Goal: Task Accomplishment & Management: Complete application form

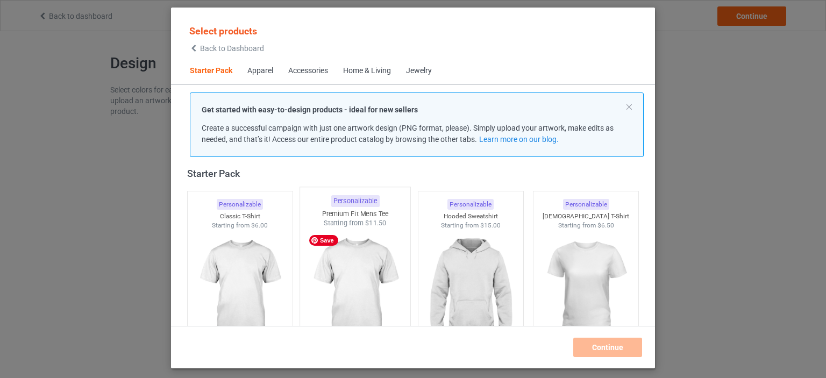
click at [375, 284] on img at bounding box center [355, 291] width 101 height 126
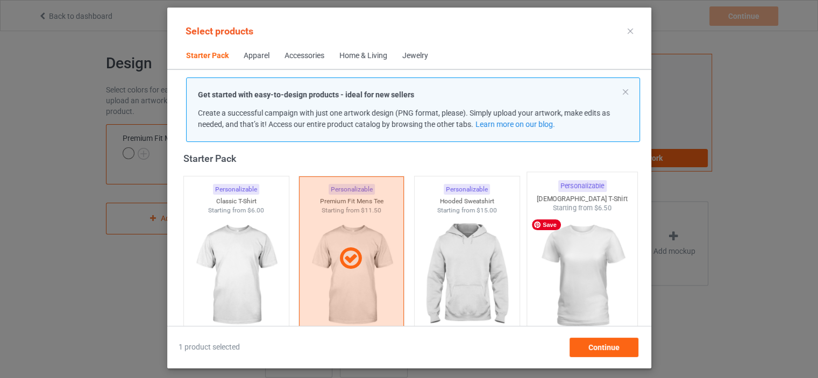
click at [587, 295] on img at bounding box center [581, 276] width 101 height 126
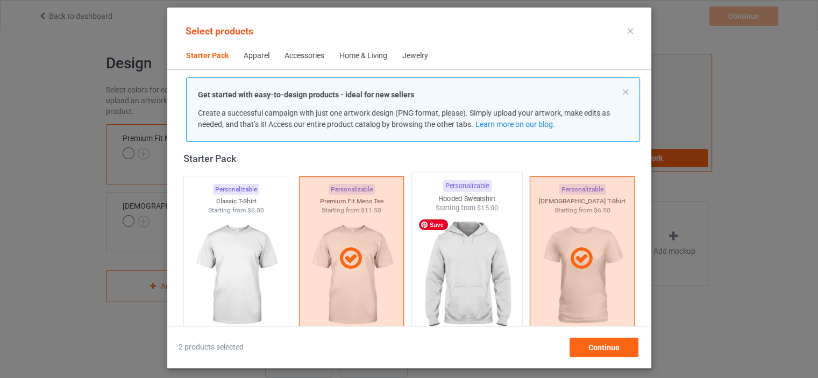
click at [493, 276] on img at bounding box center [466, 276] width 101 height 126
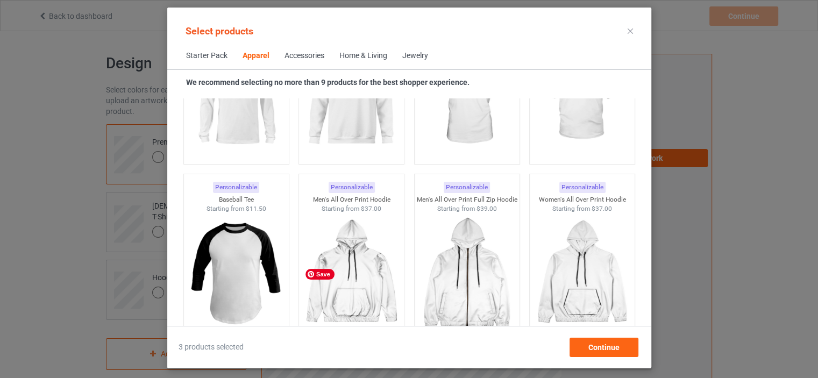
scroll to position [874, 0]
click at [361, 118] on img at bounding box center [351, 98] width 101 height 126
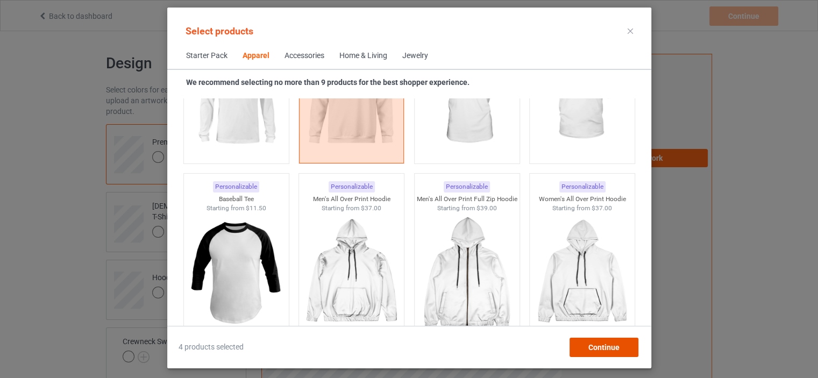
click at [600, 348] on span "Continue" at bounding box center [603, 347] width 31 height 9
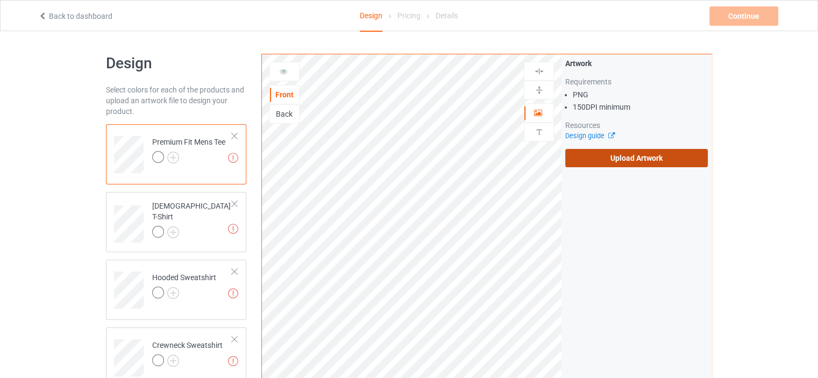
click at [575, 161] on label "Upload Artwork" at bounding box center [636, 158] width 143 height 18
click at [0, 0] on input "Upload Artwork" at bounding box center [0, 0] width 0 height 0
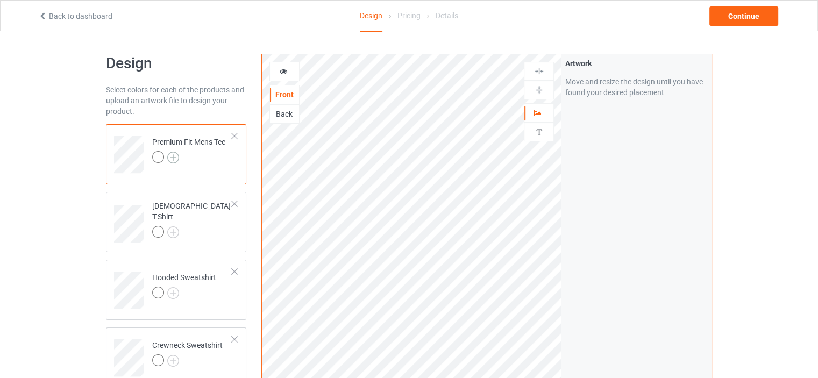
click at [172, 159] on img at bounding box center [173, 158] width 12 height 12
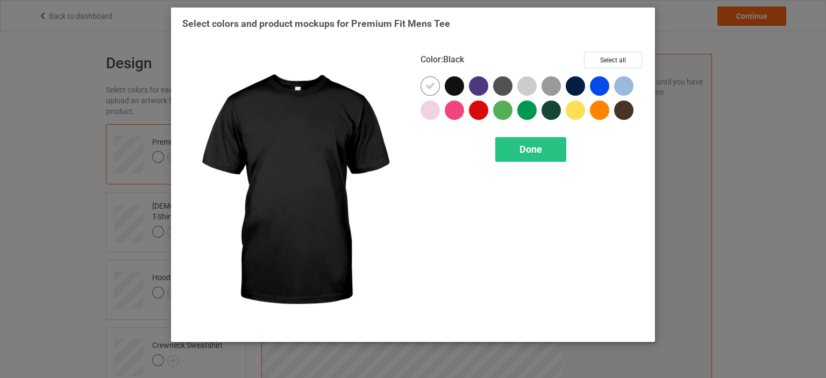
click at [452, 94] on div at bounding box center [454, 85] width 19 height 19
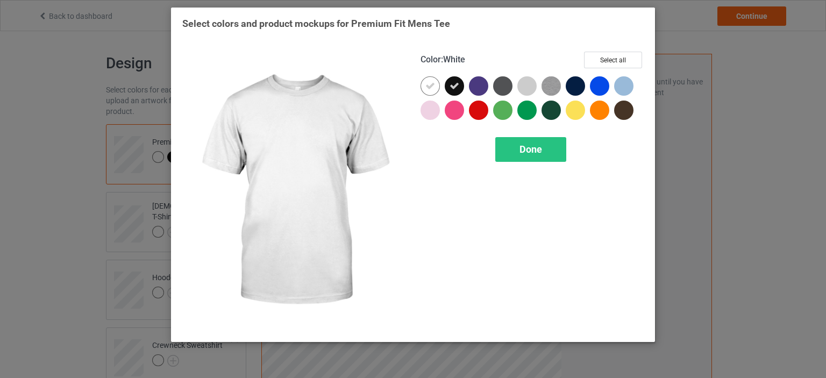
click at [435, 86] on div at bounding box center [430, 85] width 19 height 19
click at [435, 85] on div at bounding box center [430, 85] width 19 height 19
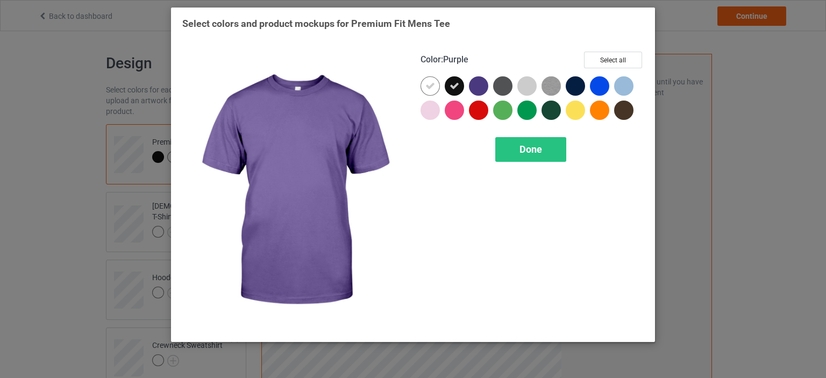
click at [486, 93] on div at bounding box center [481, 88] width 24 height 24
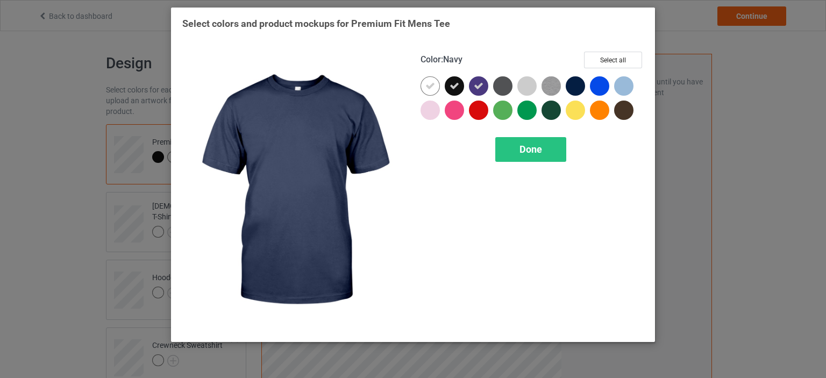
click at [577, 88] on div at bounding box center [575, 85] width 19 height 19
click at [611, 57] on button "Select all" at bounding box center [613, 60] width 58 height 17
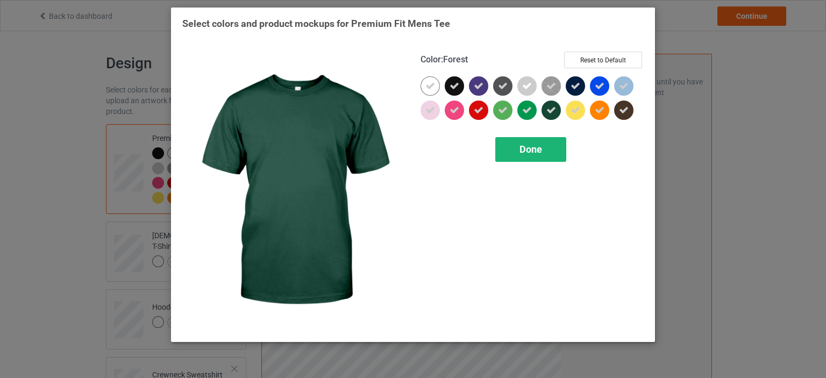
click at [514, 152] on div "Done" at bounding box center [530, 149] width 71 height 25
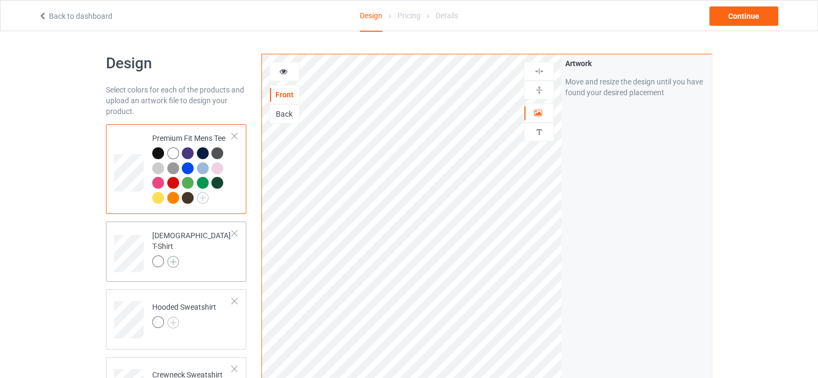
click at [170, 258] on img at bounding box center [173, 262] width 12 height 12
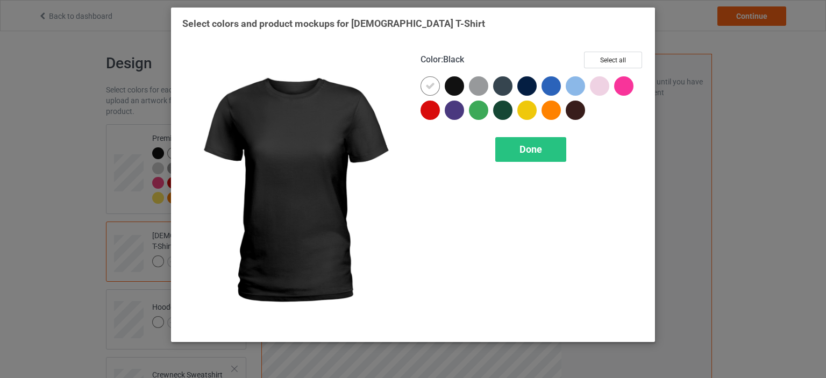
click at [456, 88] on div at bounding box center [454, 85] width 19 height 19
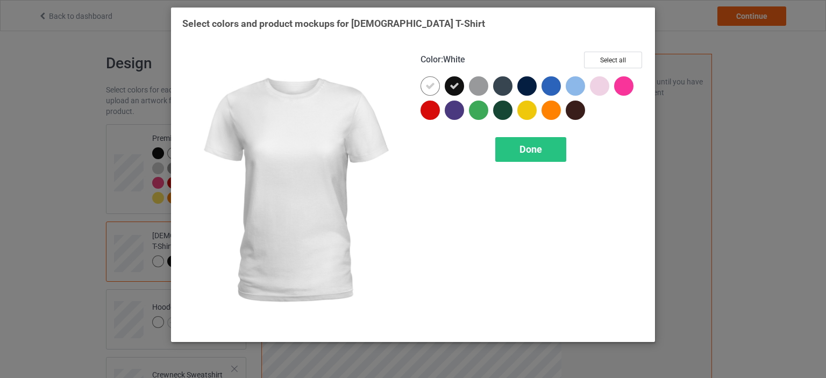
click at [435, 86] on icon at bounding box center [430, 86] width 10 height 10
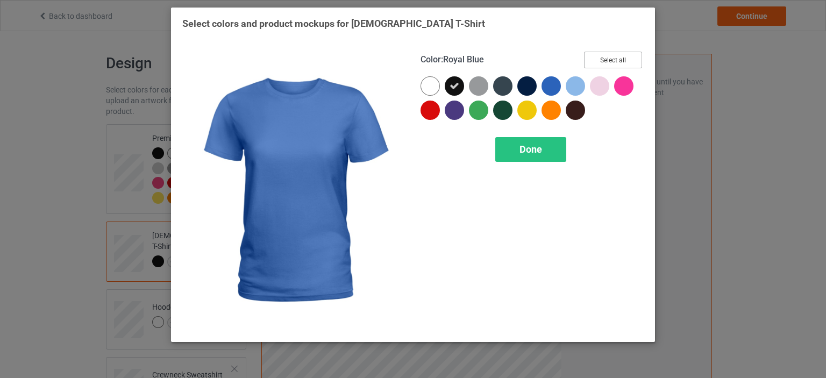
click at [595, 60] on button "Select all" at bounding box center [613, 60] width 58 height 17
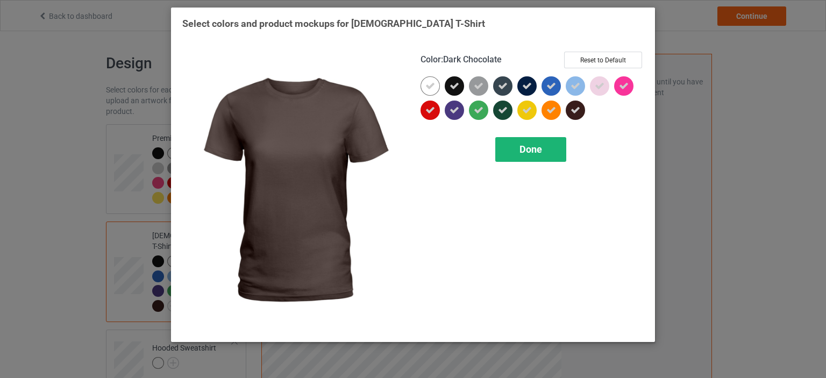
click at [551, 144] on div "Done" at bounding box center [530, 149] width 71 height 25
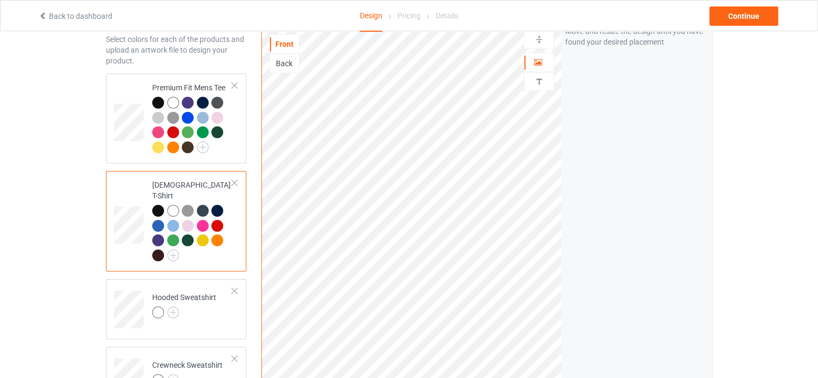
scroll to position [108, 0]
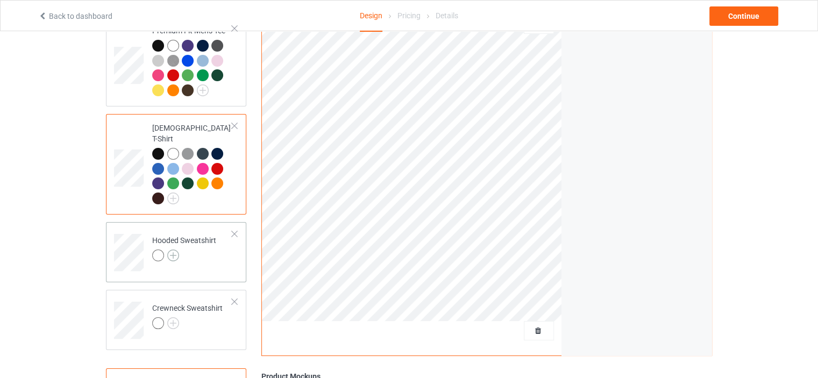
click at [174, 250] on img at bounding box center [173, 256] width 12 height 12
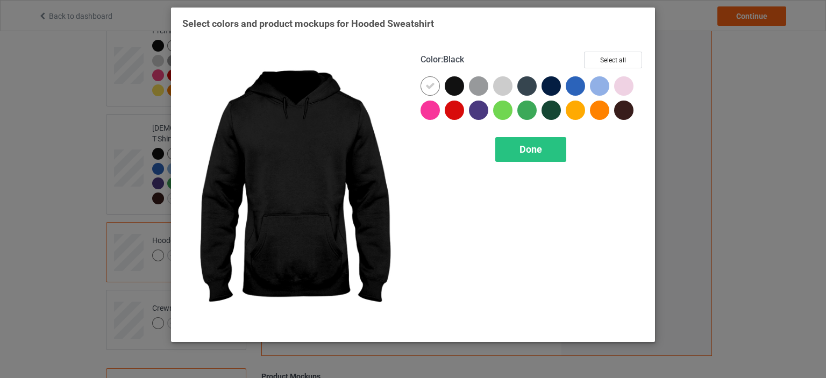
click at [449, 85] on div at bounding box center [454, 85] width 19 height 19
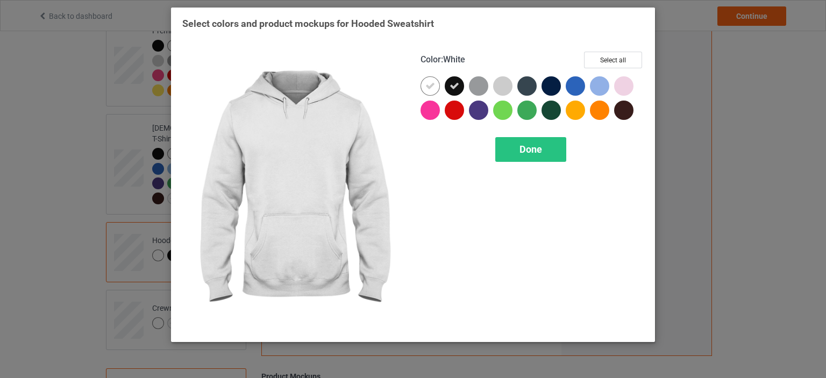
click at [432, 84] on icon at bounding box center [430, 86] width 10 height 10
click at [432, 85] on div at bounding box center [430, 85] width 19 height 19
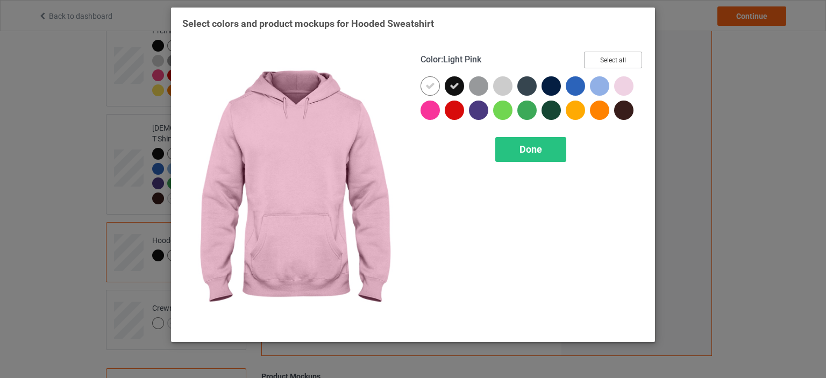
click at [625, 55] on button "Select all" at bounding box center [613, 60] width 58 height 17
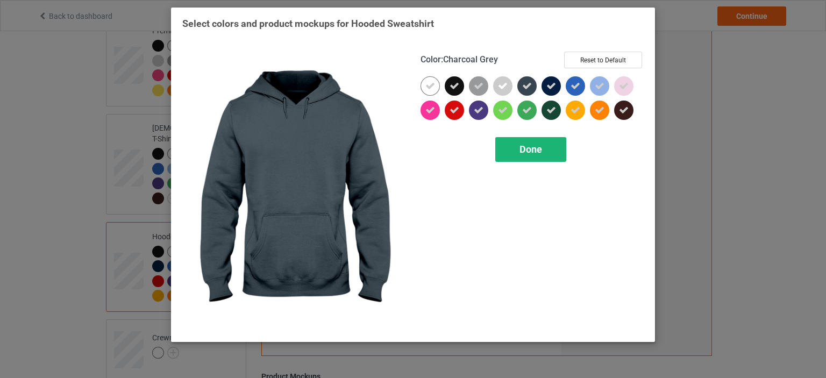
click at [539, 139] on div "Done" at bounding box center [530, 149] width 71 height 25
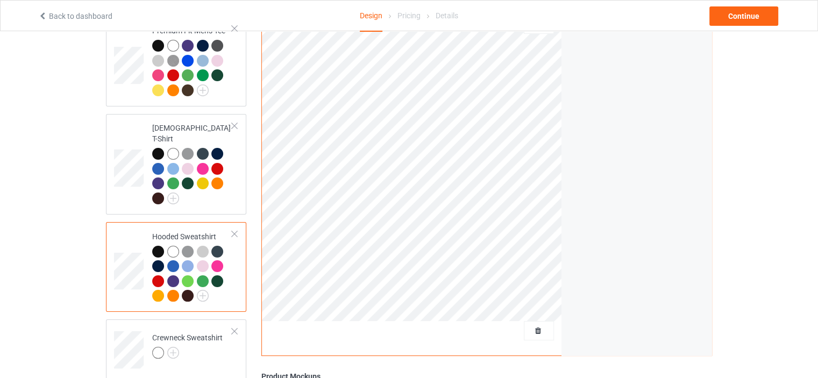
scroll to position [161, 0]
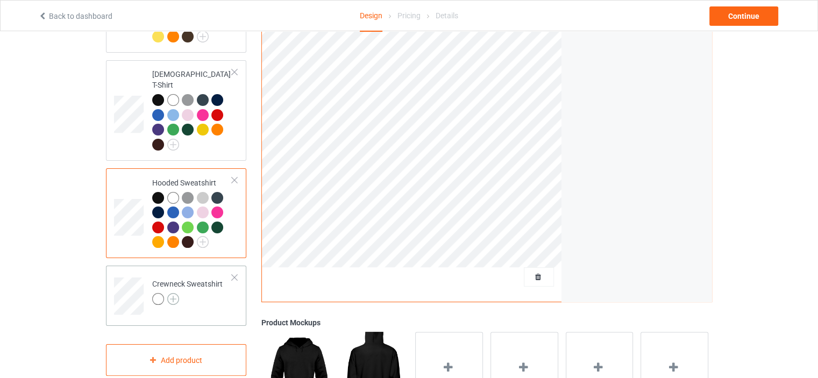
click at [173, 293] on img at bounding box center [173, 299] width 12 height 12
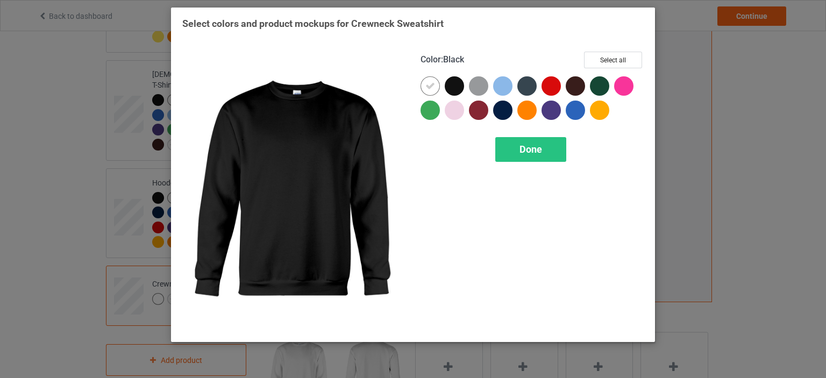
click at [458, 84] on div at bounding box center [454, 85] width 19 height 19
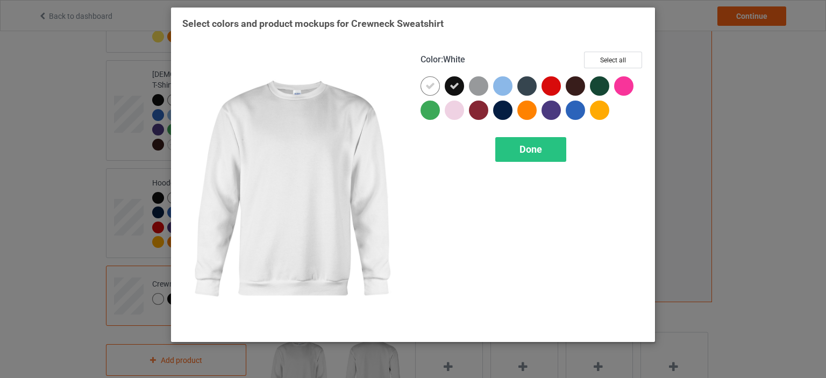
click at [426, 84] on icon at bounding box center [430, 86] width 10 height 10
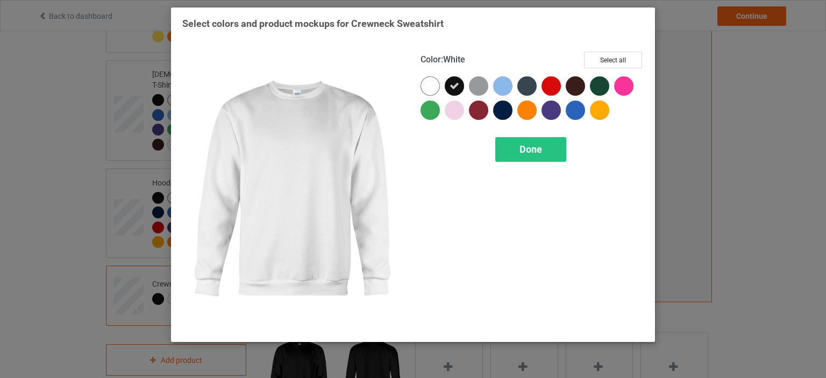
click at [426, 84] on div at bounding box center [430, 85] width 19 height 19
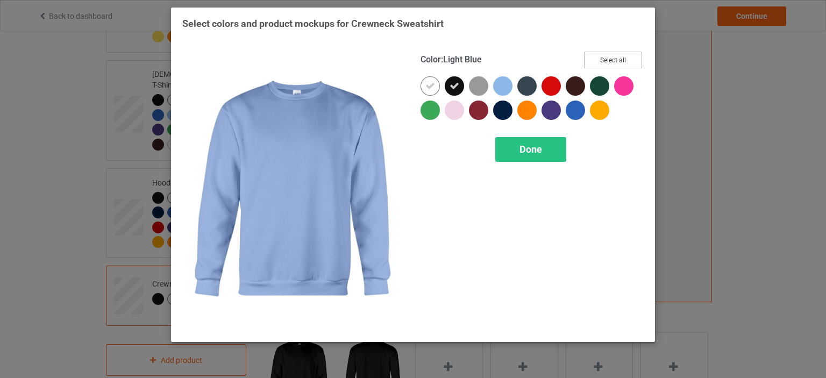
click at [588, 63] on button "Select all" at bounding box center [613, 60] width 58 height 17
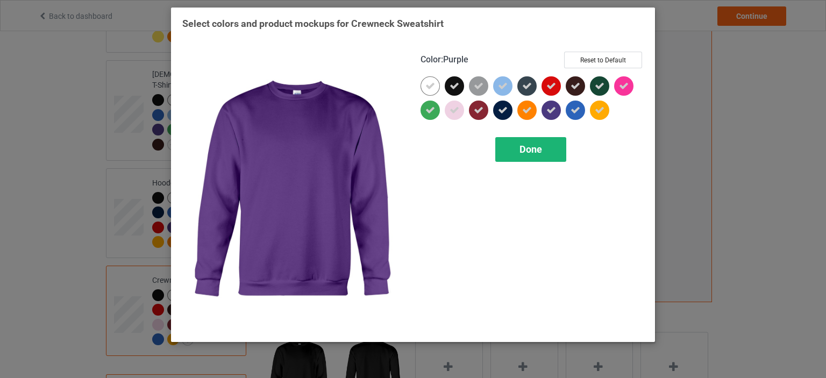
click at [523, 158] on div "Done" at bounding box center [530, 149] width 71 height 25
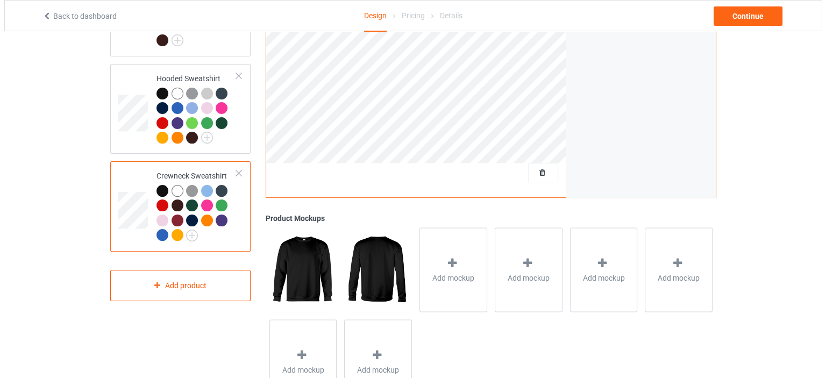
scroll to position [317, 0]
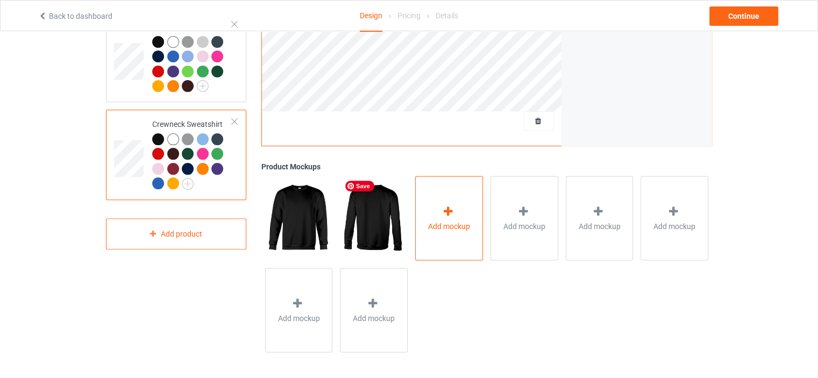
click at [453, 209] on icon at bounding box center [448, 210] width 13 height 11
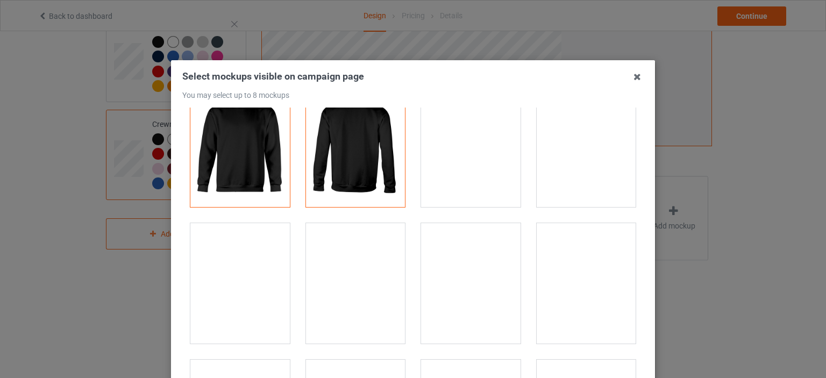
scroll to position [54, 0]
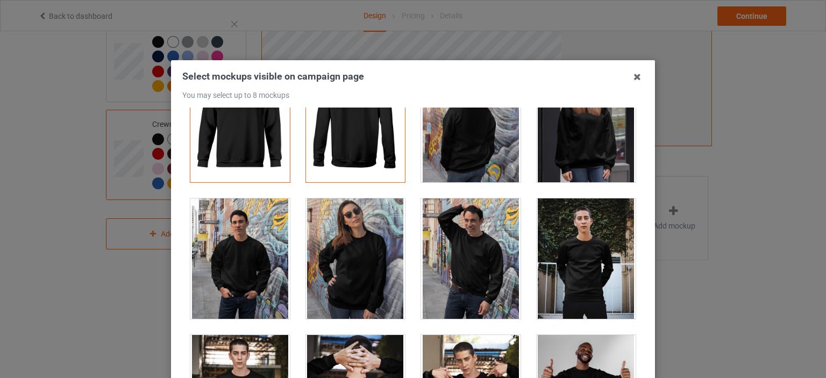
click at [368, 273] on div at bounding box center [355, 258] width 99 height 120
click at [260, 266] on div at bounding box center [239, 258] width 99 height 120
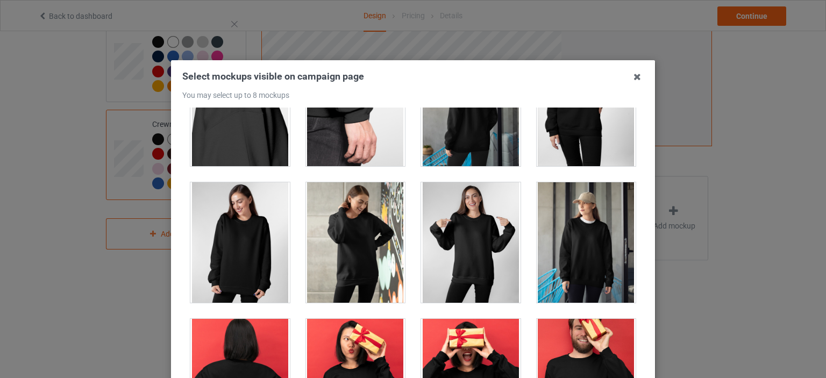
click at [433, 260] on div at bounding box center [470, 242] width 99 height 120
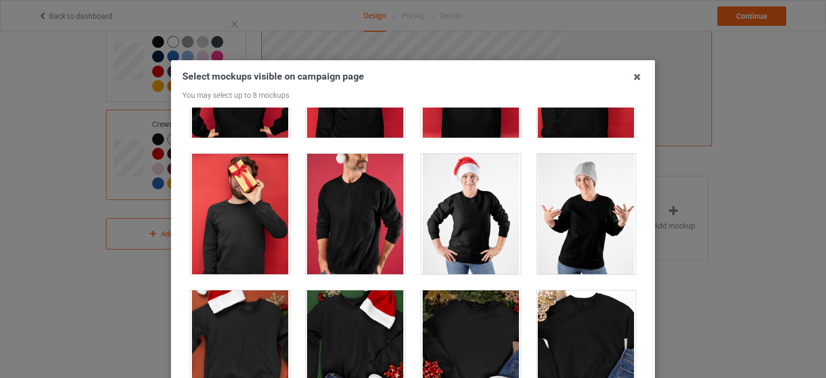
scroll to position [1076, 0]
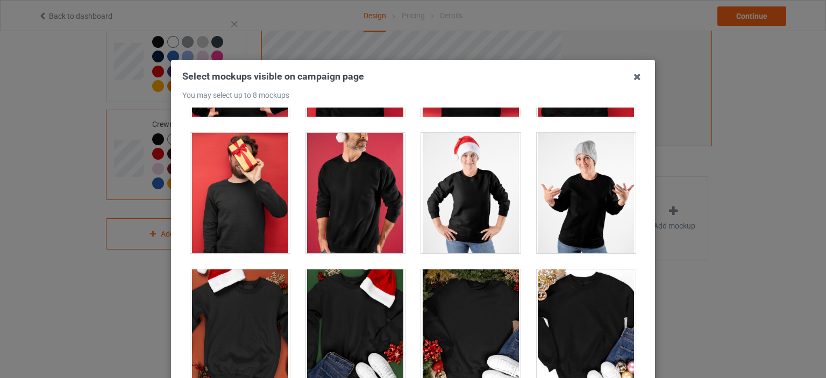
click at [323, 224] on div at bounding box center [355, 193] width 99 height 120
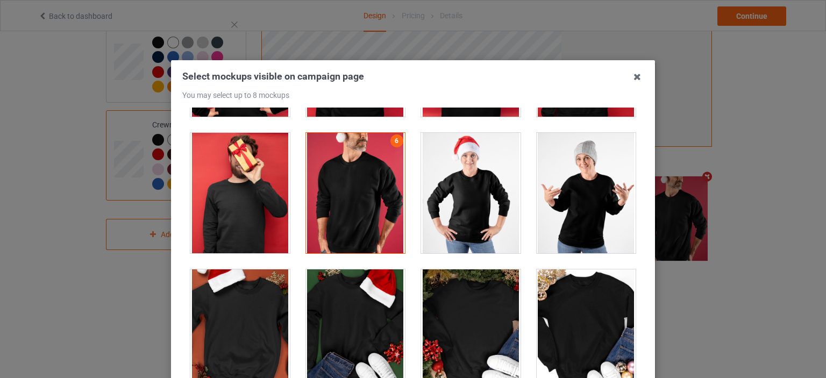
click at [585, 222] on div at bounding box center [586, 193] width 99 height 120
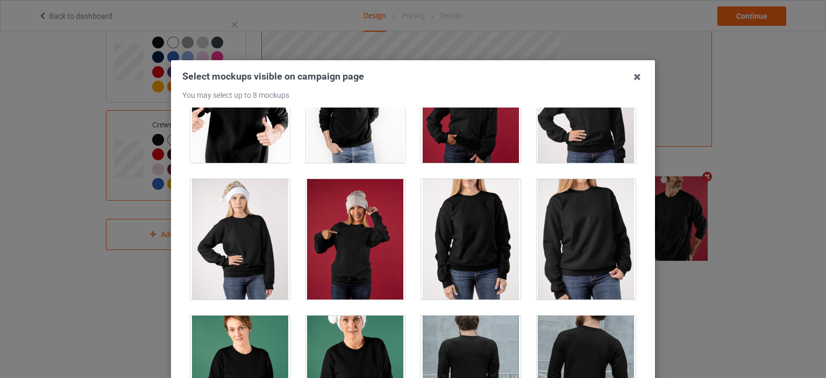
scroll to position [1452, 0]
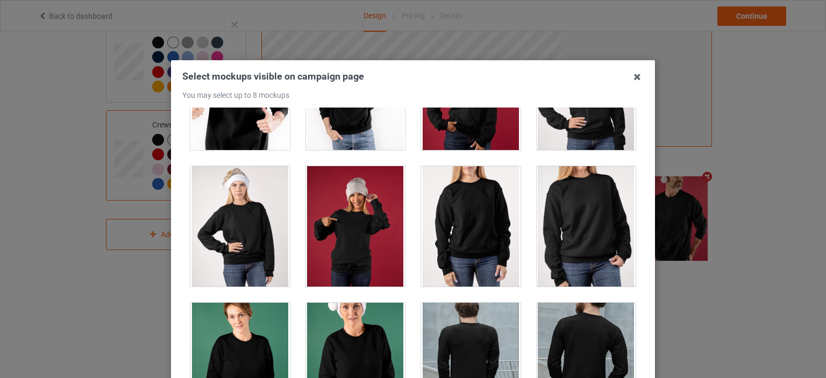
click at [280, 136] on div at bounding box center [239, 90] width 99 height 120
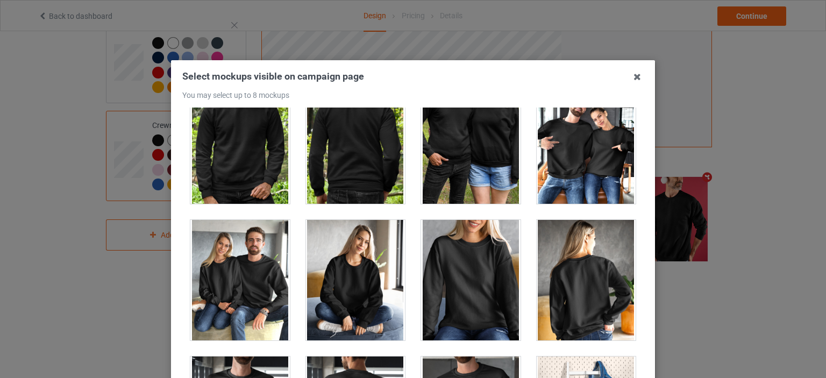
scroll to position [5002, 0]
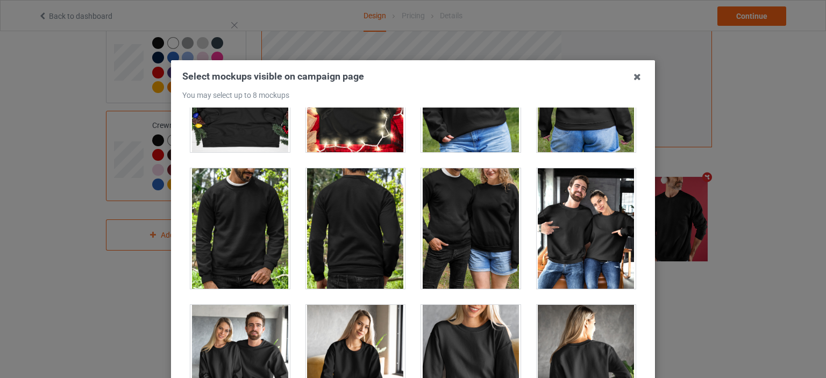
click at [546, 196] on div at bounding box center [586, 228] width 99 height 120
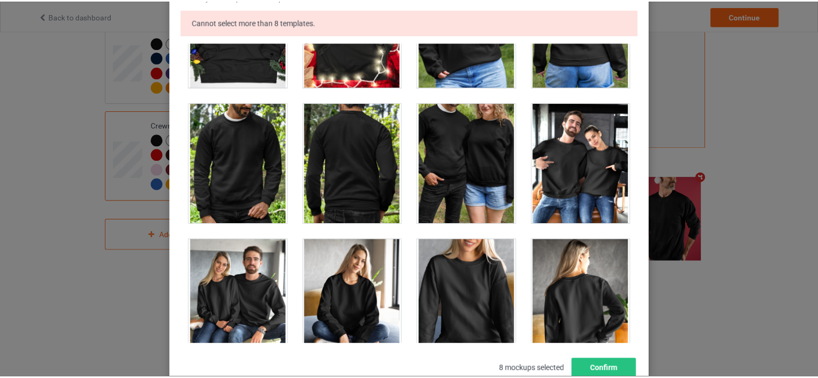
scroll to position [161, 0]
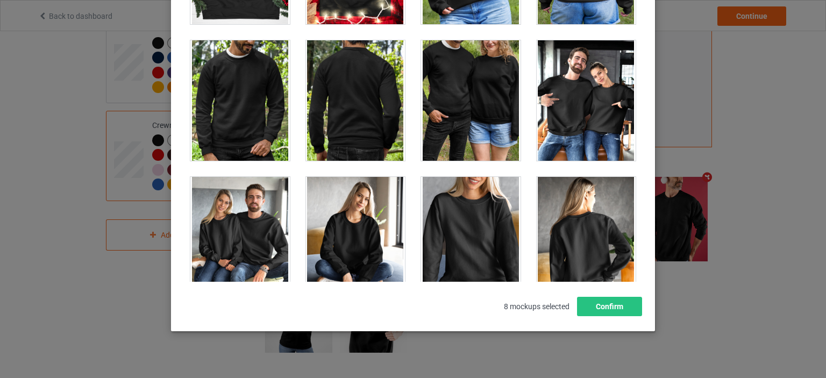
click at [739, 261] on div "Select mockups visible on campaign page You may select up to 8 mockups Cannot s…" at bounding box center [413, 189] width 826 height 378
click at [595, 311] on button "Confirm" at bounding box center [609, 306] width 65 height 19
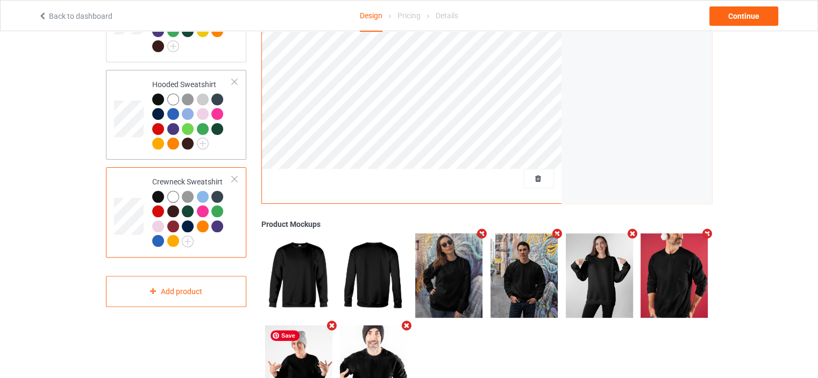
scroll to position [209, 0]
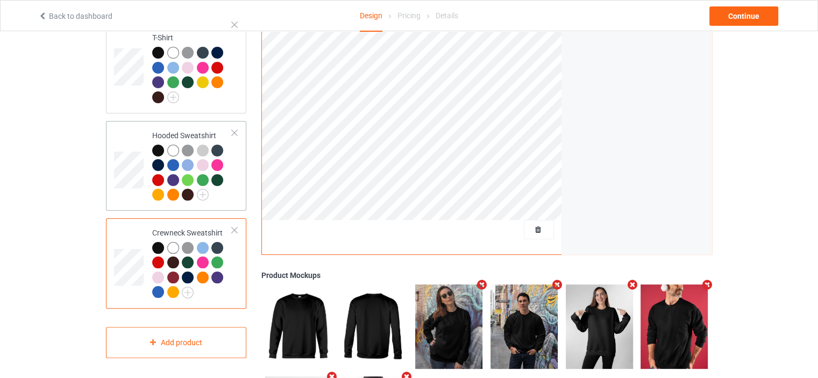
click at [223, 188] on div at bounding box center [192, 174] width 80 height 59
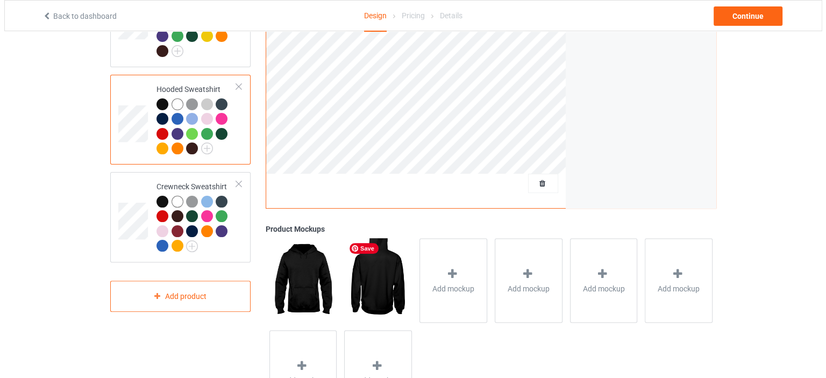
scroll to position [316, 0]
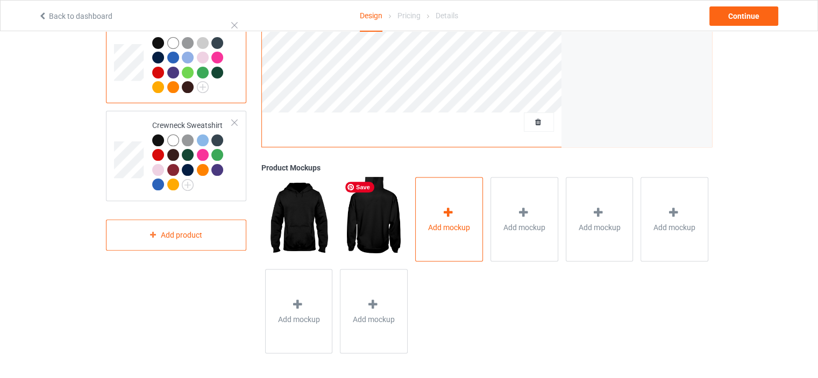
click at [439, 231] on span "Add mockup" at bounding box center [449, 227] width 42 height 11
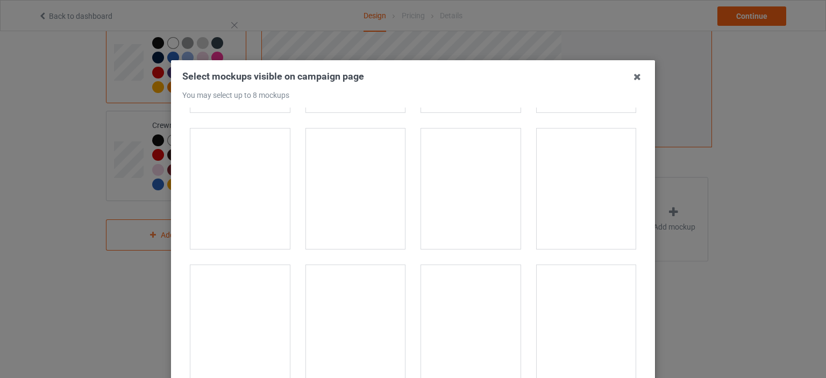
scroll to position [269, 0]
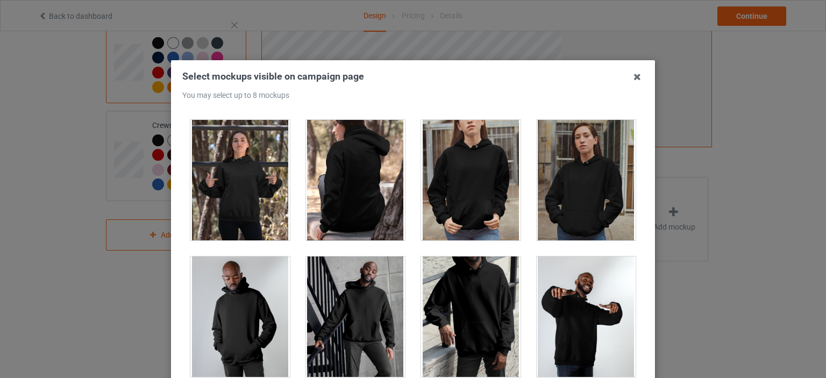
click at [450, 201] on div at bounding box center [470, 180] width 99 height 120
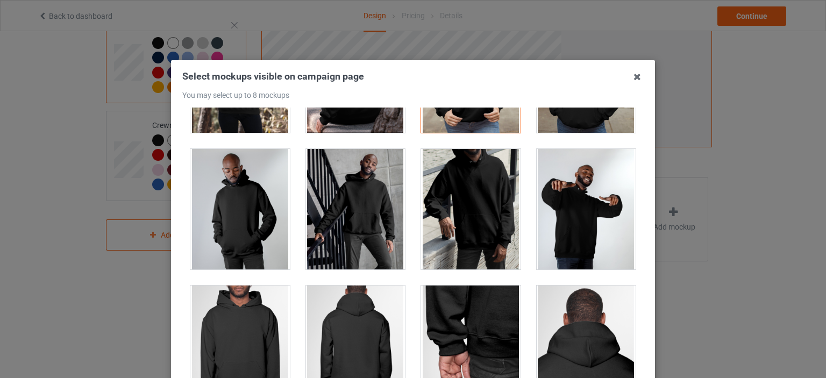
click at [452, 212] on div at bounding box center [470, 209] width 99 height 120
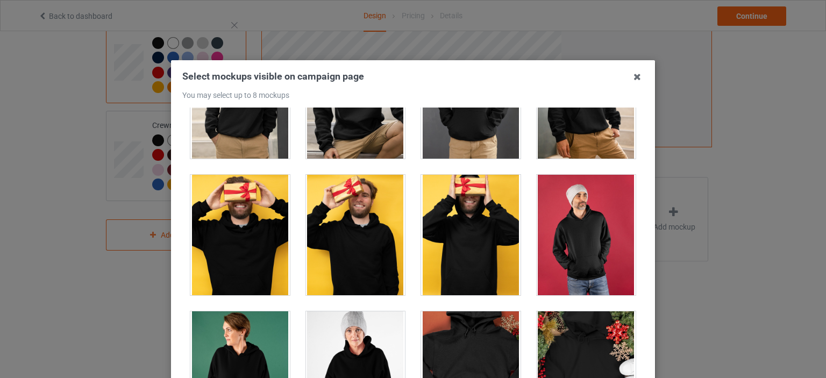
scroll to position [2097, 0]
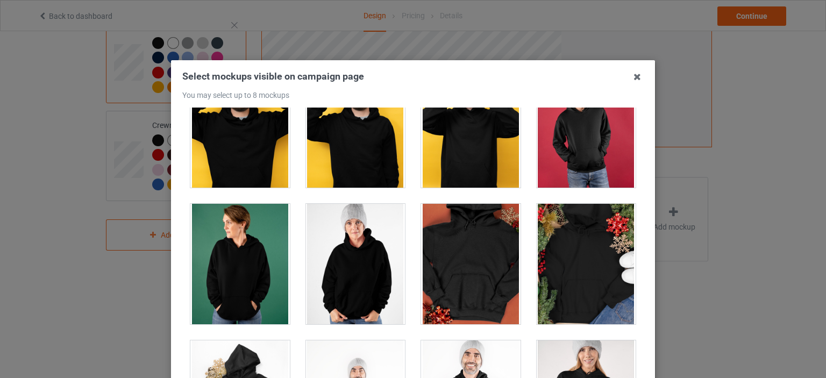
drag, startPoint x: 557, startPoint y: 163, endPoint x: 518, endPoint y: 199, distance: 52.5
click at [557, 163] on div at bounding box center [586, 127] width 99 height 120
click at [390, 271] on div at bounding box center [355, 264] width 99 height 120
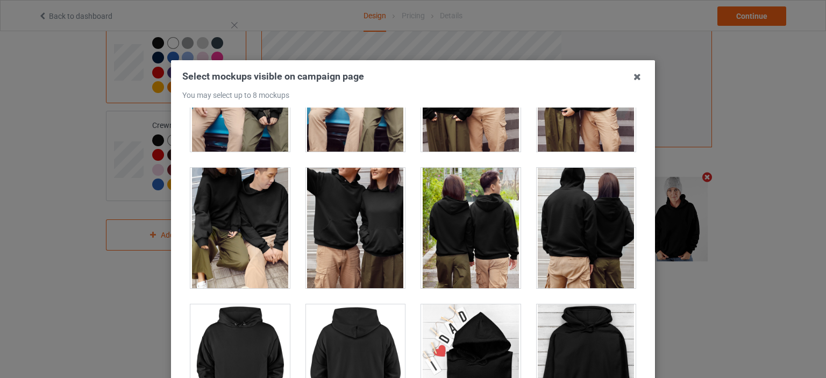
scroll to position [5002, 0]
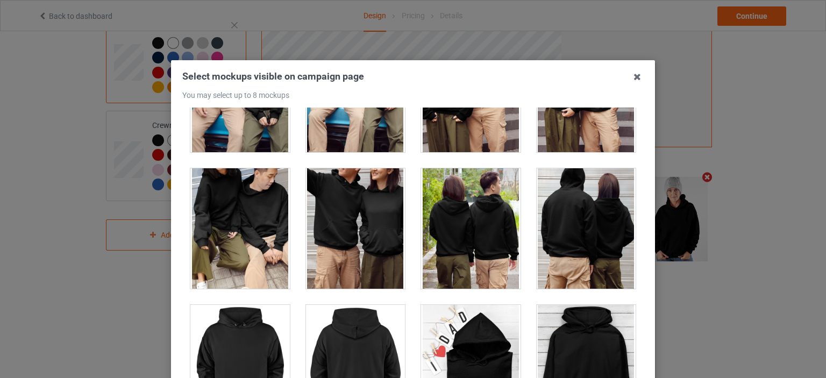
click at [371, 225] on div at bounding box center [355, 228] width 99 height 120
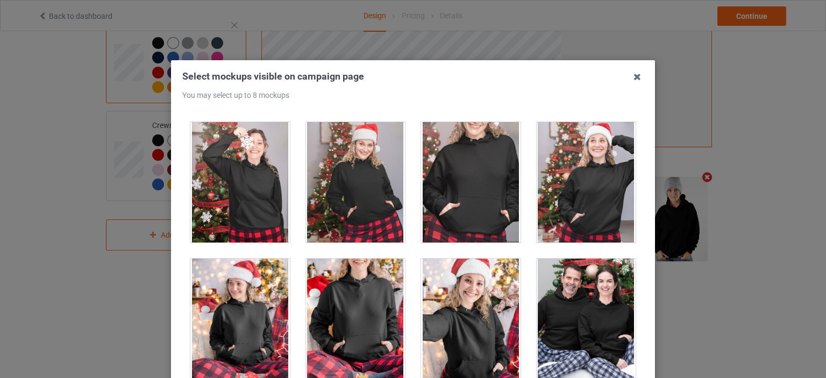
scroll to position [6830, 0]
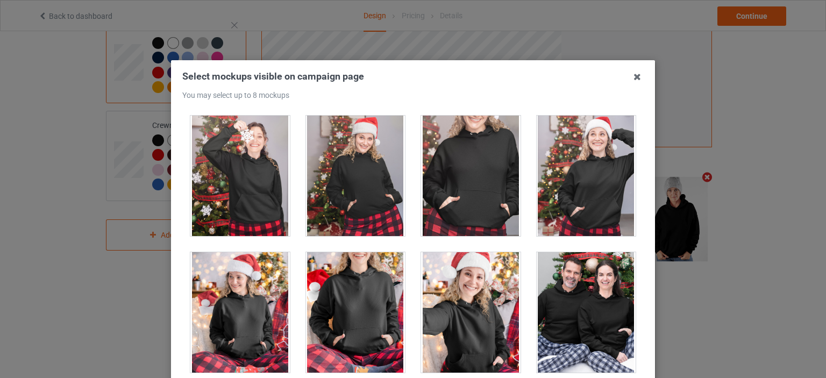
click at [569, 304] on div at bounding box center [586, 312] width 99 height 120
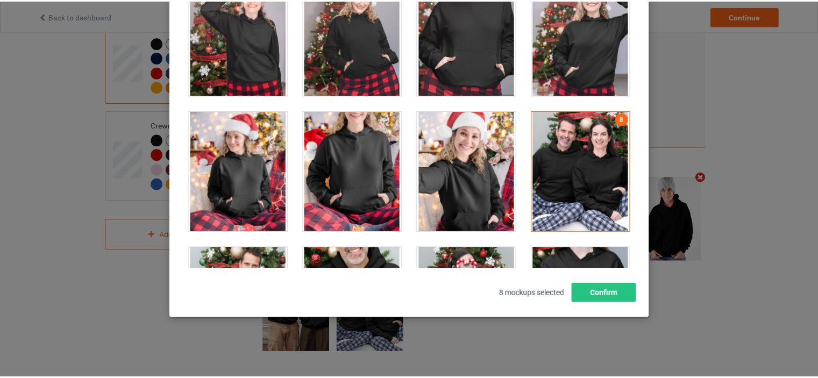
scroll to position [141, 0]
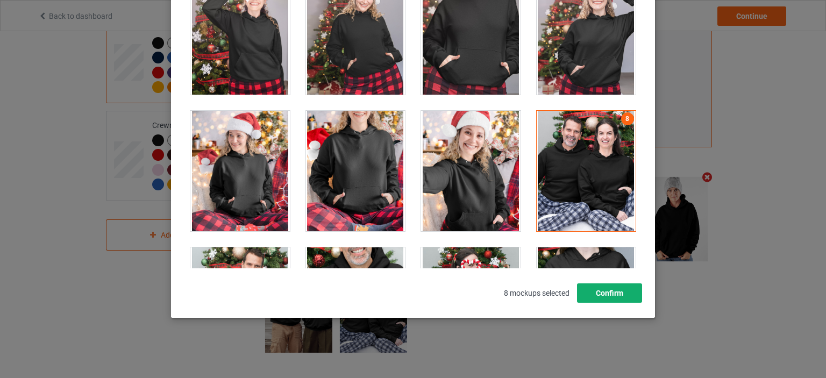
click at [623, 299] on button "Confirm" at bounding box center [609, 292] width 65 height 19
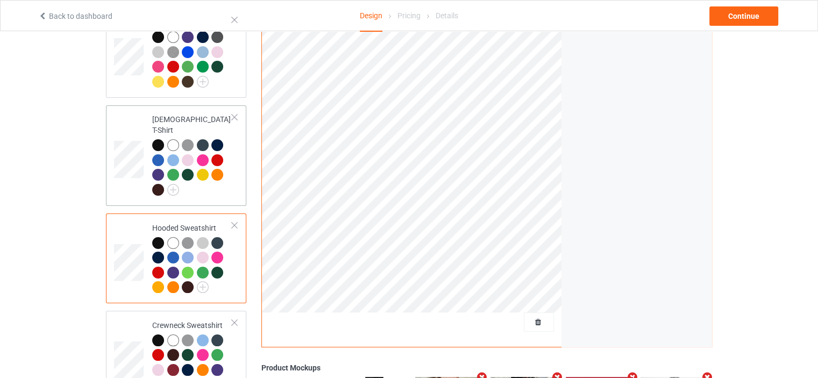
scroll to position [101, 0]
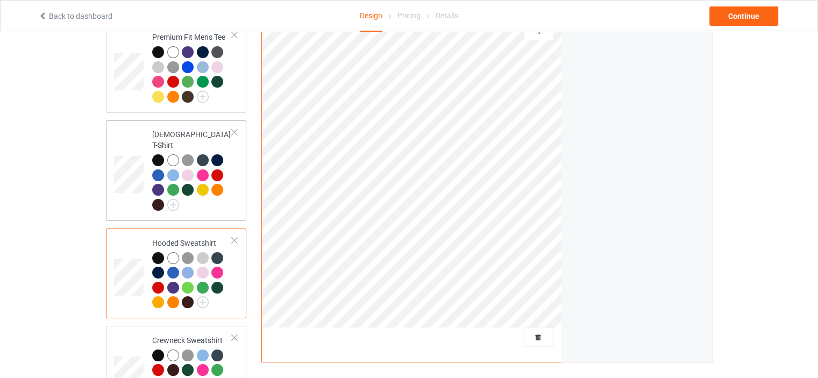
click at [239, 182] on div "[DEMOGRAPHIC_DATA] T-Shirt" at bounding box center [176, 170] width 140 height 101
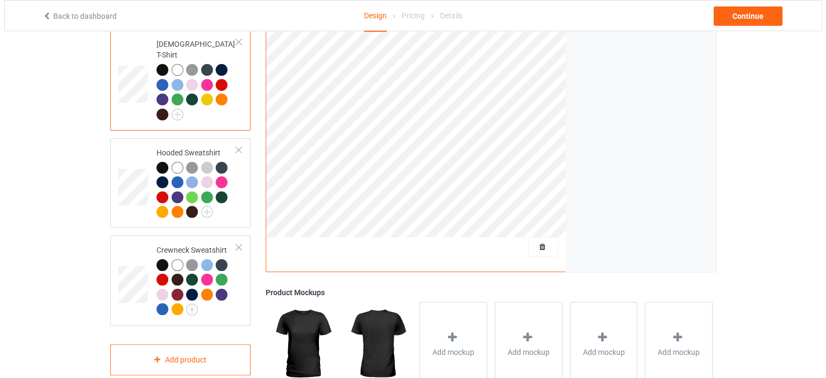
scroll to position [317, 0]
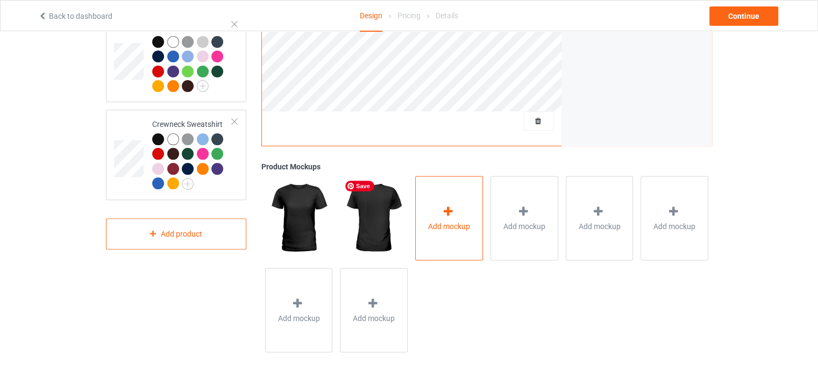
click at [423, 223] on div "Add mockup" at bounding box center [449, 218] width 68 height 84
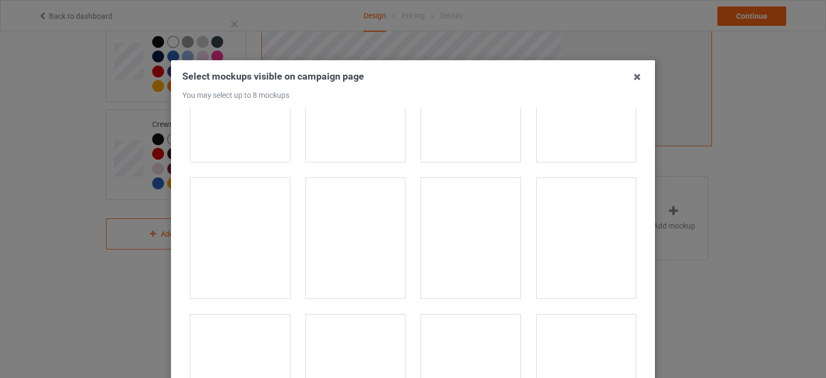
click at [461, 262] on div at bounding box center [470, 238] width 99 height 120
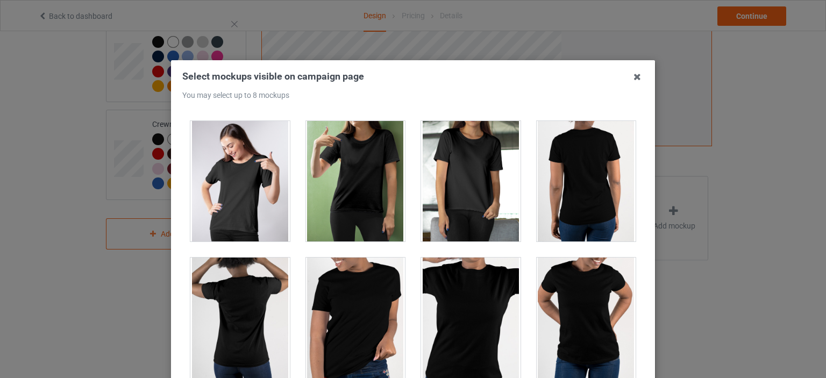
scroll to position [699, 0]
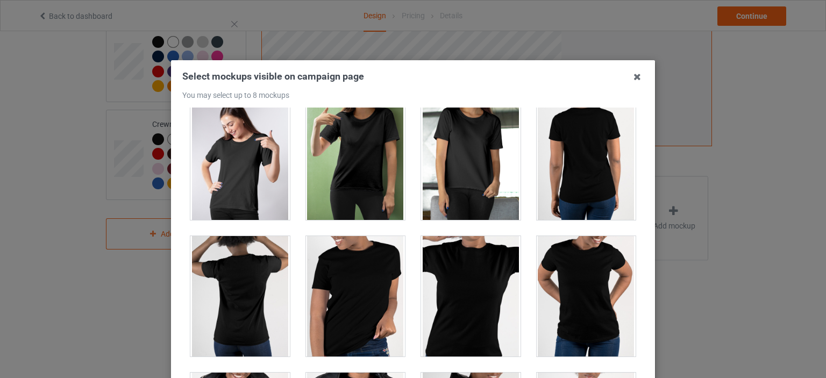
click at [565, 291] on div at bounding box center [586, 296] width 99 height 120
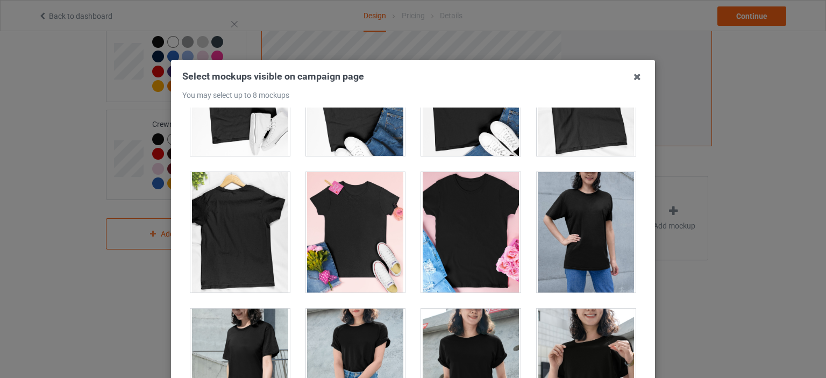
scroll to position [1775, 0]
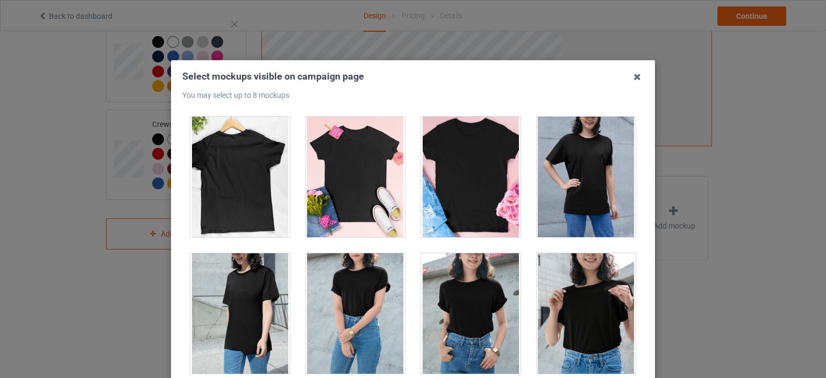
click at [460, 301] on div at bounding box center [470, 313] width 99 height 120
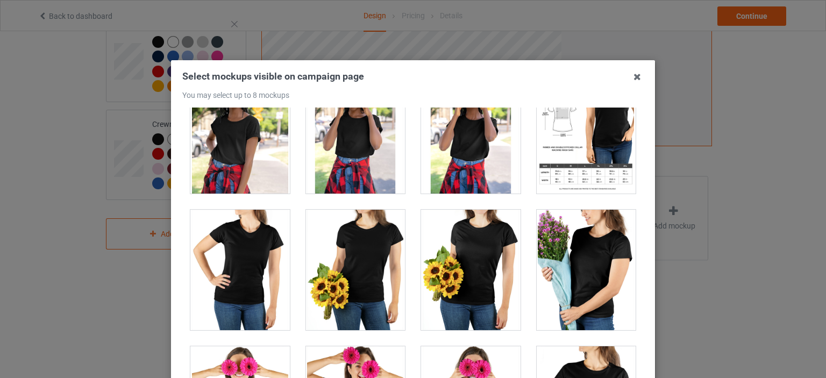
scroll to position [2528, 0]
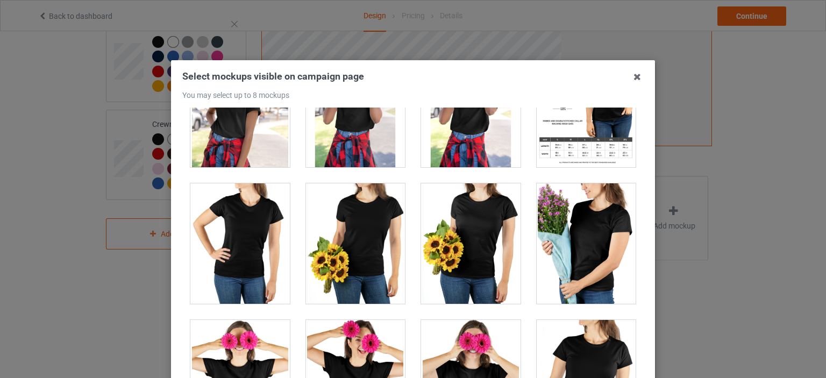
click at [482, 272] on div at bounding box center [470, 243] width 99 height 120
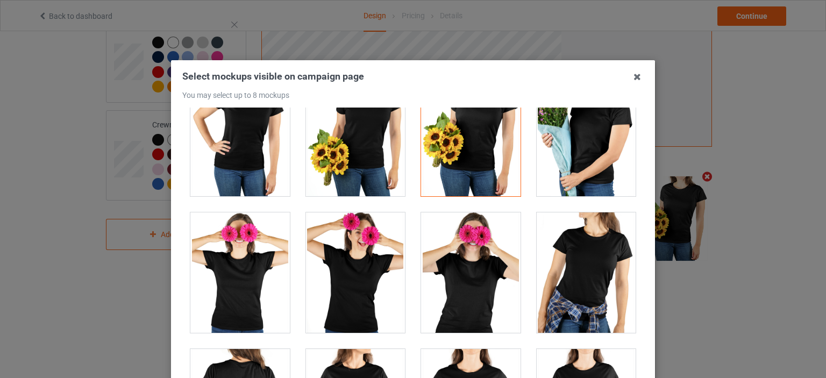
scroll to position [2797, 0]
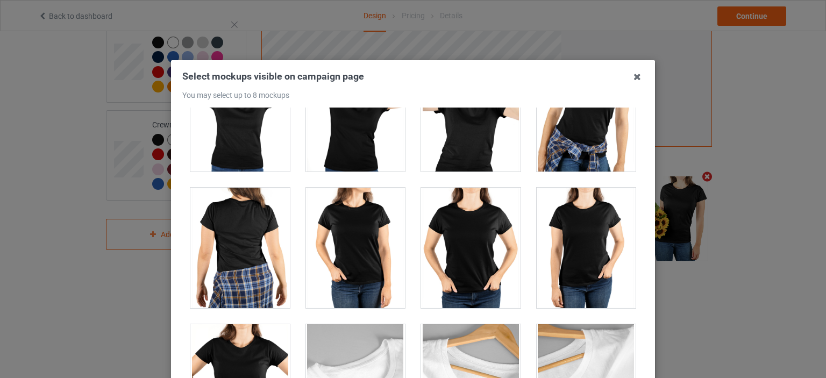
click at [479, 267] on div at bounding box center [470, 248] width 99 height 120
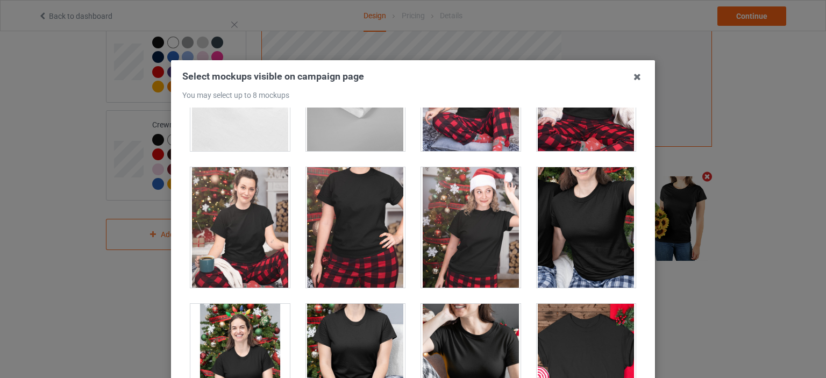
click at [579, 236] on div at bounding box center [586, 227] width 99 height 120
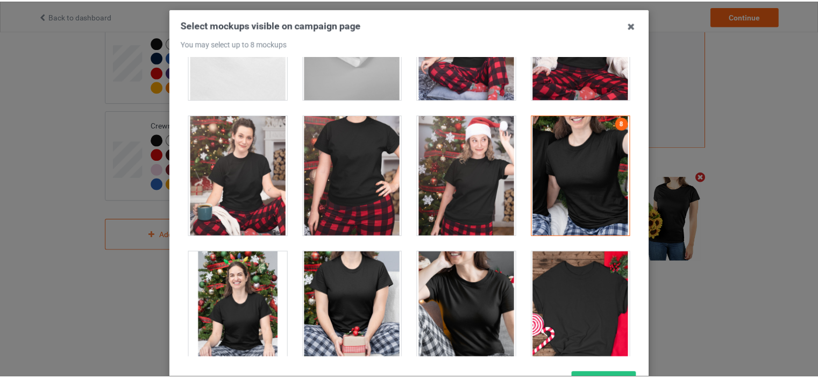
scroll to position [141, 0]
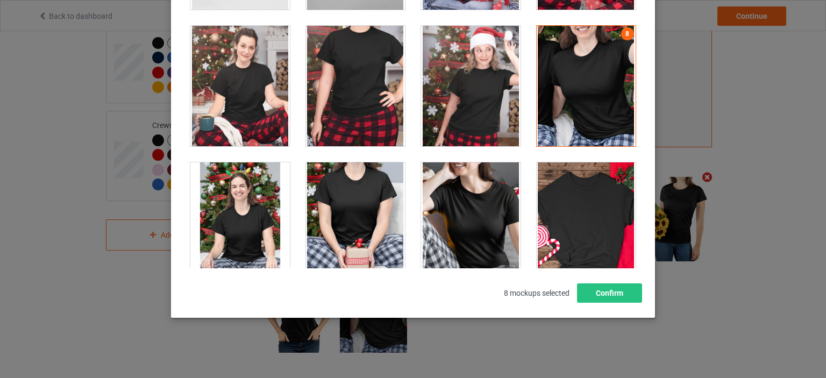
click at [589, 118] on div at bounding box center [586, 86] width 99 height 120
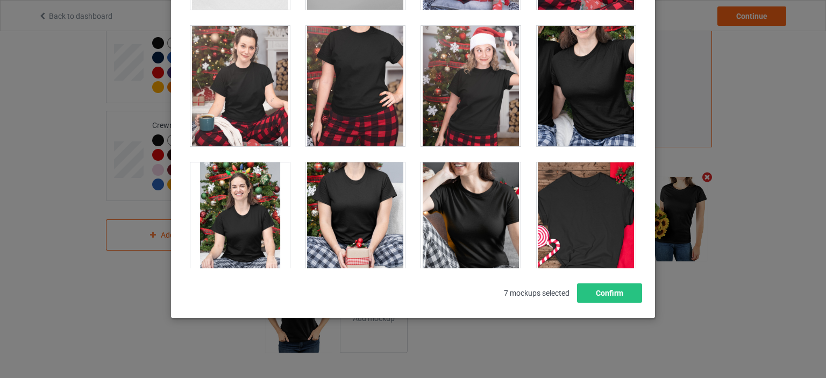
click at [477, 206] on div at bounding box center [470, 222] width 99 height 120
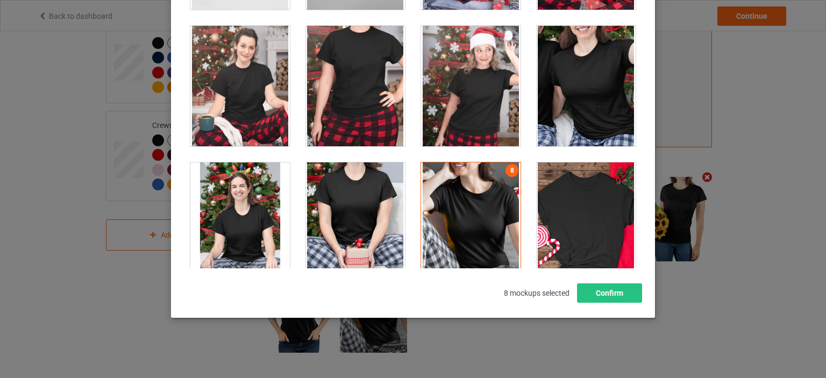
drag, startPoint x: 477, startPoint y: 206, endPoint x: 481, endPoint y: 195, distance: 11.4
click at [477, 207] on div at bounding box center [470, 222] width 99 height 120
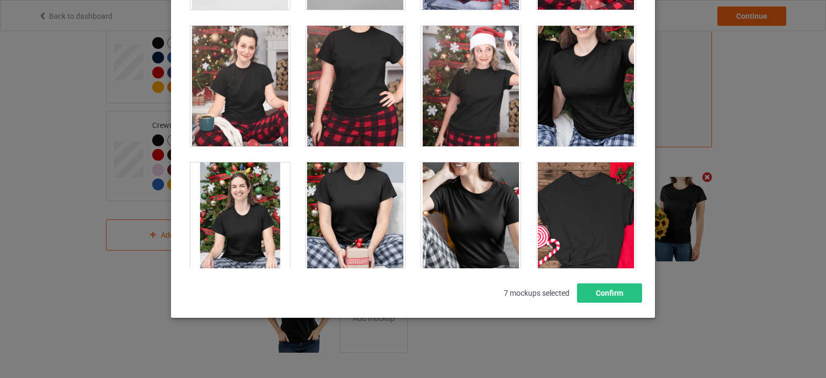
click at [347, 211] on div at bounding box center [355, 222] width 99 height 120
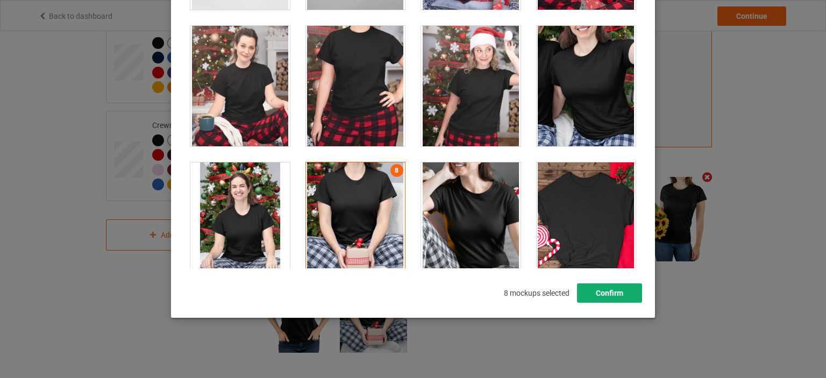
click at [621, 295] on button "Confirm" at bounding box center [609, 292] width 65 height 19
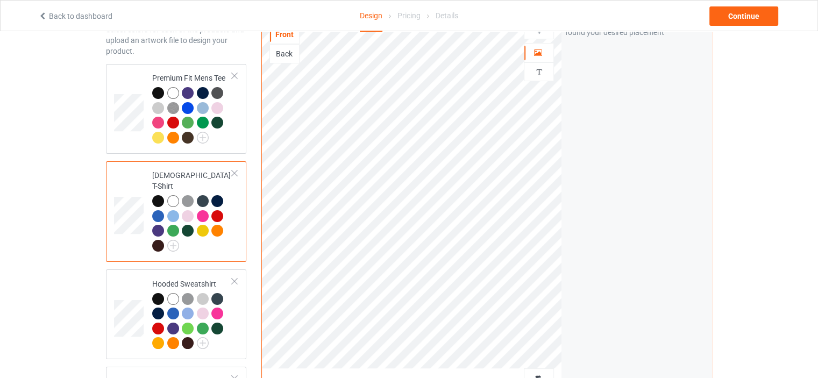
scroll to position [47, 0]
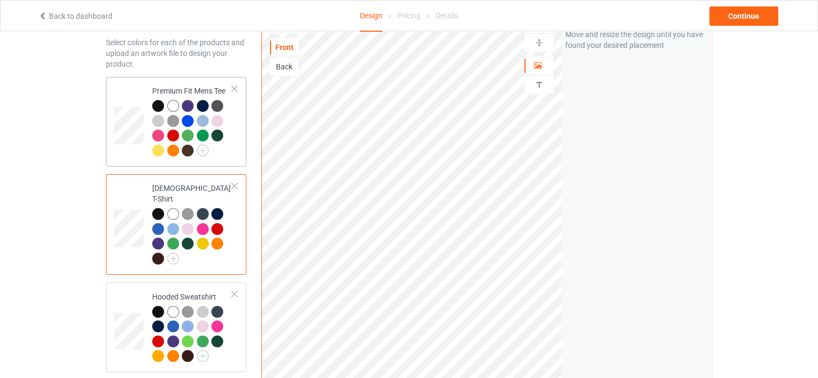
click at [237, 154] on td "Premium Fit Mens Tee" at bounding box center [192, 121] width 92 height 81
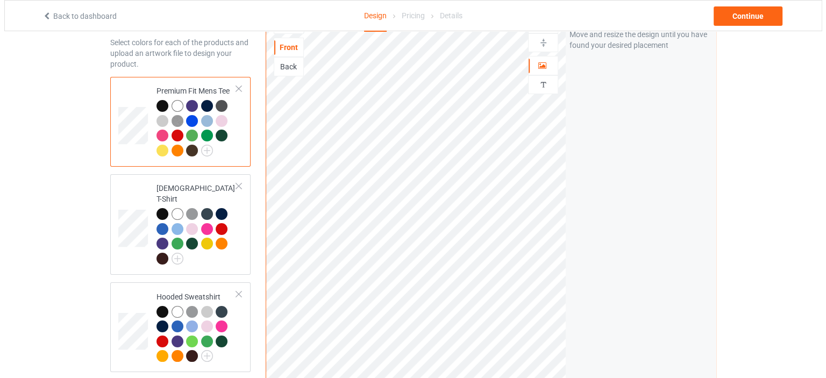
scroll to position [317, 0]
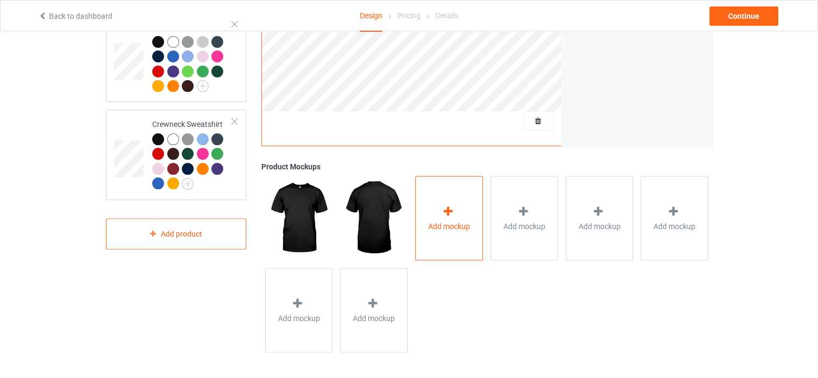
click at [474, 219] on div "Add mockup" at bounding box center [449, 218] width 68 height 84
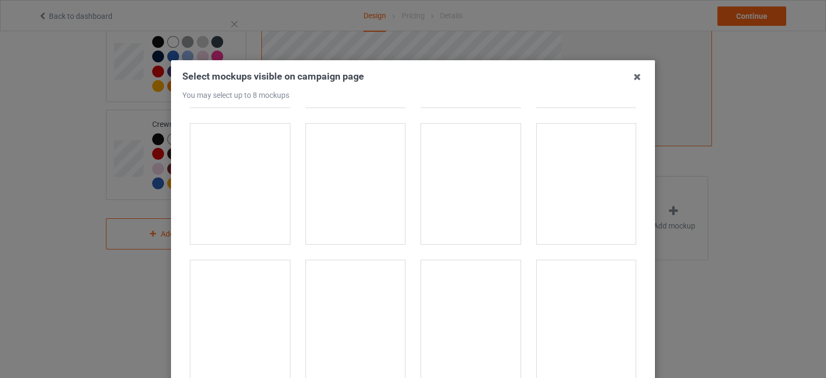
scroll to position [323, 0]
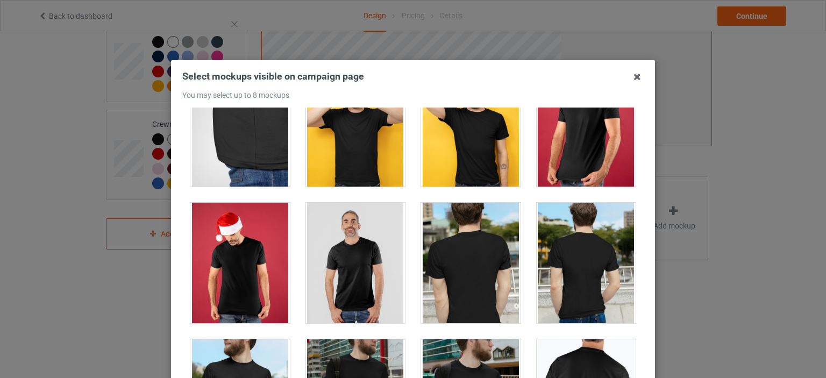
click at [354, 225] on div at bounding box center [355, 263] width 99 height 120
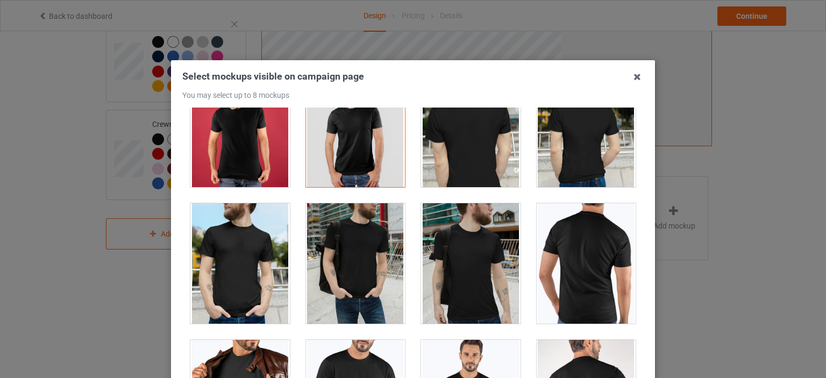
scroll to position [538, 0]
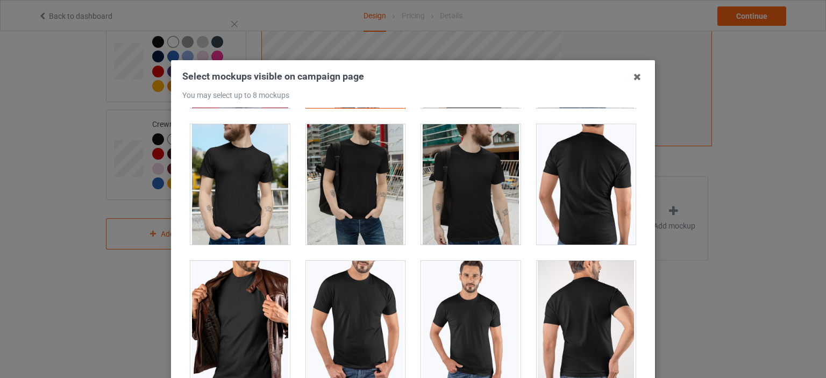
click at [452, 314] on div at bounding box center [470, 321] width 99 height 120
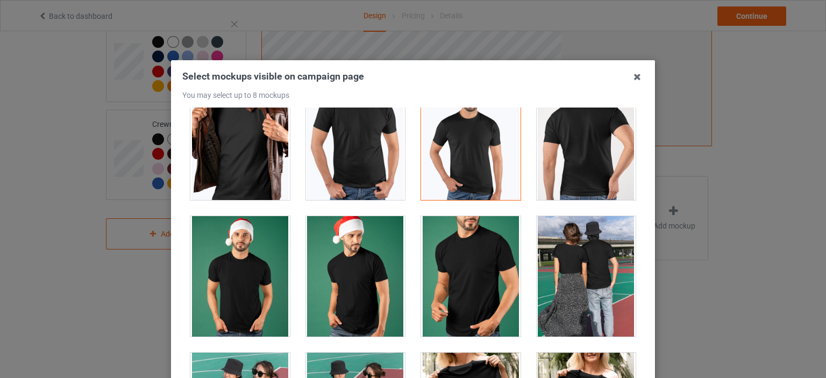
scroll to position [860, 0]
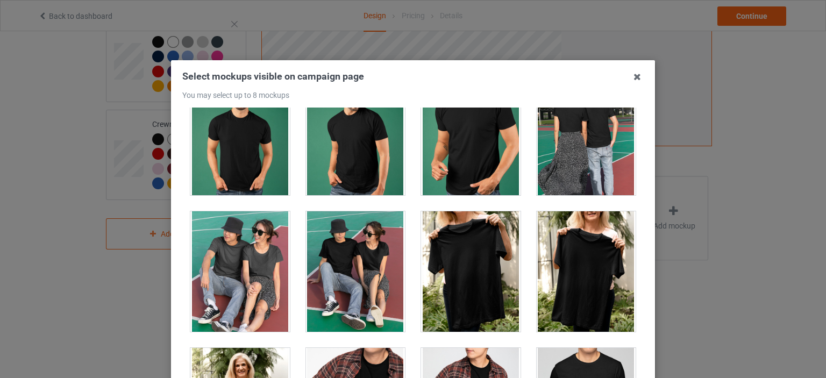
click at [447, 257] on div at bounding box center [470, 271] width 99 height 120
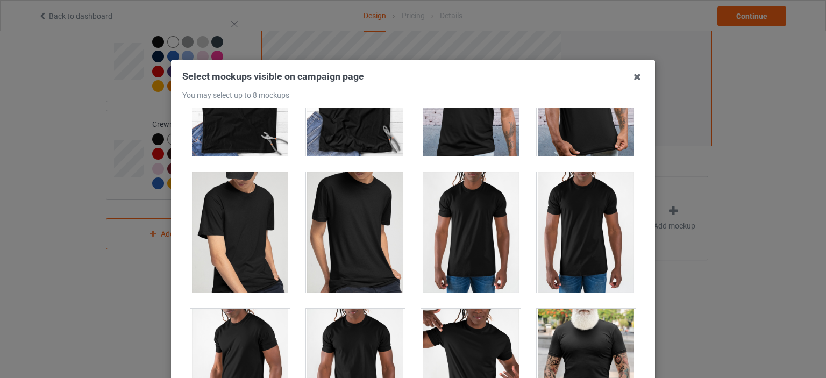
scroll to position [1721, 0]
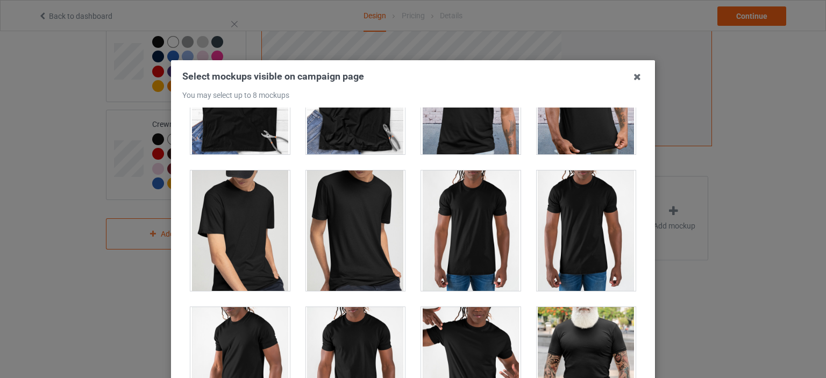
click at [549, 245] on div at bounding box center [586, 230] width 99 height 120
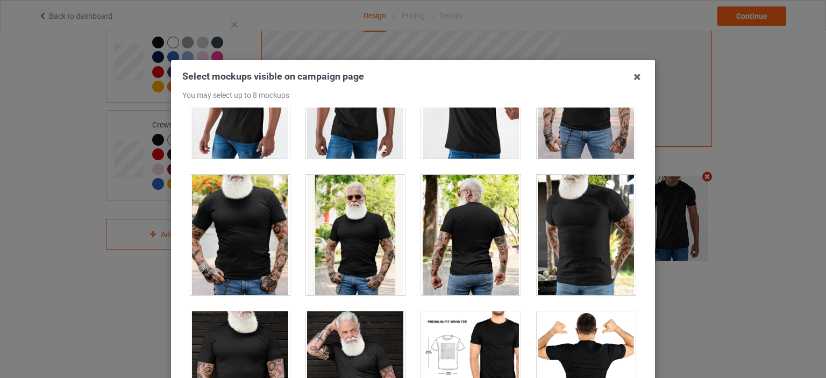
scroll to position [1936, 0]
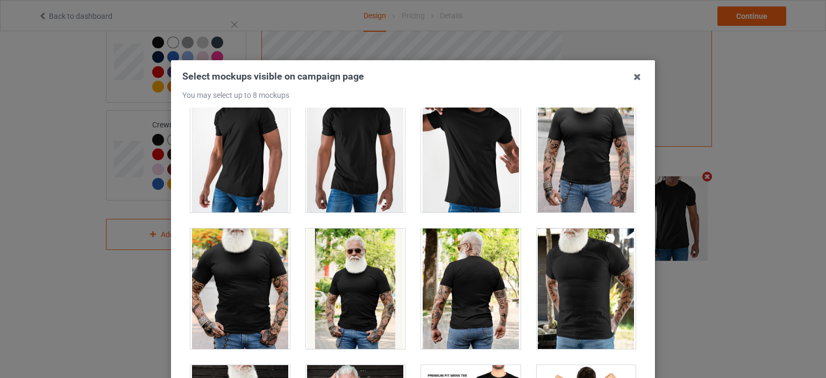
click at [584, 150] on div at bounding box center [586, 152] width 99 height 120
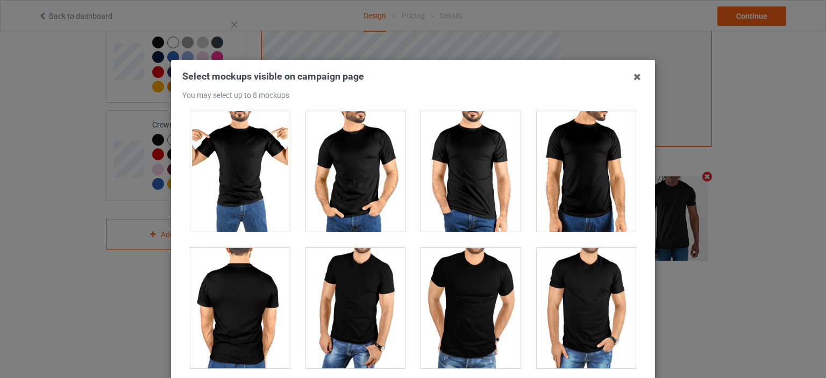
scroll to position [2528, 0]
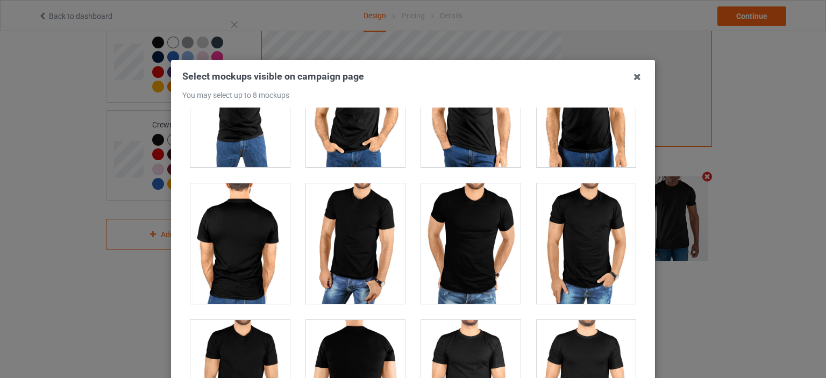
click at [421, 253] on div at bounding box center [470, 243] width 99 height 120
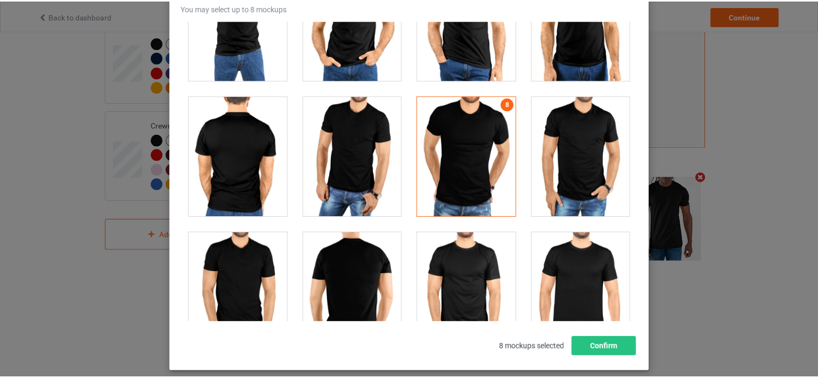
scroll to position [141, 0]
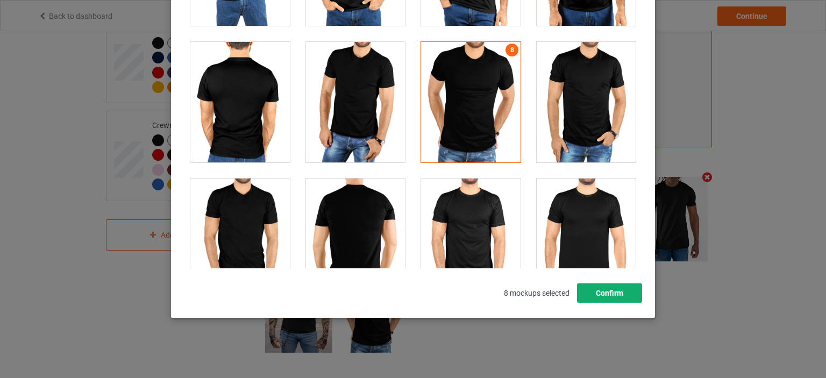
click at [615, 295] on button "Confirm" at bounding box center [609, 292] width 65 height 19
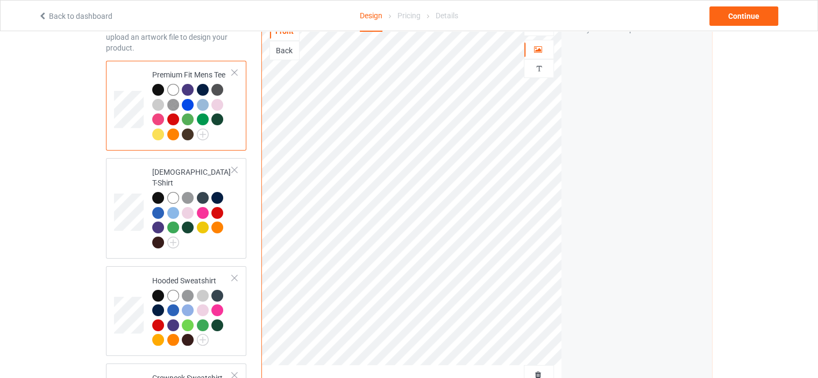
scroll to position [47, 0]
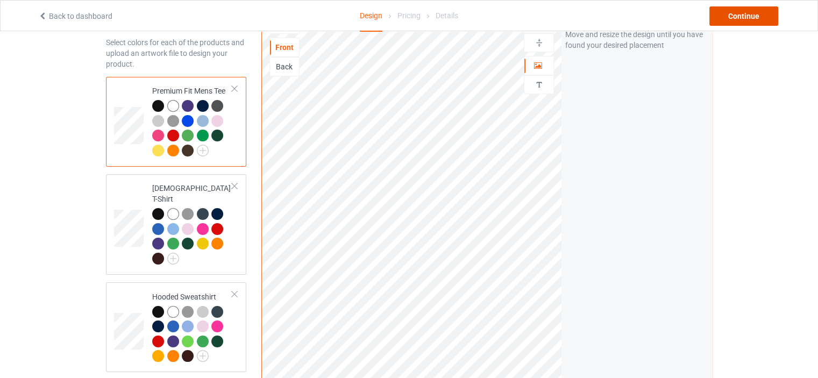
click at [734, 19] on div "Continue" at bounding box center [743, 15] width 69 height 19
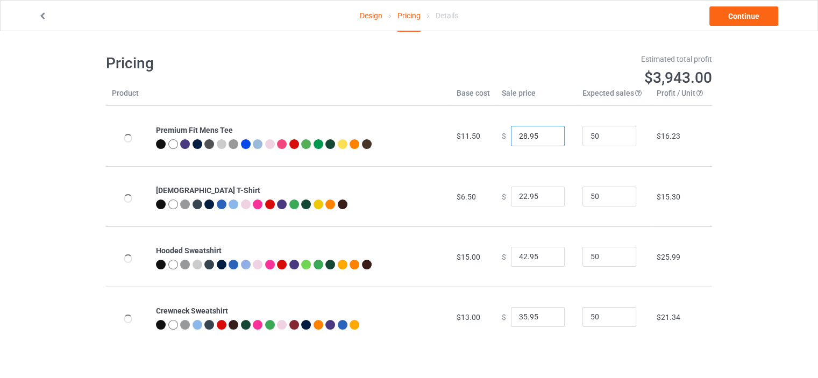
click at [520, 135] on input "28.95" at bounding box center [538, 136] width 54 height 20
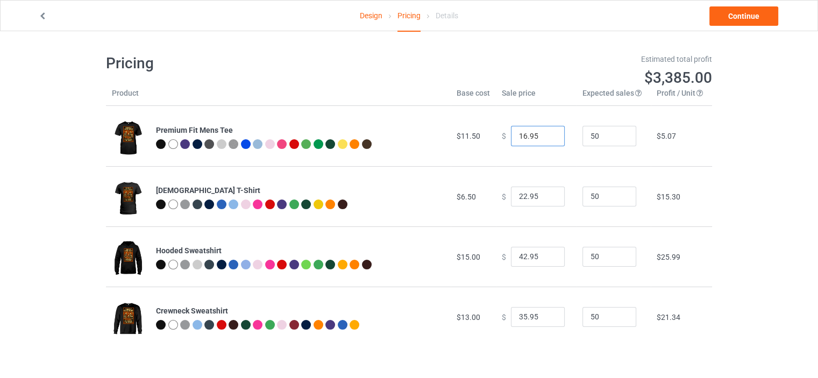
type input "16.95"
click at [520, 198] on input "22.95" at bounding box center [538, 197] width 54 height 20
type input "16.95"
click at [520, 257] on input "42.95" at bounding box center [538, 257] width 54 height 20
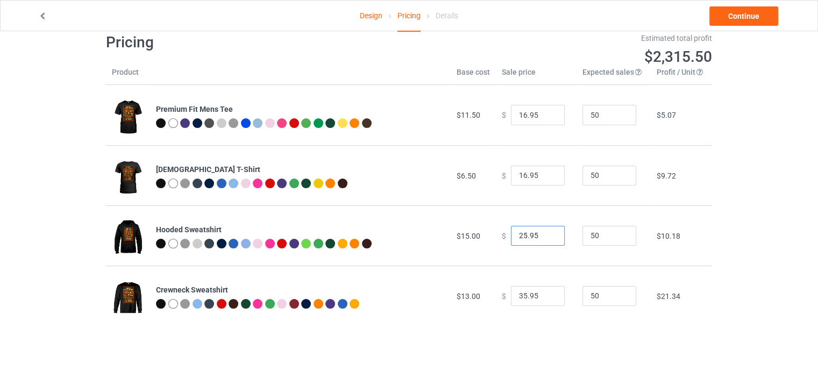
scroll to position [31, 0]
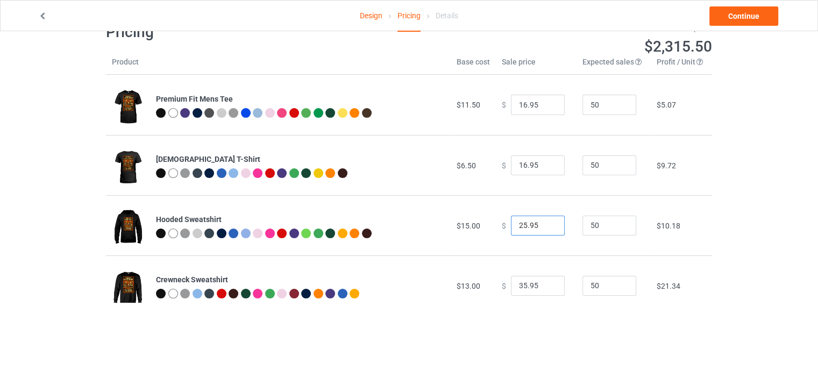
type input "25.95"
click at [518, 290] on input "35.95" at bounding box center [538, 286] width 54 height 20
click at [520, 288] on input "35.95" at bounding box center [538, 286] width 54 height 20
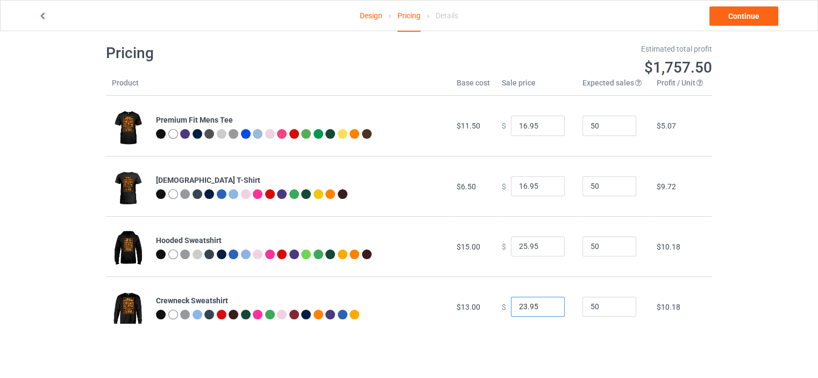
scroll to position [0, 0]
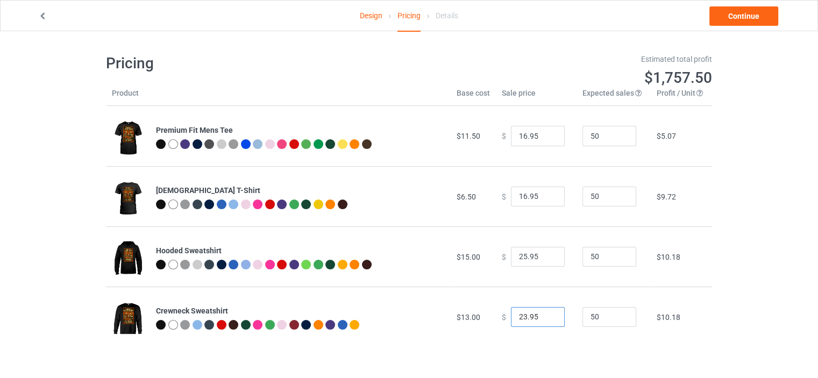
type input "23.95"
click at [518, 139] on input "16.95" at bounding box center [538, 136] width 54 height 20
click at [521, 140] on input "16.95" at bounding box center [538, 136] width 54 height 20
type input "18.95"
click at [722, 25] on link "Continue" at bounding box center [743, 15] width 69 height 19
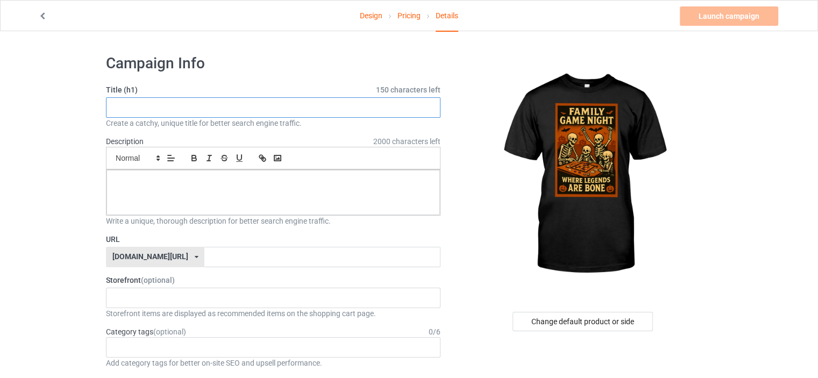
click at [345, 106] on input "text" at bounding box center [273, 107] width 335 height 20
paste input "Skeleton Family Game Night Legends"
type input "Skeleton Family Game Night Legends"
click at [283, 195] on div at bounding box center [272, 192] width 333 height 45
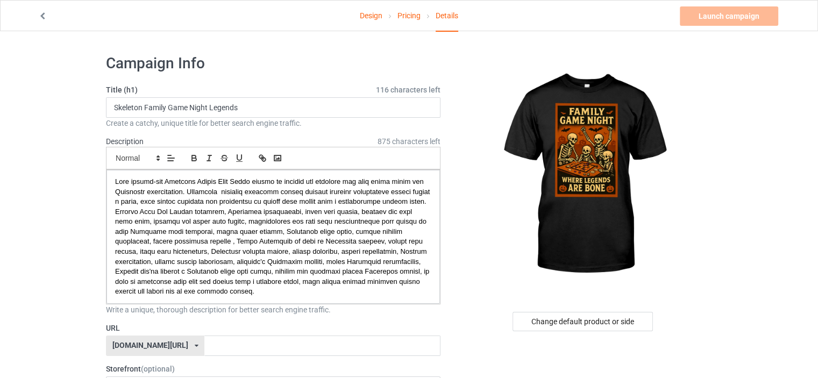
click at [179, 347] on div "[DOMAIN_NAME][URL] [DOMAIN_NAME][URL] [DOMAIN_NAME][URL] 61593155afa3620afb3300…" at bounding box center [155, 346] width 98 height 20
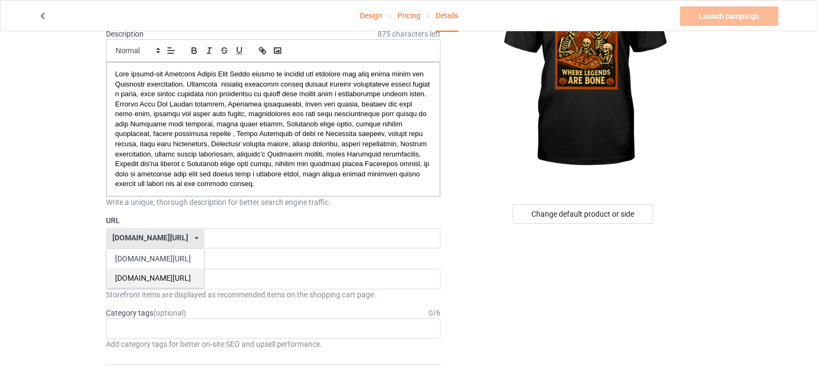
click at [166, 279] on div "[DOMAIN_NAME][URL]" at bounding box center [154, 277] width 97 height 19
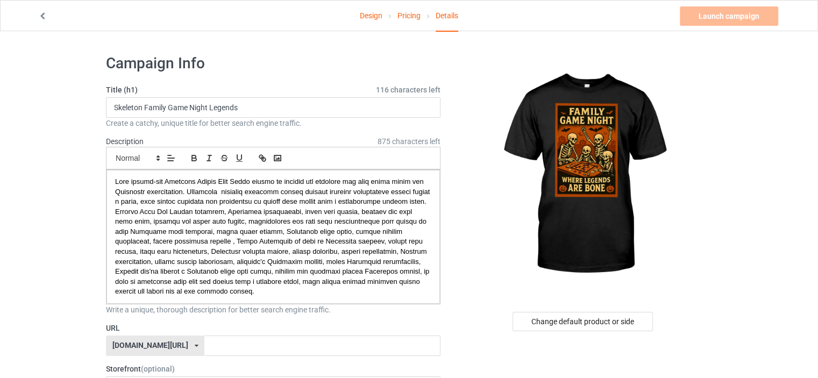
scroll to position [54, 0]
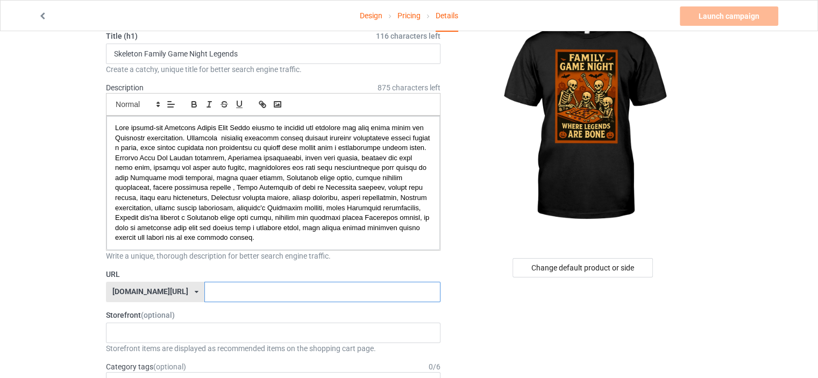
click at [204, 296] on input "text" at bounding box center [322, 292] width 236 height 20
type input "f"
click at [204, 285] on input "text" at bounding box center [322, 292] width 236 height 20
paste input "[DATE] board game family"
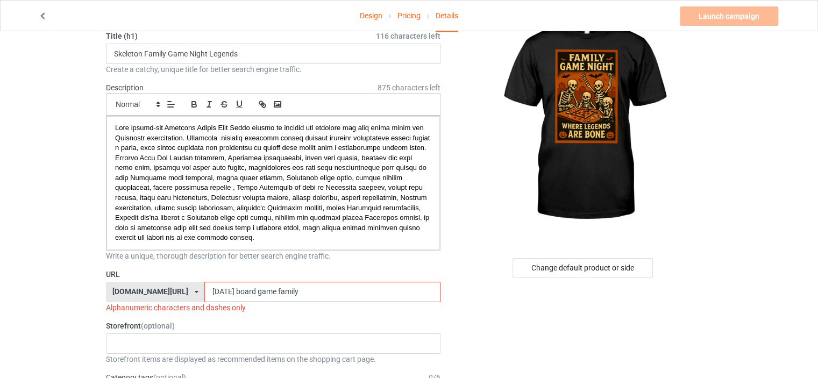
click at [221, 294] on input "[DATE] board game family" at bounding box center [322, 292] width 236 height 20
click at [220, 294] on input "[DATE] board game family" at bounding box center [322, 292] width 236 height 20
click at [238, 290] on input "[DATE]-board game family" at bounding box center [322, 292] width 236 height 20
click at [261, 293] on input "[DATE]-board-game family" at bounding box center [322, 292] width 236 height 20
click at [204, 292] on input "[DATE]-board-game-family" at bounding box center [322, 292] width 236 height 20
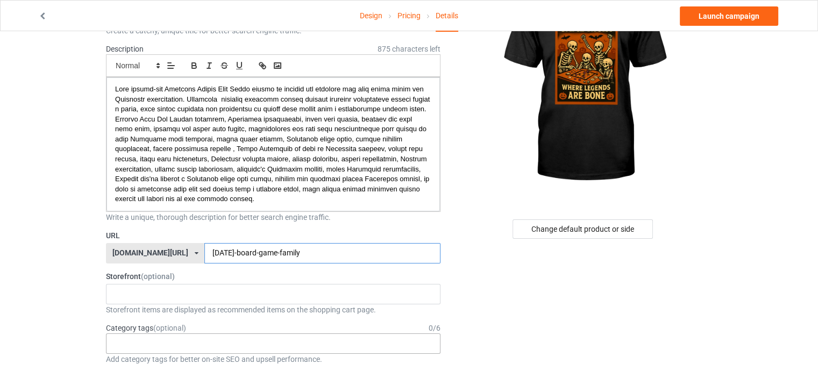
scroll to position [161, 0]
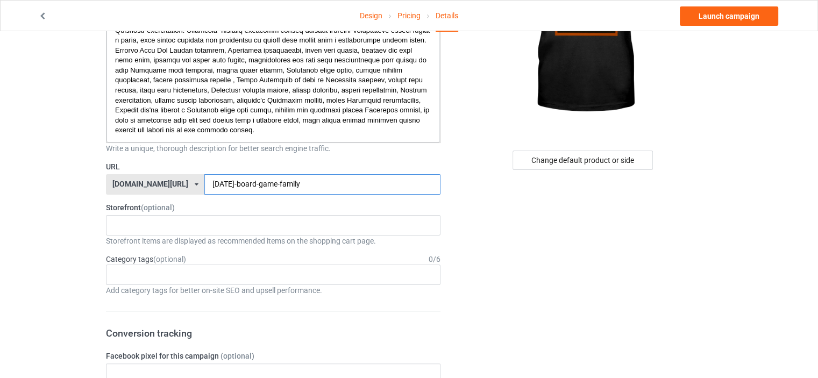
click at [204, 187] on input "[DATE]-board-game-family" at bounding box center [322, 184] width 236 height 20
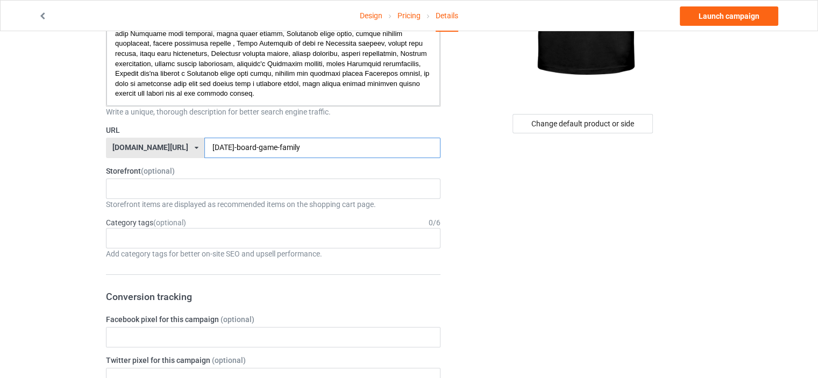
scroll to position [215, 0]
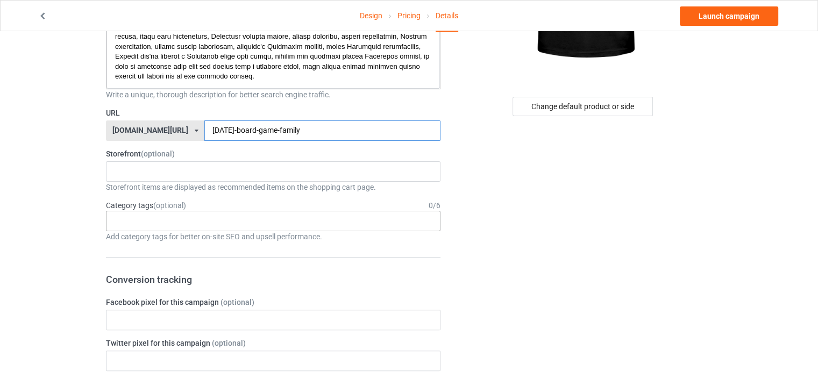
type input "[DATE]-board-game-family"
click at [157, 222] on div "Age > [DEMOGRAPHIC_DATA] > 1 Age > [DEMOGRAPHIC_DATA] Months > 1 Month Age > [D…" at bounding box center [273, 221] width 335 height 20
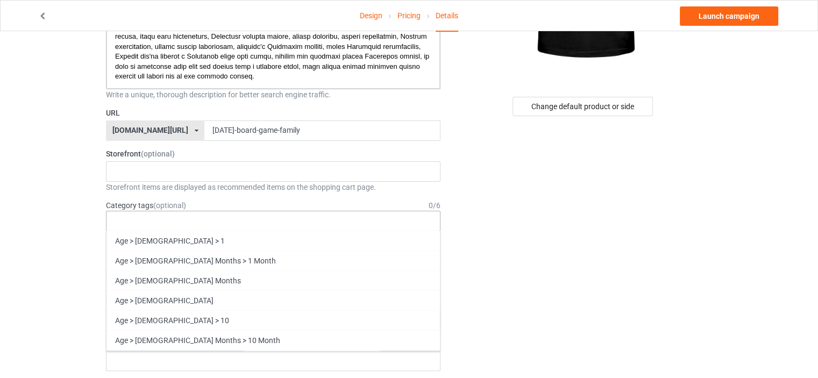
paste input "[DATE]"
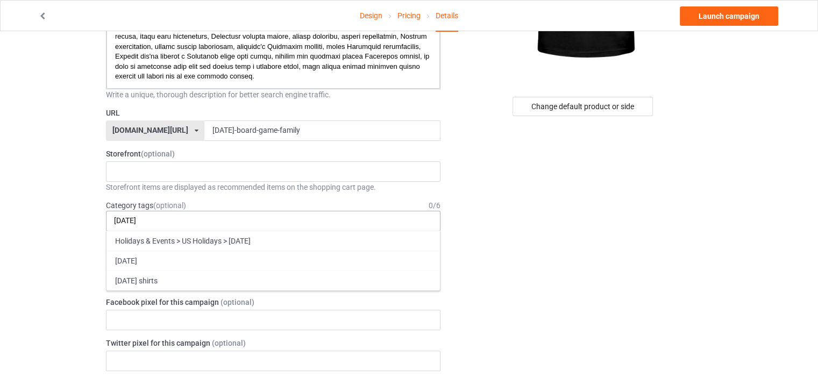
scroll to position [0, 0]
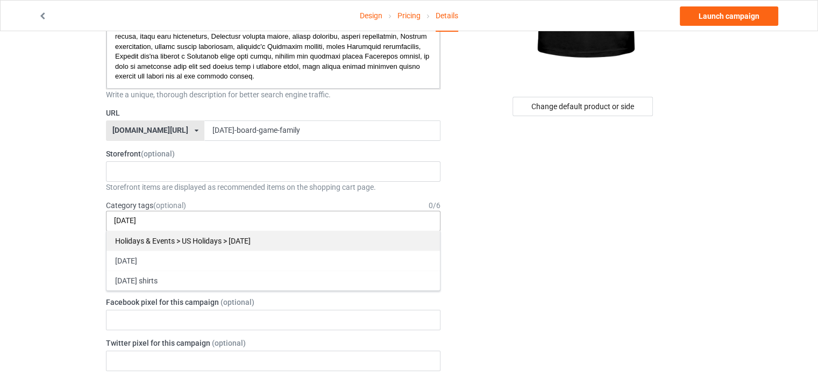
type input "[DATE]"
click at [172, 248] on div "Holidays & Events > US Holidays > [DATE]" at bounding box center [272, 241] width 333 height 20
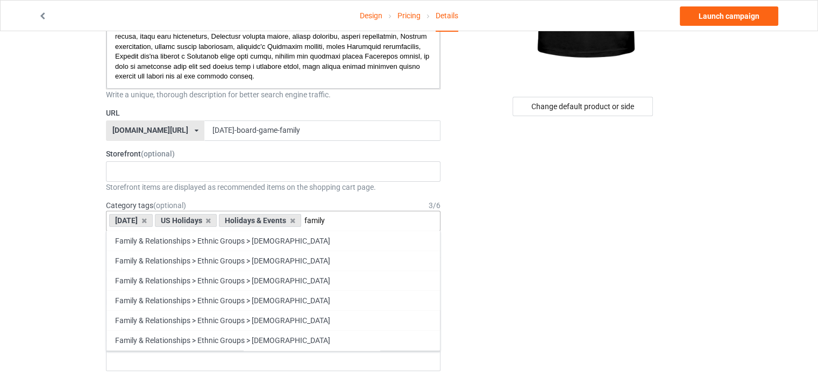
scroll to position [2492, 0]
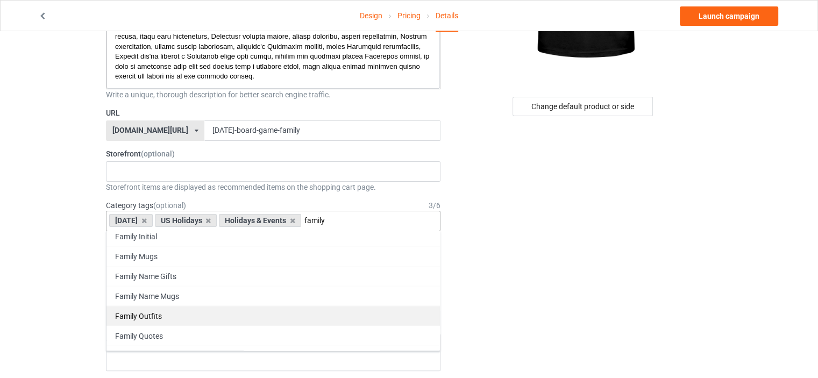
type input "family"
click at [147, 306] on div "Family Outfits" at bounding box center [272, 316] width 333 height 20
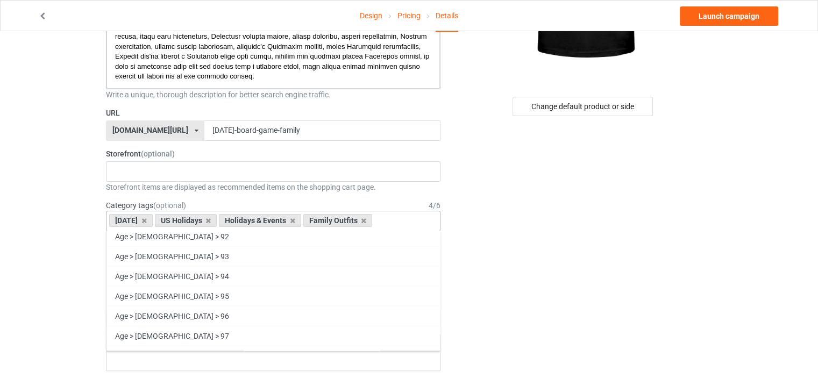
scroll to position [50604, 0]
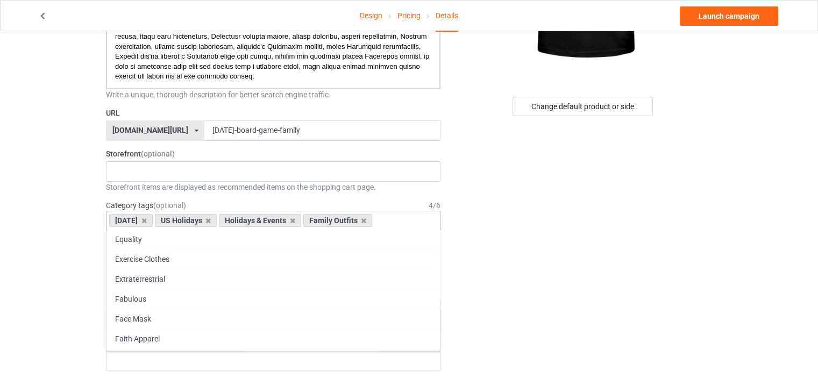
click at [392, 222] on input "text" at bounding box center [383, 220] width 17 height 9
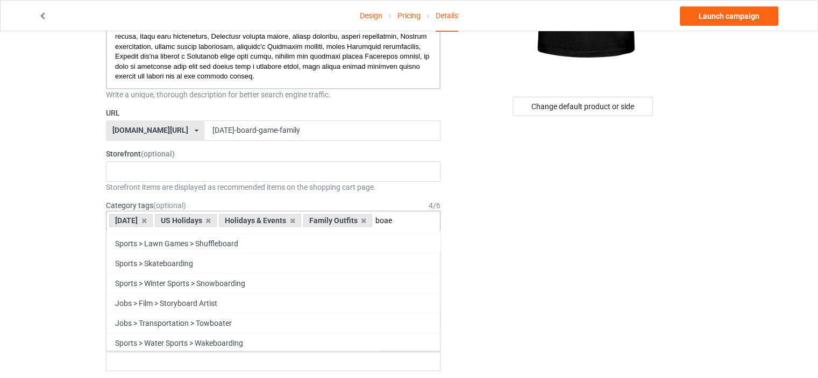
scroll to position [0, 0]
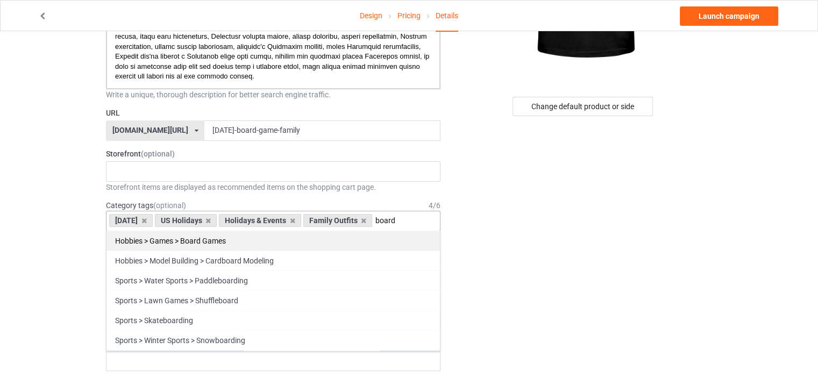
type input "board"
click at [199, 244] on div "Hobbies > Games > Board Games" at bounding box center [272, 241] width 333 height 20
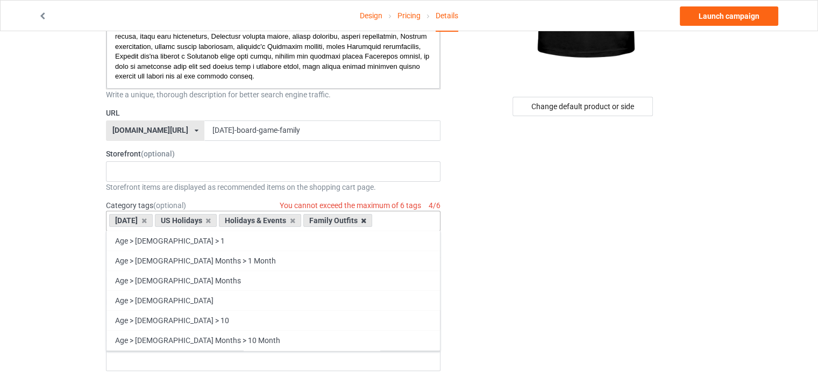
click at [366, 221] on icon at bounding box center [363, 220] width 5 height 7
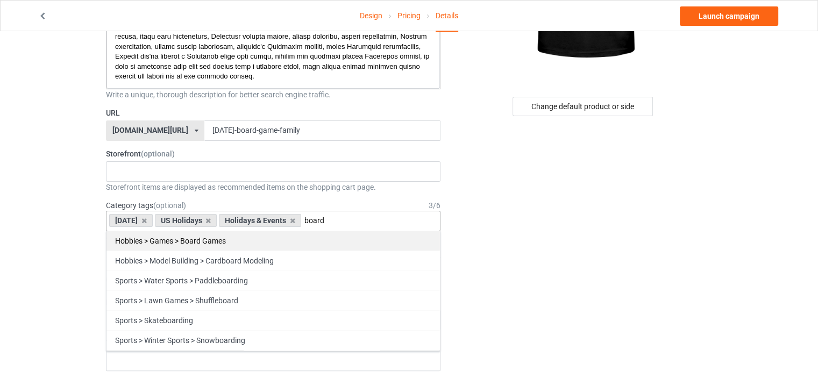
type input "board"
click at [196, 241] on div "Hobbies > Games > Board Games" at bounding box center [272, 241] width 333 height 20
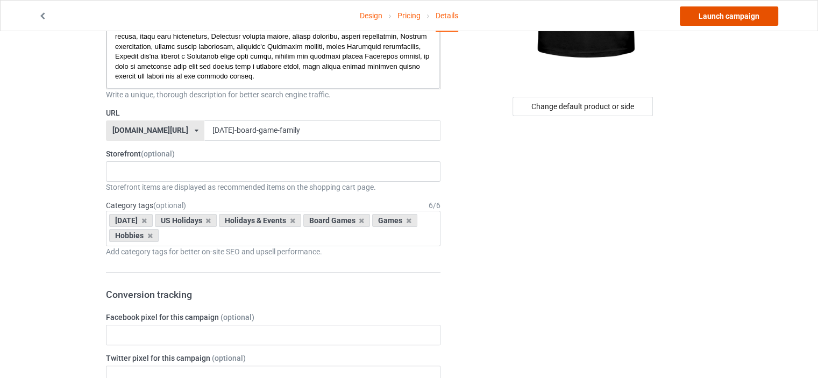
click at [718, 16] on link "Launch campaign" at bounding box center [729, 15] width 98 height 19
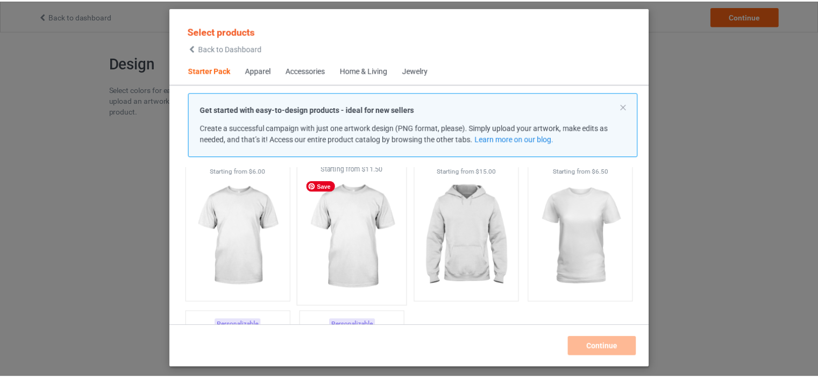
scroll to position [14, 0]
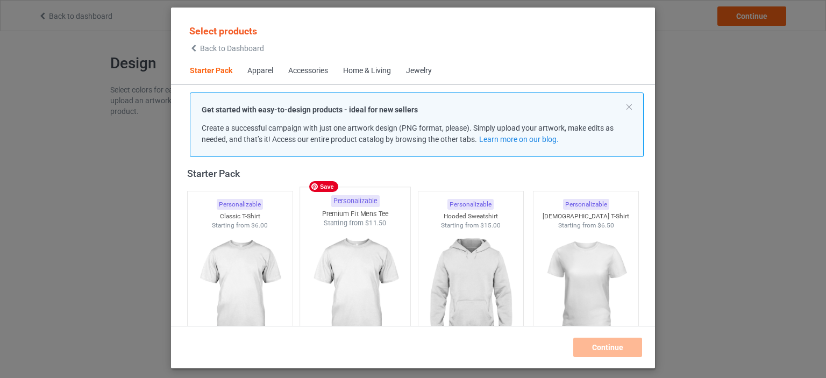
click at [369, 262] on img at bounding box center [355, 291] width 101 height 126
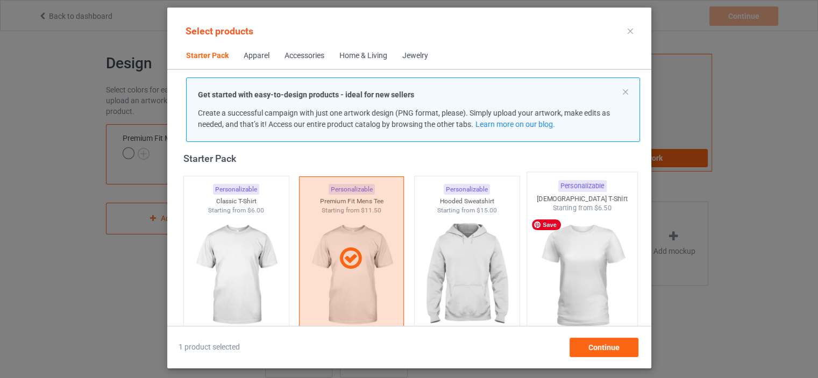
click at [610, 283] on img at bounding box center [581, 276] width 101 height 126
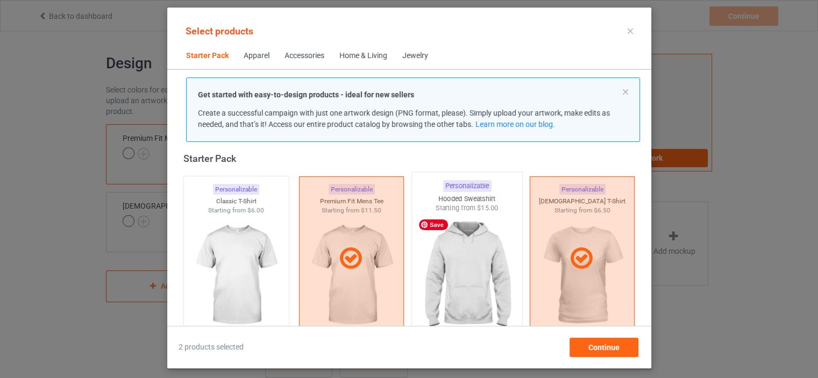
click at [452, 276] on img at bounding box center [466, 276] width 101 height 126
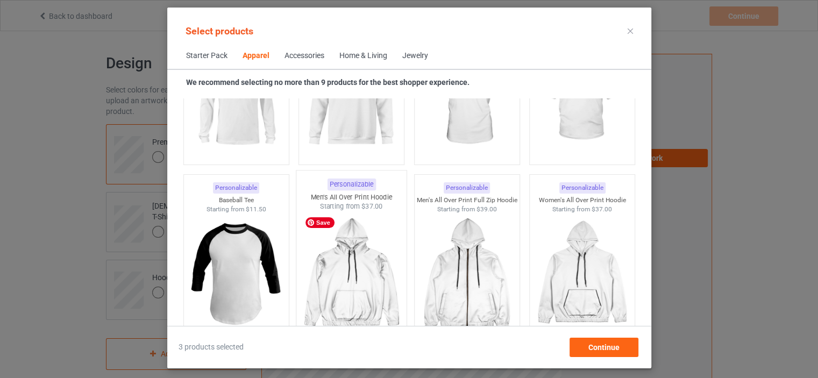
scroll to position [874, 0]
click at [347, 144] on img at bounding box center [351, 98] width 101 height 126
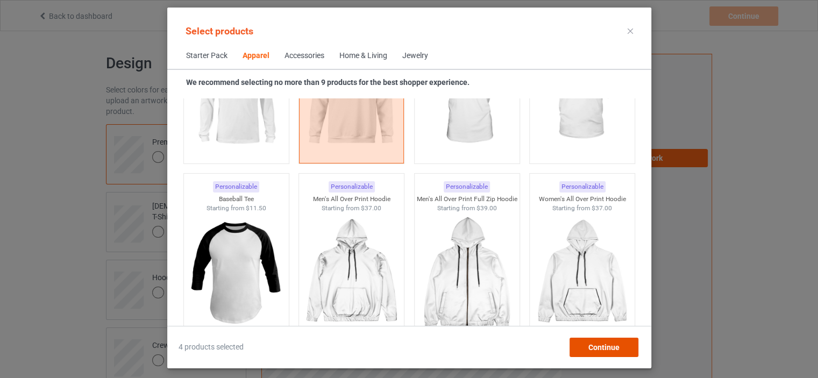
click at [604, 353] on div "Continue" at bounding box center [603, 347] width 69 height 19
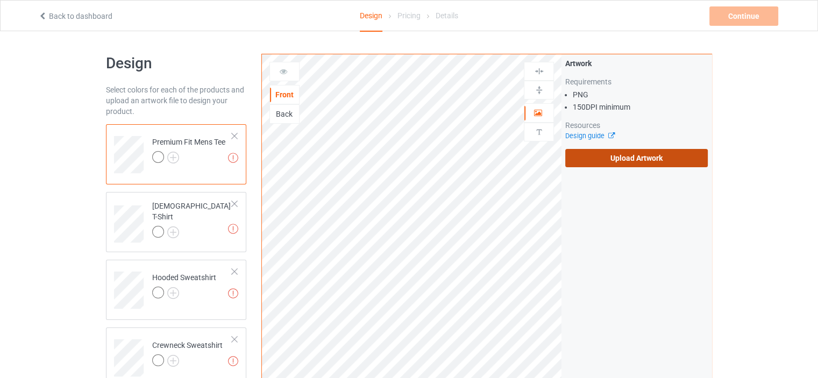
click at [648, 157] on label "Upload Artwork" at bounding box center [636, 158] width 143 height 18
click at [0, 0] on input "Upload Artwork" at bounding box center [0, 0] width 0 height 0
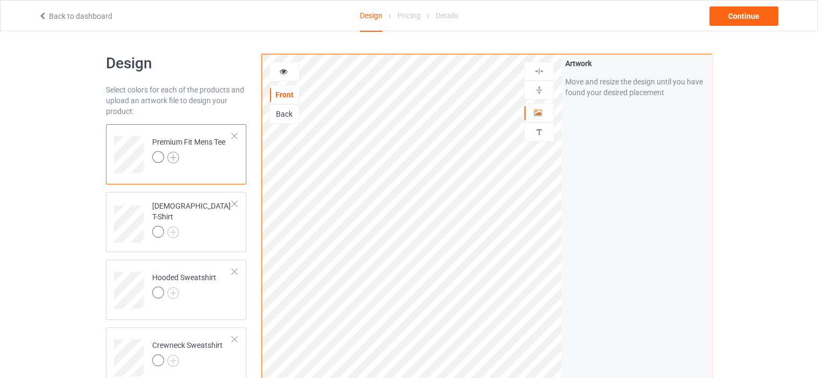
click at [176, 155] on img at bounding box center [173, 158] width 12 height 12
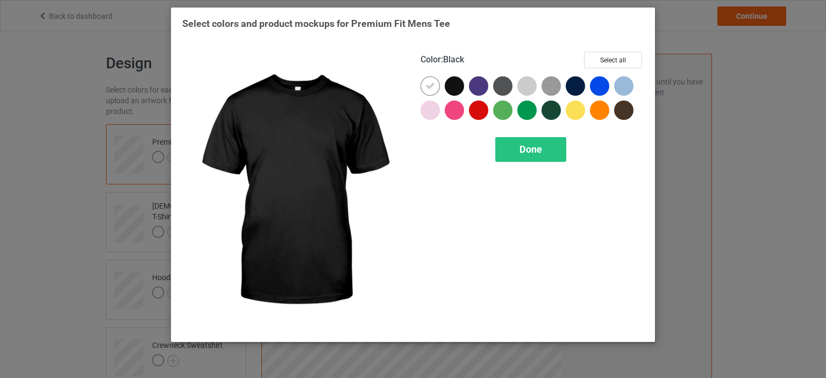
click at [463, 83] on div at bounding box center [454, 85] width 19 height 19
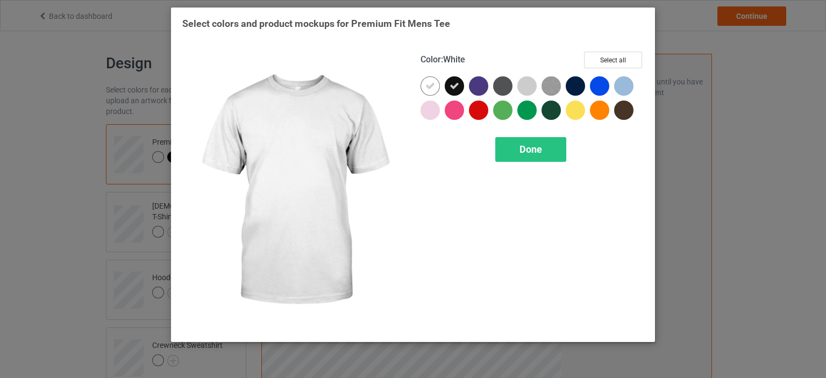
click at [413, 95] on div "Color : White Select all Done" at bounding box center [532, 191] width 238 height 294
click at [433, 86] on icon at bounding box center [430, 86] width 10 height 10
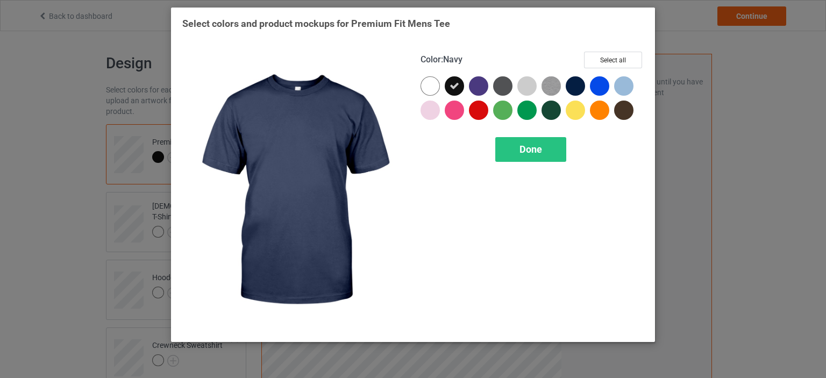
click at [568, 86] on div at bounding box center [575, 85] width 19 height 19
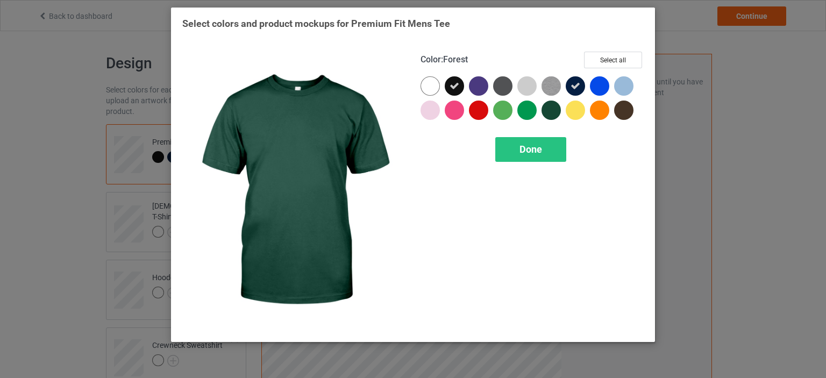
click at [553, 115] on div at bounding box center [551, 110] width 19 height 19
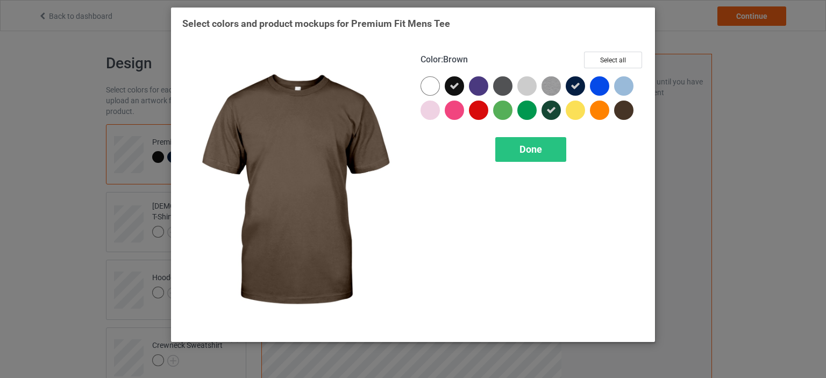
click at [622, 113] on div at bounding box center [623, 110] width 19 height 19
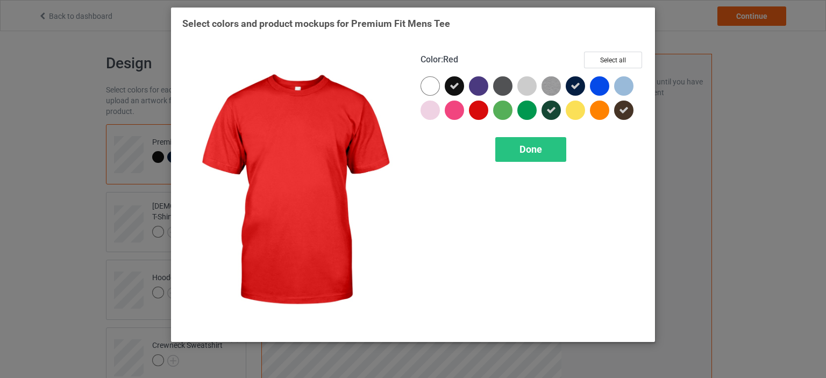
click at [485, 107] on div at bounding box center [478, 110] width 19 height 19
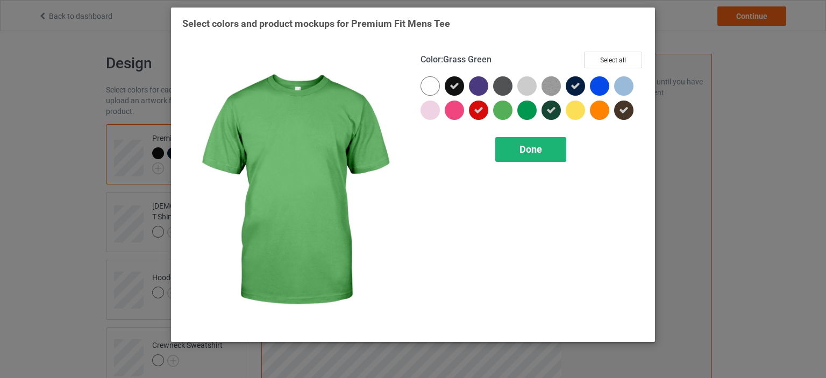
click at [521, 145] on span "Done" at bounding box center [531, 149] width 23 height 11
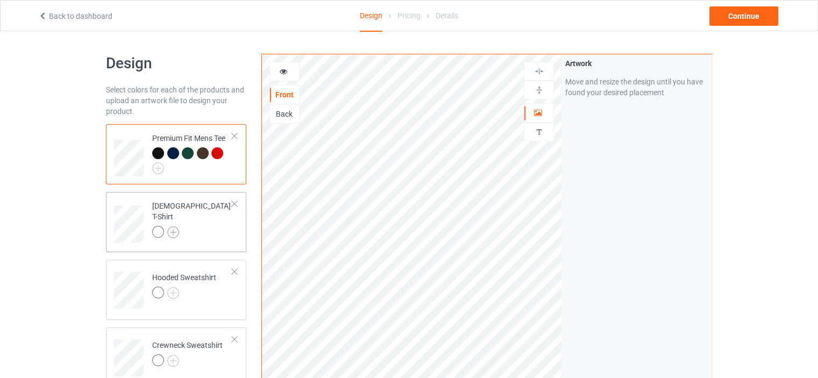
click at [172, 229] on img at bounding box center [173, 232] width 12 height 12
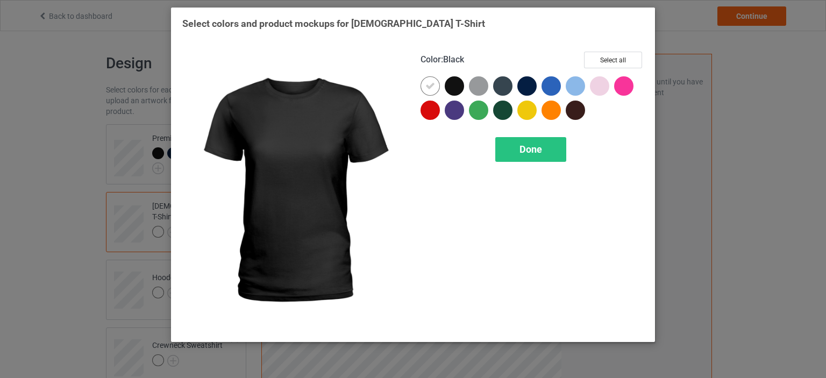
drag, startPoint x: 453, startPoint y: 87, endPoint x: 437, endPoint y: 81, distance: 17.2
click at [453, 87] on div at bounding box center [454, 85] width 19 height 19
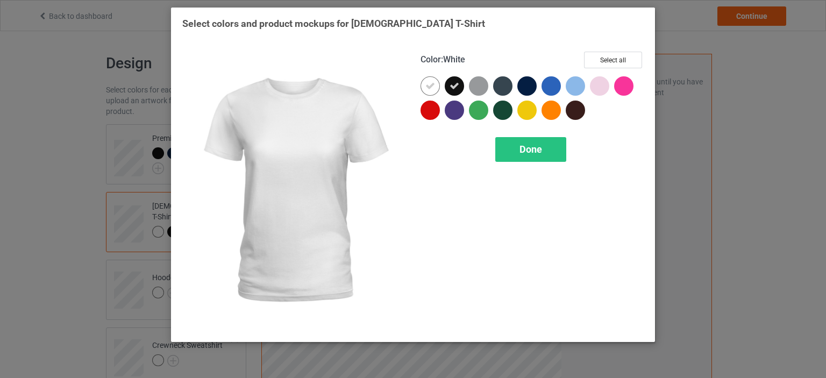
click at [437, 81] on div at bounding box center [430, 85] width 19 height 19
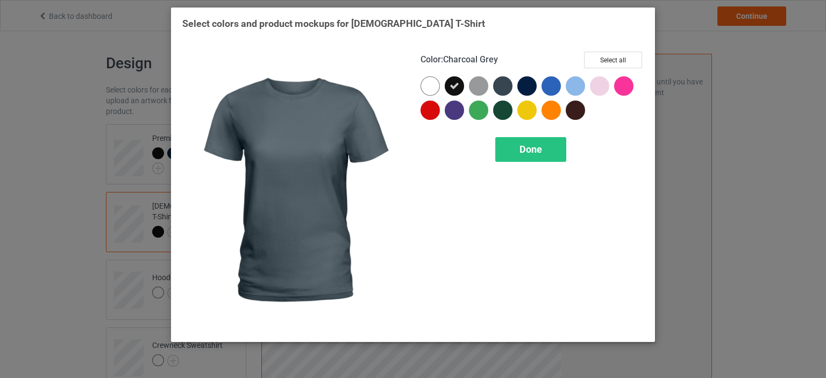
click at [504, 86] on div at bounding box center [502, 85] width 19 height 19
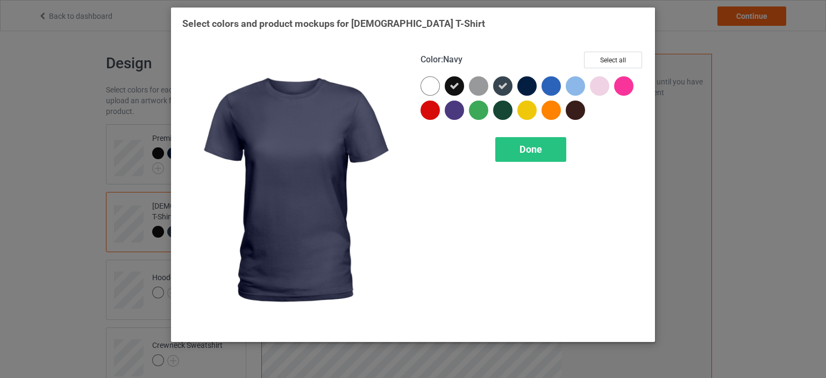
click at [527, 86] on div at bounding box center [526, 85] width 19 height 19
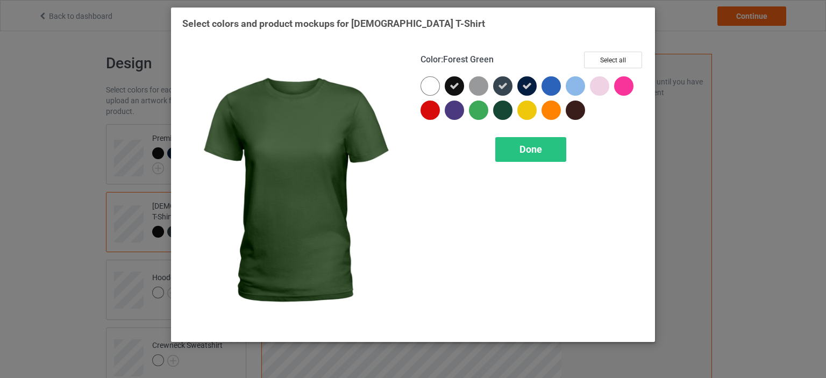
click at [503, 114] on div at bounding box center [502, 110] width 19 height 19
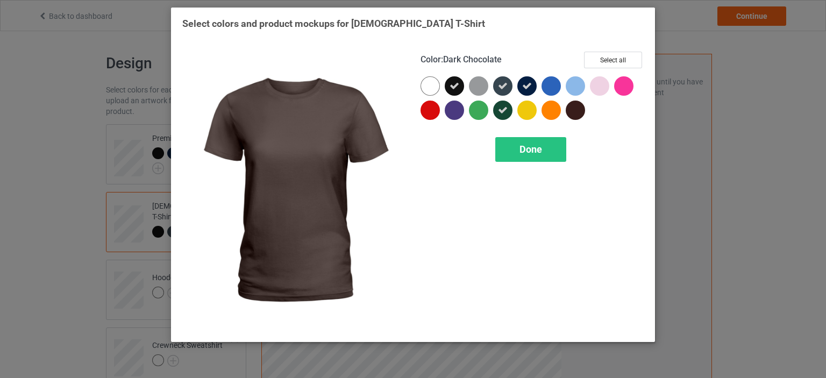
click at [570, 113] on div at bounding box center [575, 110] width 19 height 19
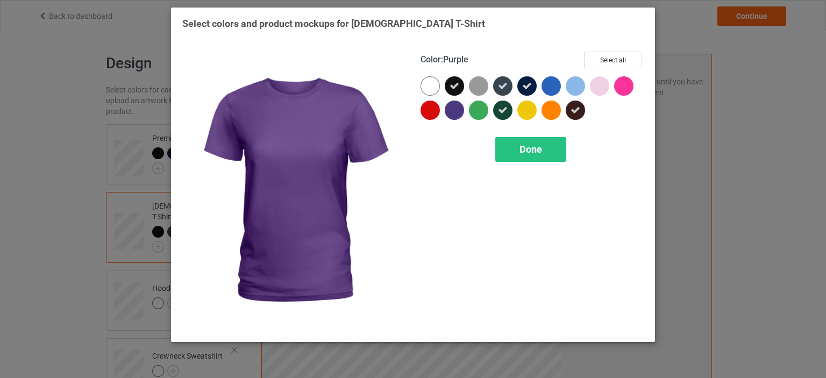
click at [446, 112] on div at bounding box center [454, 110] width 19 height 19
click at [529, 144] on span "Done" at bounding box center [531, 149] width 23 height 11
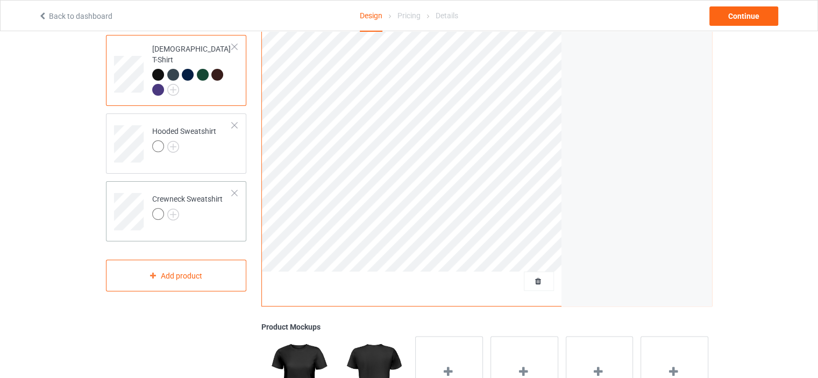
scroll to position [161, 0]
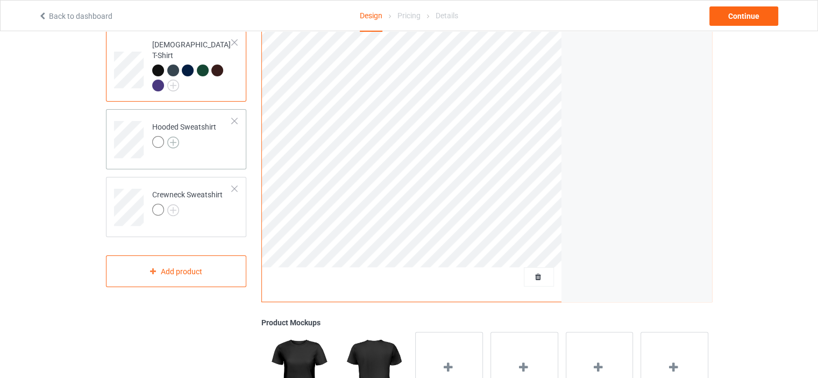
click at [176, 137] on img at bounding box center [173, 143] width 12 height 12
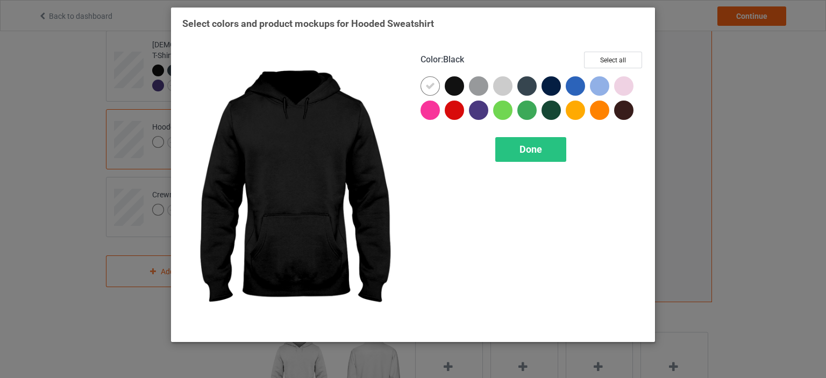
click at [454, 88] on div at bounding box center [454, 85] width 19 height 19
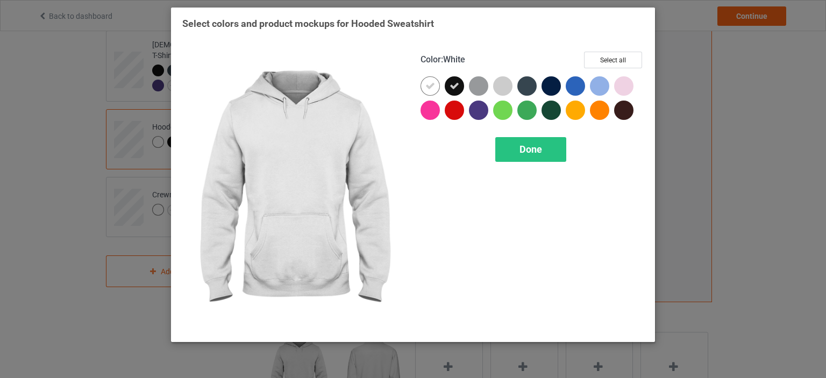
click at [437, 88] on div at bounding box center [430, 85] width 19 height 19
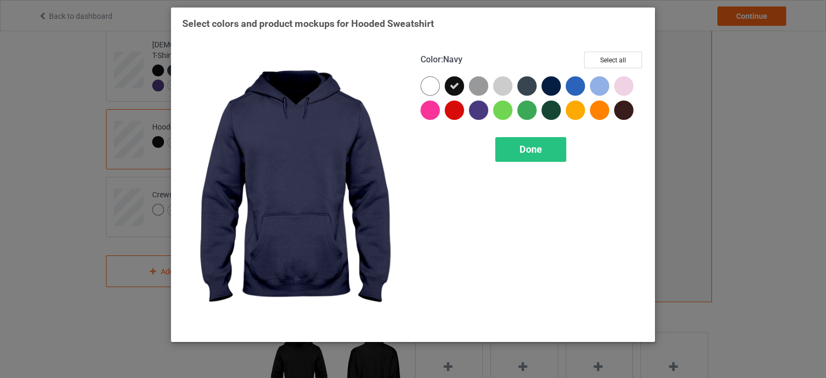
click at [544, 86] on div at bounding box center [551, 85] width 19 height 19
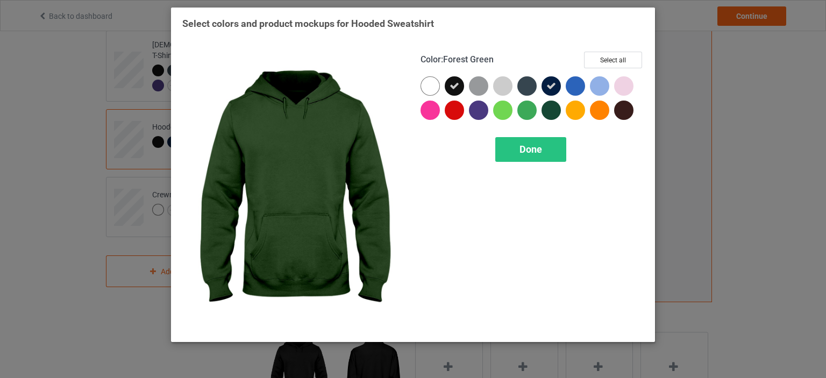
click at [553, 109] on div at bounding box center [551, 110] width 19 height 19
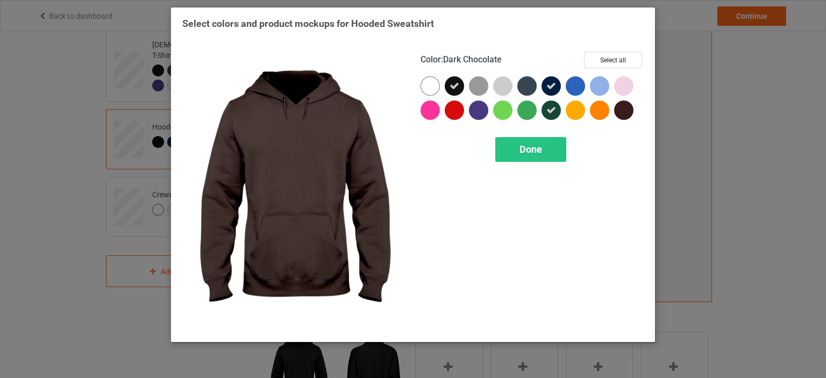
drag, startPoint x: 622, startPoint y: 116, endPoint x: 547, endPoint y: 125, distance: 75.3
click at [620, 115] on div at bounding box center [623, 110] width 19 height 19
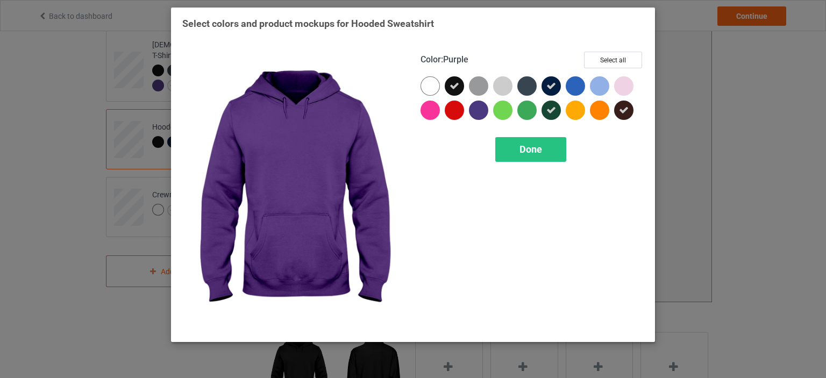
click at [472, 113] on div at bounding box center [478, 110] width 19 height 19
click at [513, 150] on div "Done" at bounding box center [530, 149] width 71 height 25
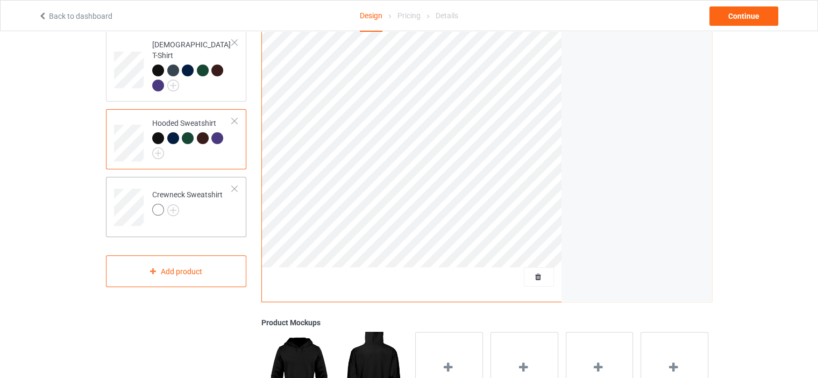
click at [181, 204] on div at bounding box center [187, 211] width 70 height 15
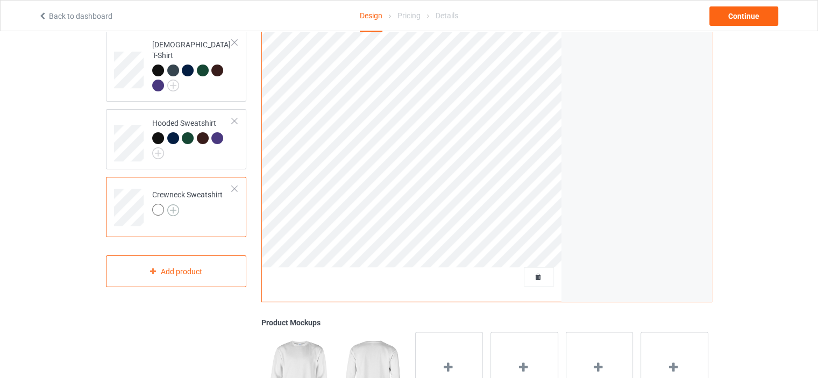
click at [174, 204] on img at bounding box center [173, 210] width 12 height 12
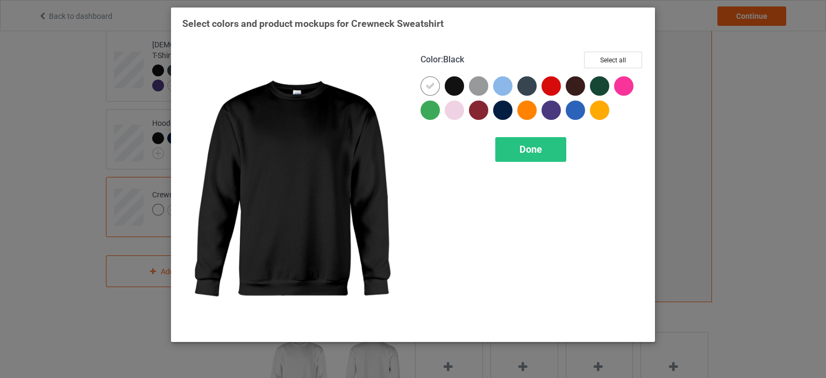
click at [450, 83] on div at bounding box center [454, 85] width 19 height 19
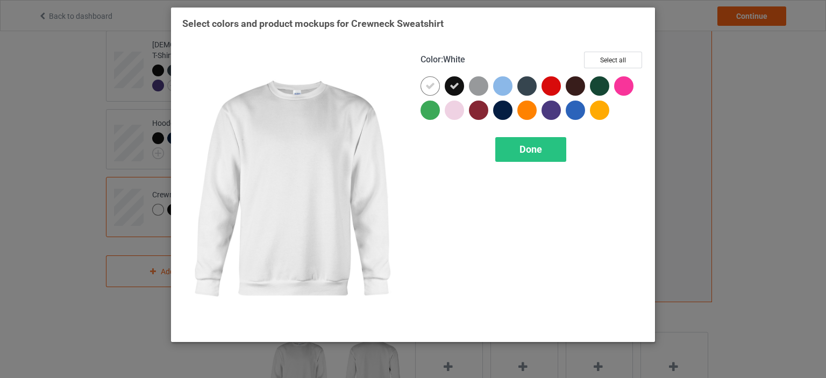
click at [435, 81] on icon at bounding box center [430, 86] width 10 height 10
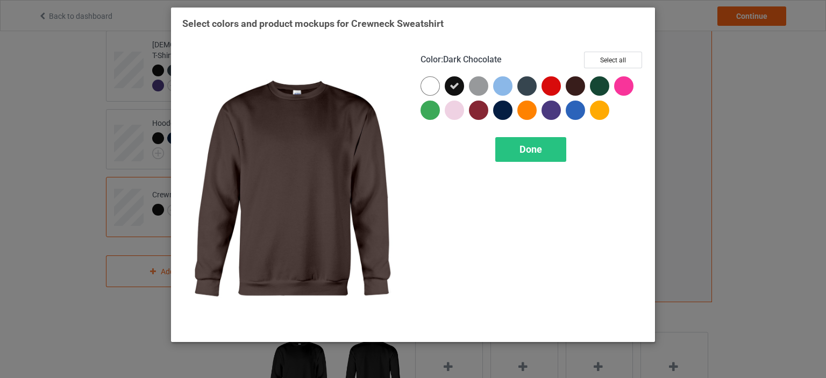
click at [582, 87] on div at bounding box center [575, 85] width 19 height 19
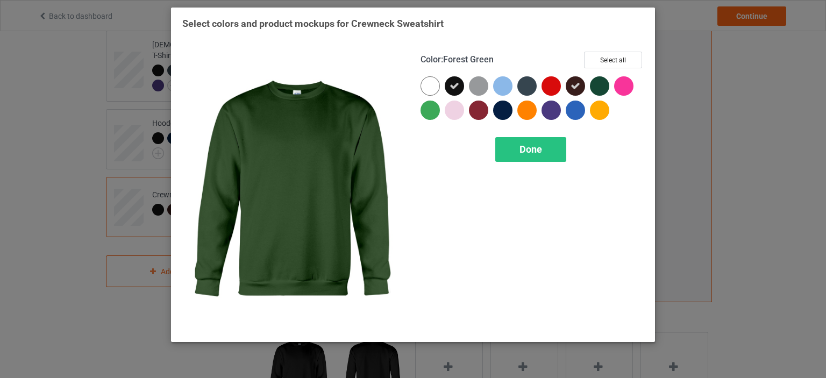
click at [593, 87] on div at bounding box center [599, 85] width 19 height 19
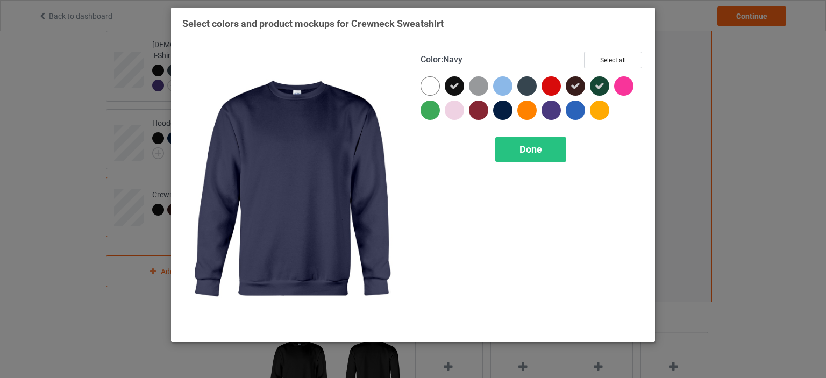
click at [497, 111] on div at bounding box center [502, 110] width 19 height 19
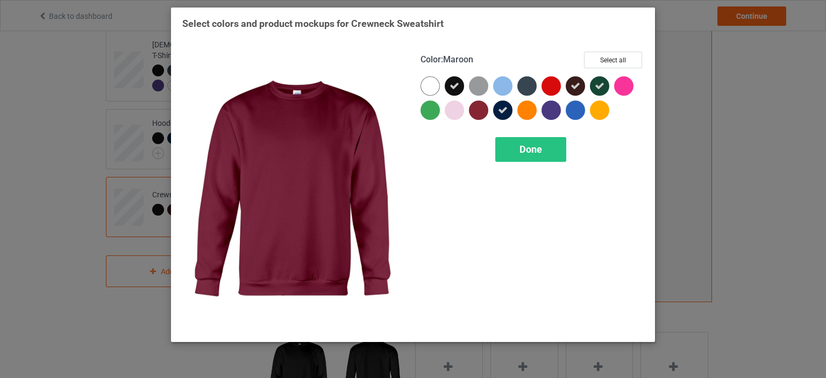
click at [481, 115] on div at bounding box center [478, 110] width 19 height 19
click at [514, 158] on div "Done" at bounding box center [530, 149] width 71 height 25
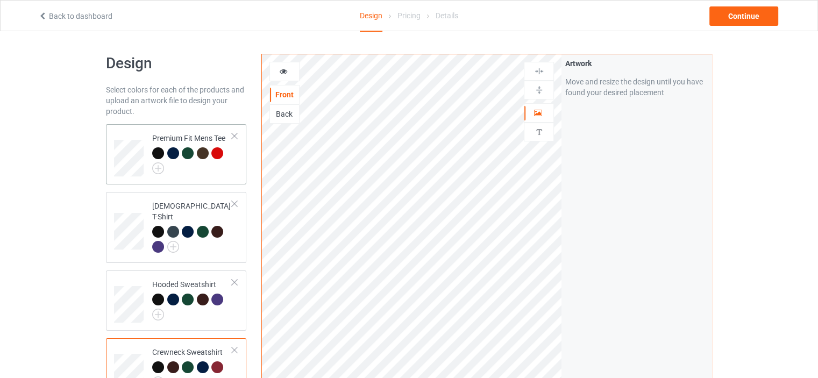
click at [200, 167] on div at bounding box center [192, 160] width 80 height 27
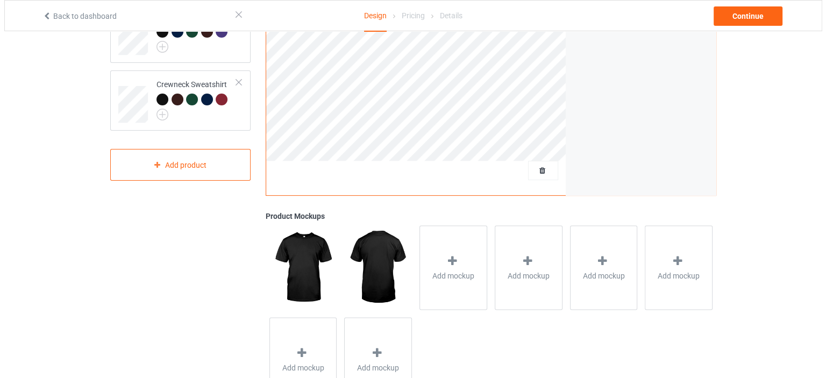
scroll to position [269, 0]
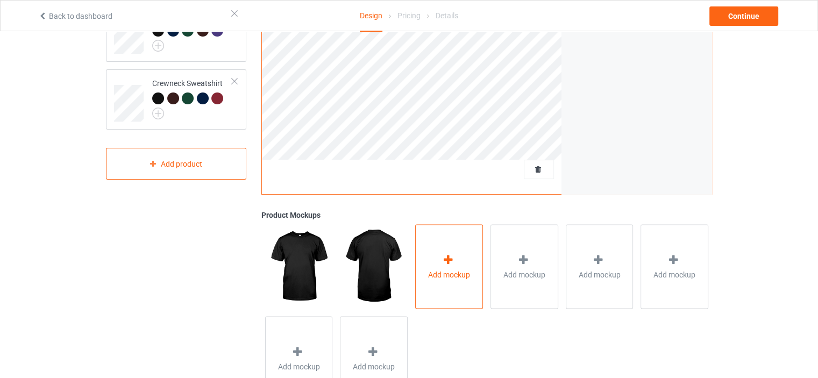
click at [443, 261] on icon at bounding box center [448, 259] width 13 height 11
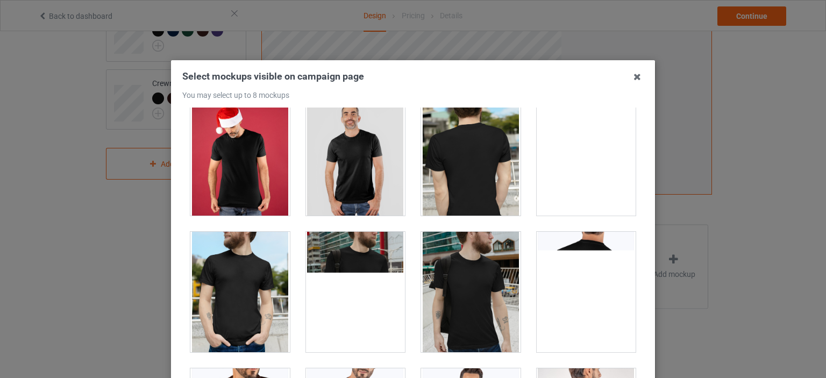
click at [337, 177] on div at bounding box center [355, 155] width 99 height 120
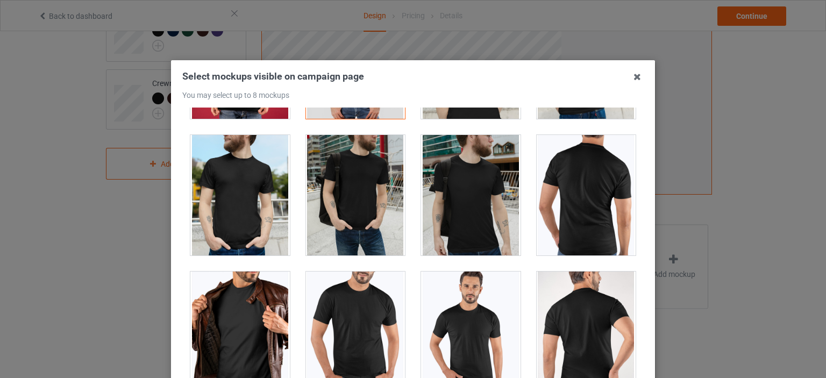
scroll to position [592, 0]
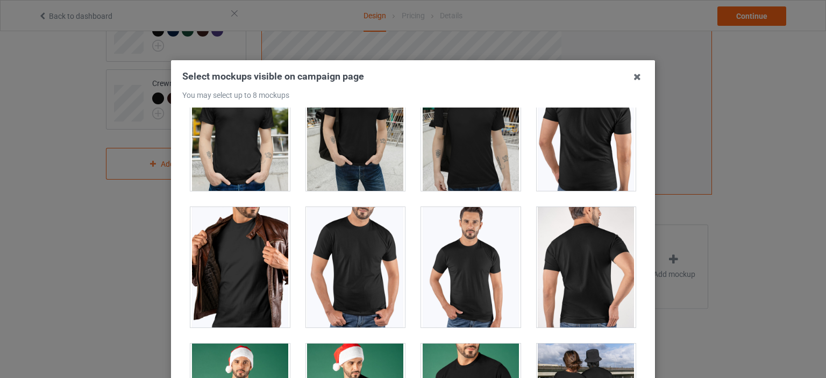
click at [362, 283] on div at bounding box center [355, 267] width 99 height 120
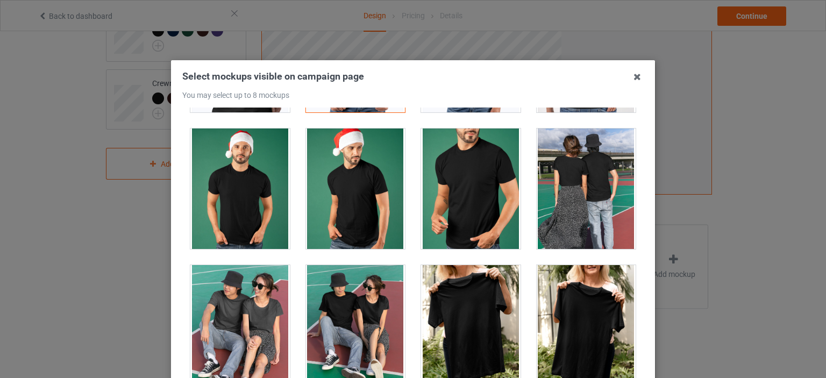
click at [471, 301] on div at bounding box center [470, 325] width 99 height 120
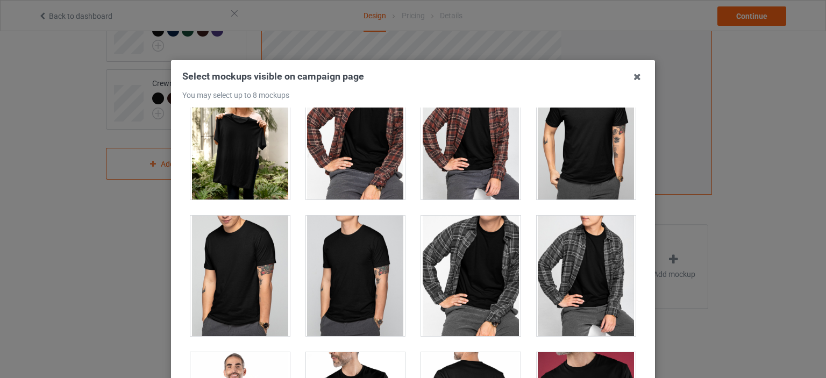
scroll to position [1345, 0]
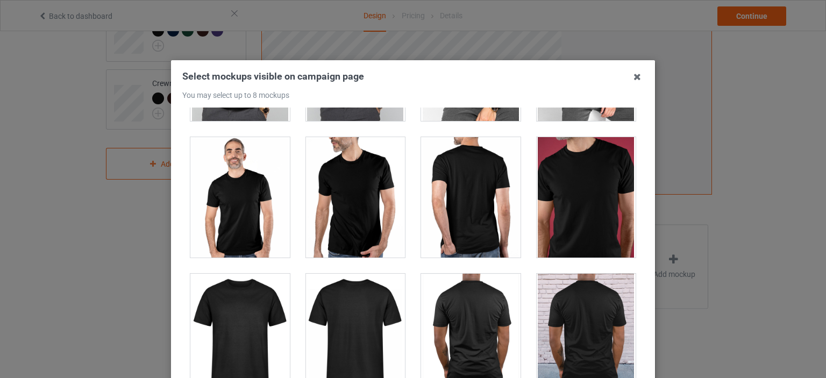
click at [556, 221] on div at bounding box center [586, 197] width 99 height 120
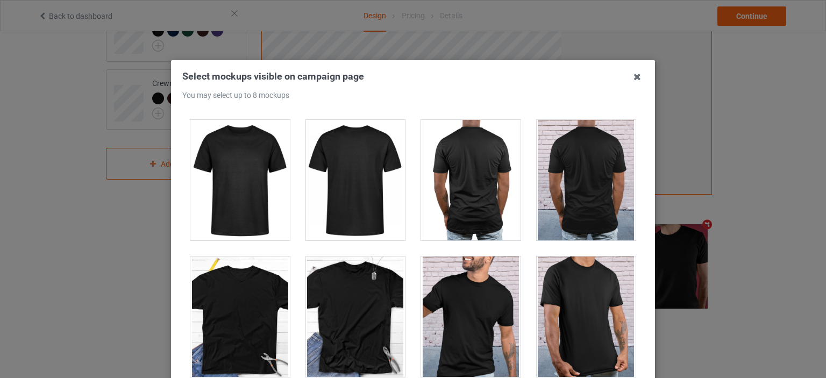
scroll to position [1721, 0]
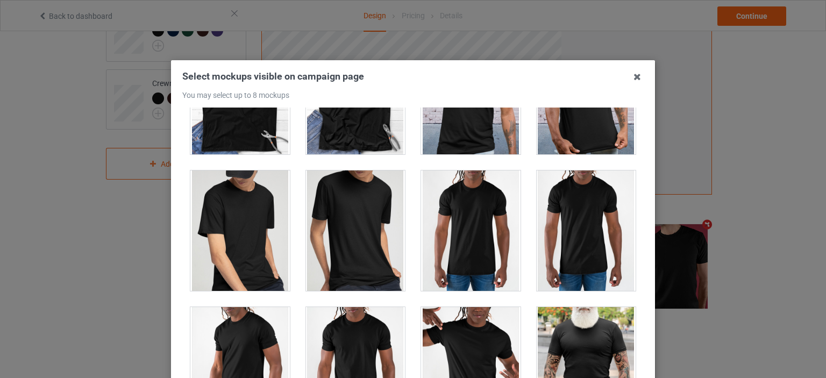
click at [570, 223] on div at bounding box center [586, 230] width 99 height 120
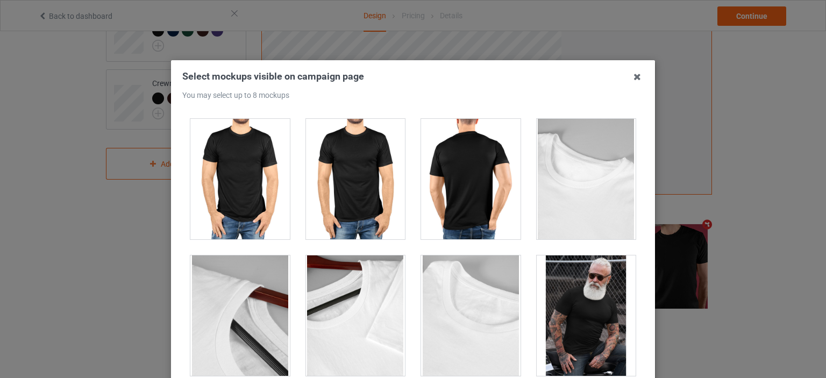
scroll to position [2842, 0]
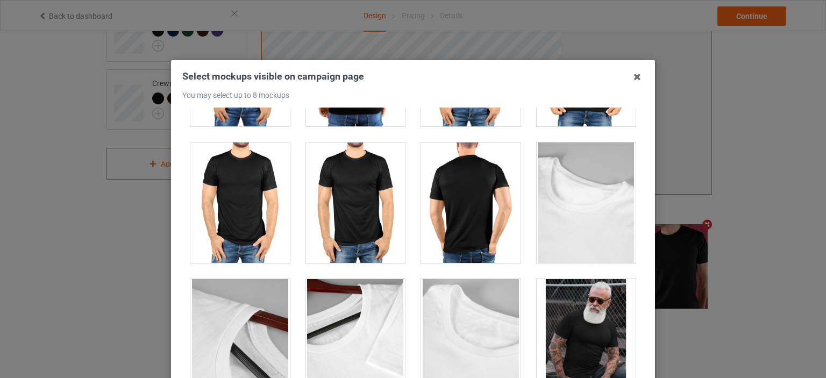
click at [576, 331] on div at bounding box center [586, 339] width 99 height 120
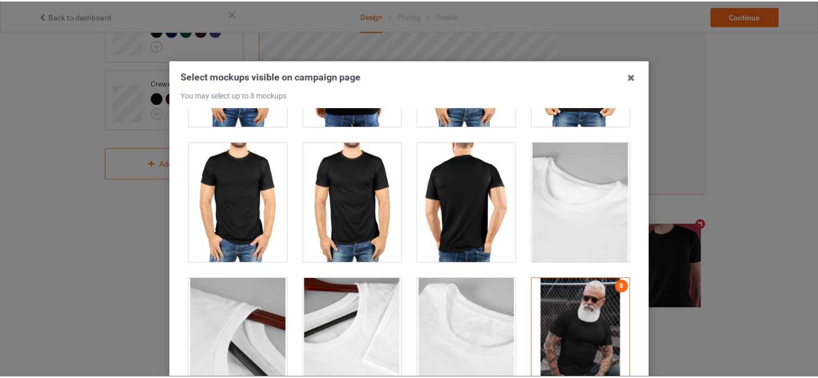
scroll to position [141, 0]
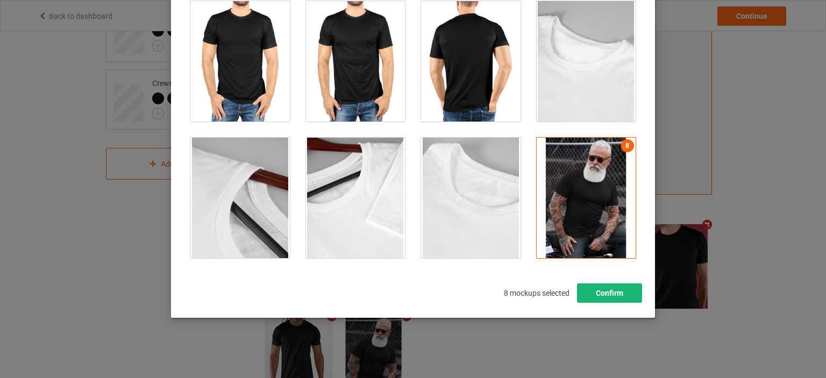
click at [621, 302] on div "Select mockups visible on campaign page You may select up to 8 mockups 1 2 3 4 …" at bounding box center [413, 118] width 484 height 399
click at [614, 298] on button "Confirm" at bounding box center [609, 292] width 65 height 19
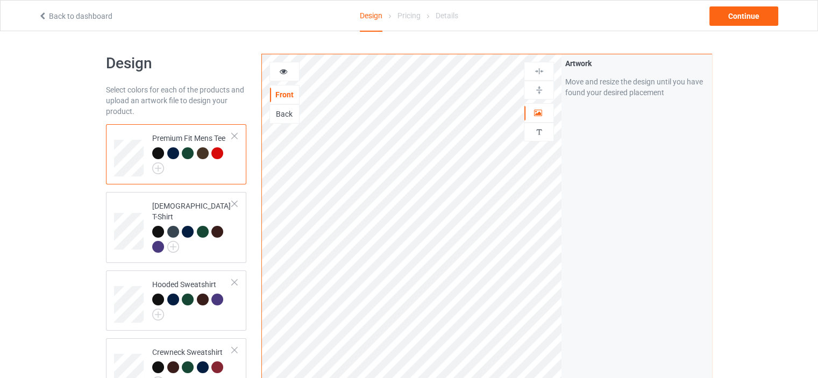
scroll to position [0, 0]
click at [234, 245] on td "[DEMOGRAPHIC_DATA] T-Shirt" at bounding box center [192, 227] width 92 height 62
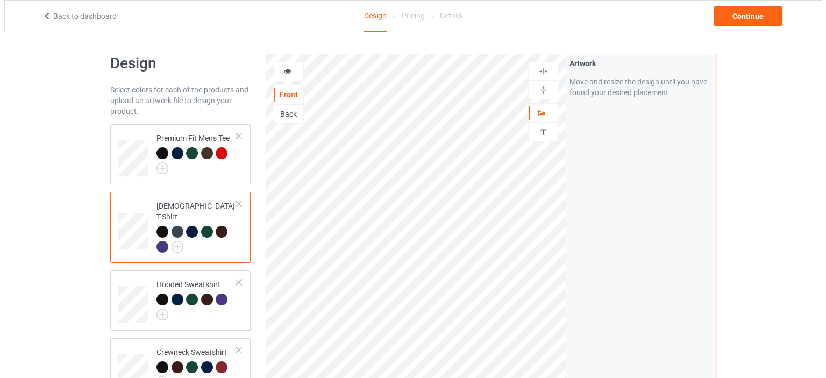
scroll to position [317, 0]
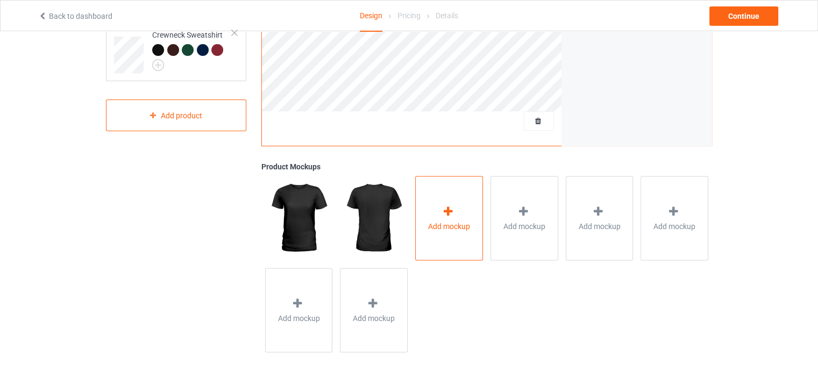
click at [458, 237] on div "Add mockup" at bounding box center [449, 218] width 68 height 84
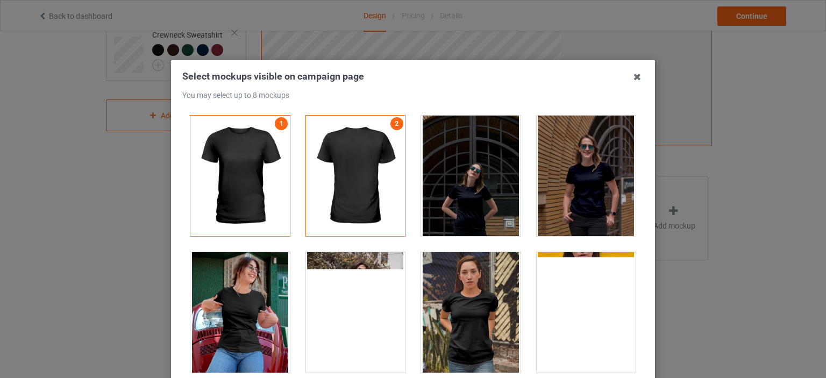
click at [258, 307] on div at bounding box center [239, 312] width 99 height 120
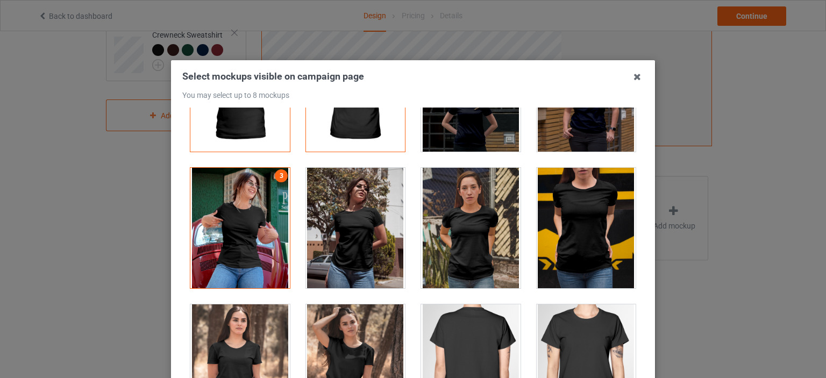
scroll to position [269, 0]
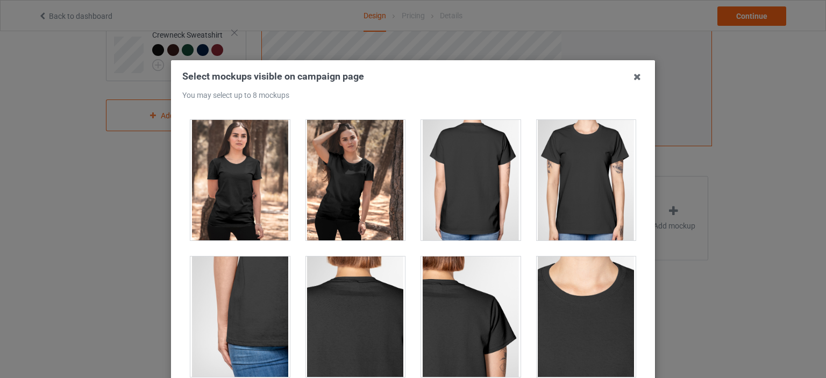
click at [352, 185] on div at bounding box center [355, 180] width 99 height 120
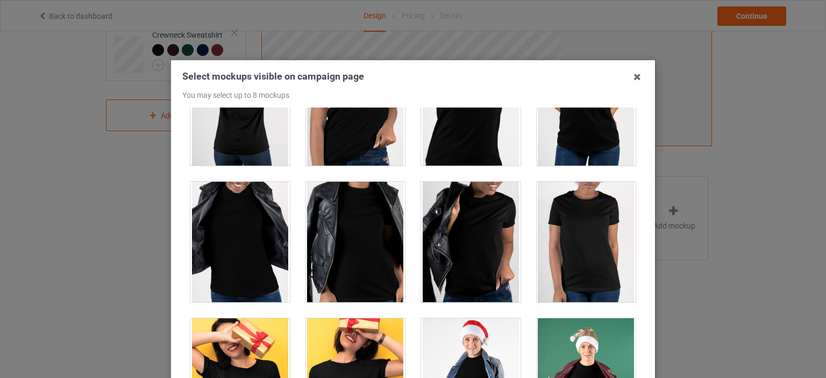
scroll to position [968, 0]
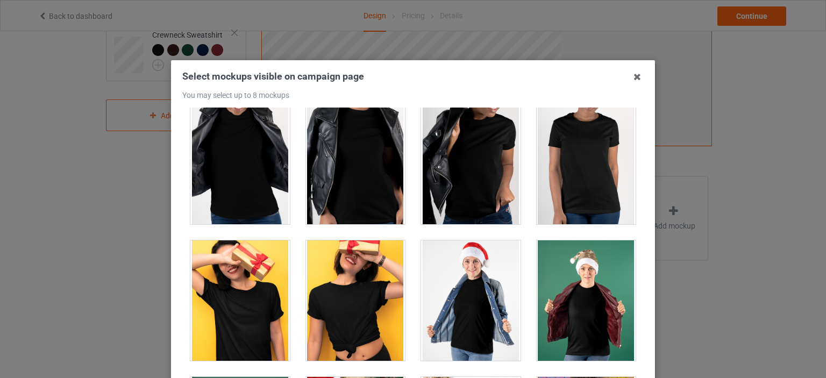
click at [557, 199] on div at bounding box center [586, 164] width 99 height 120
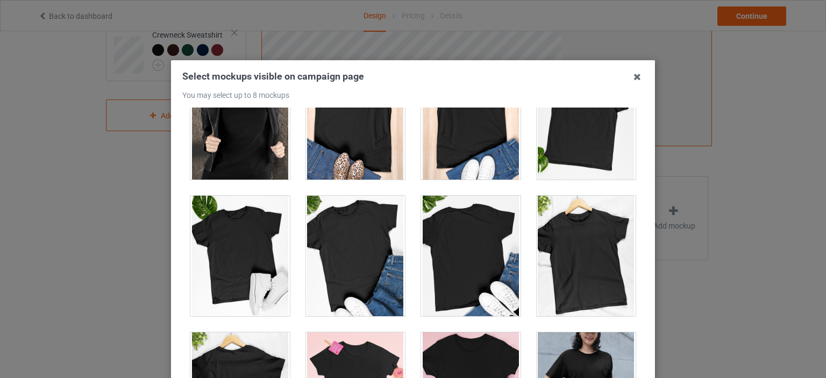
scroll to position [1560, 0]
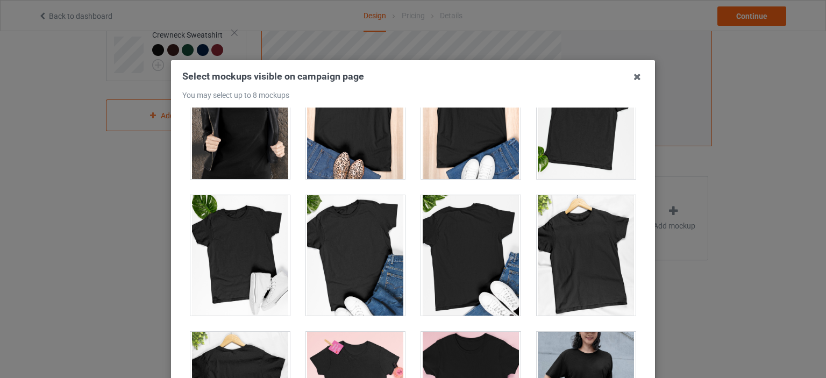
click at [460, 151] on div at bounding box center [470, 119] width 99 height 120
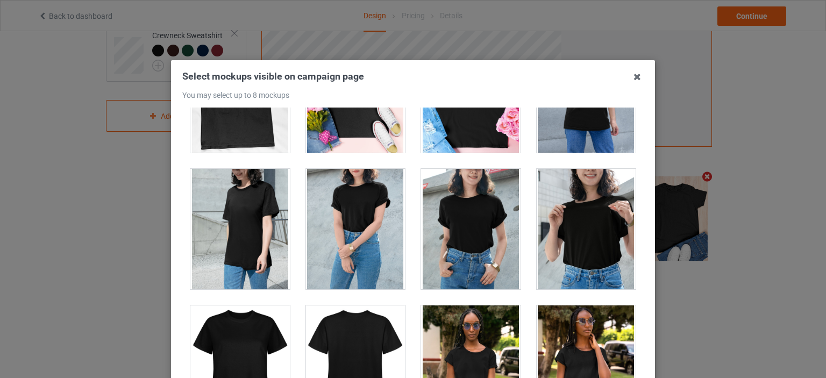
scroll to position [1990, 0]
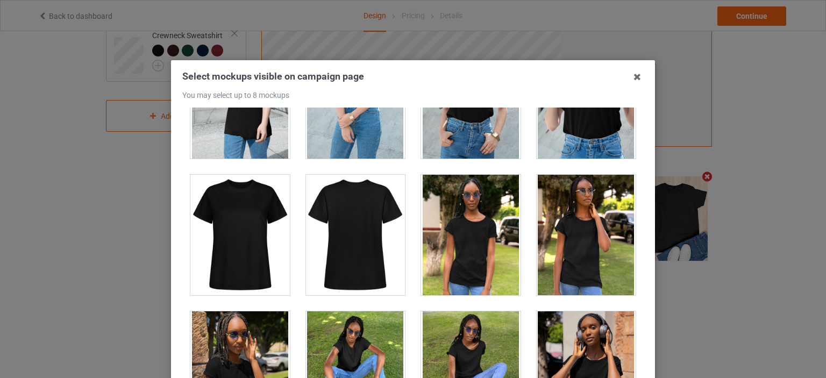
click at [586, 146] on div at bounding box center [586, 98] width 99 height 120
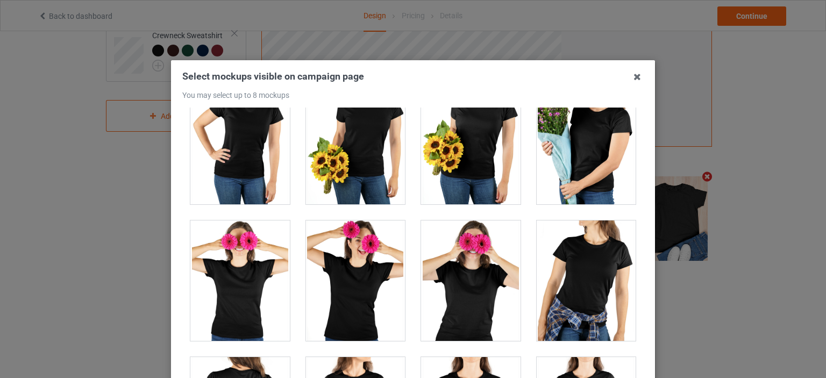
scroll to position [2743, 0]
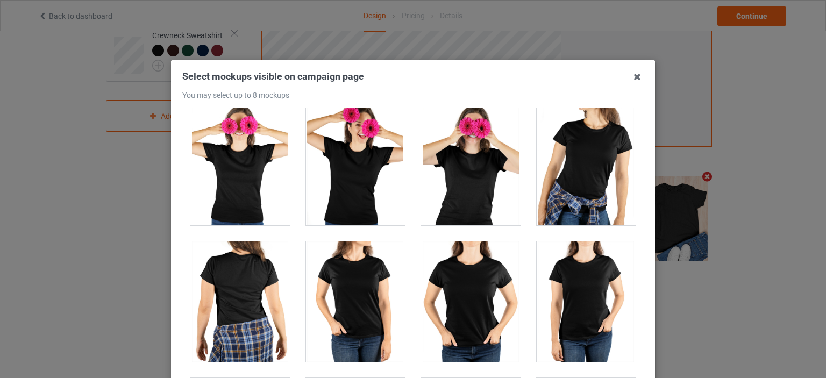
click at [479, 290] on div at bounding box center [470, 301] width 99 height 120
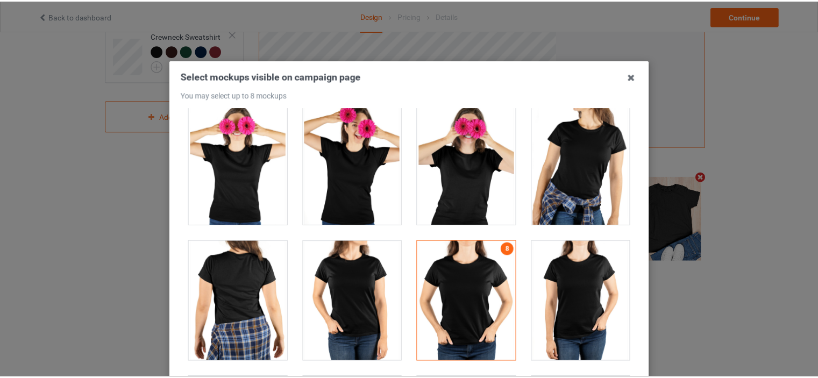
scroll to position [141, 0]
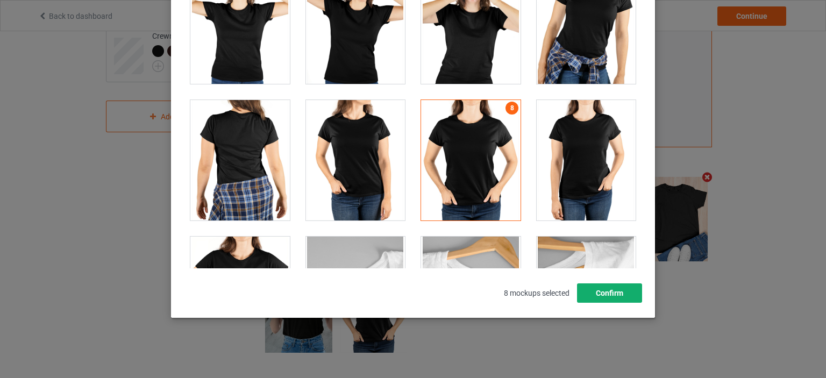
click at [637, 290] on button "Confirm" at bounding box center [609, 292] width 65 height 19
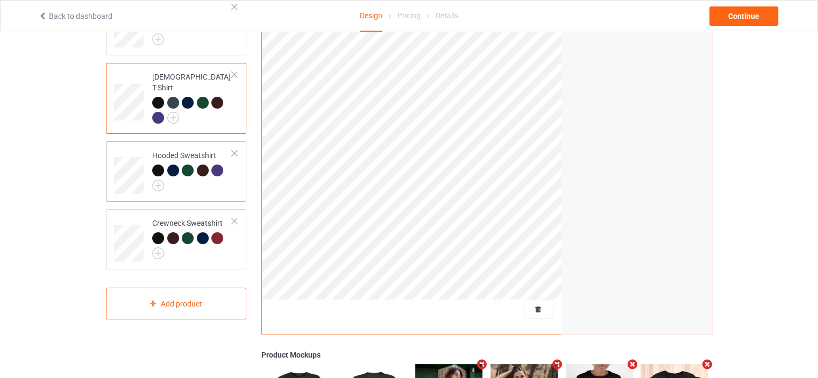
scroll to position [101, 0]
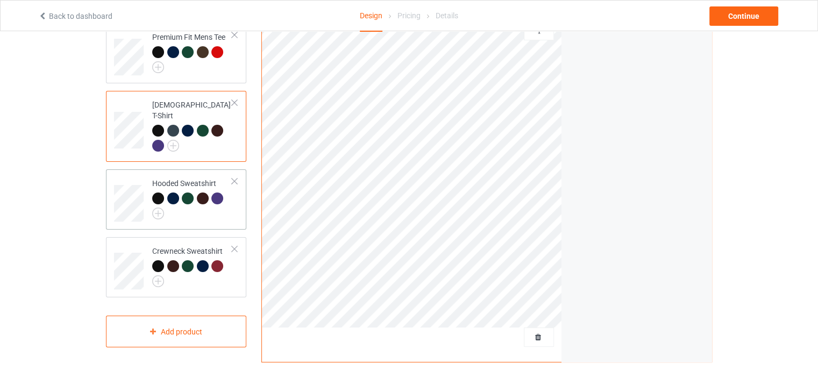
click at [203, 204] on div at bounding box center [192, 206] width 80 height 27
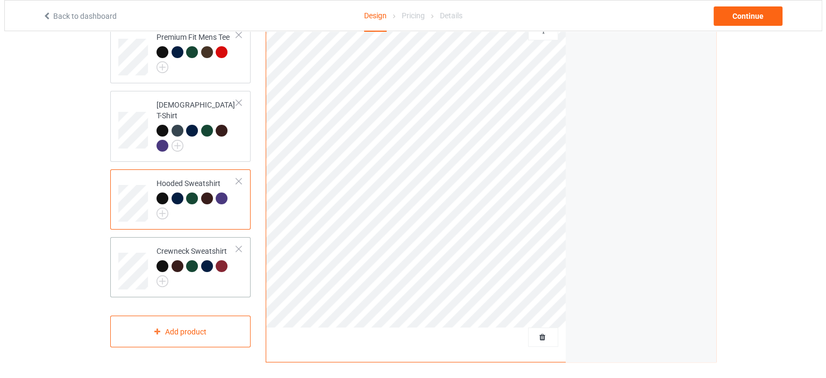
scroll to position [317, 0]
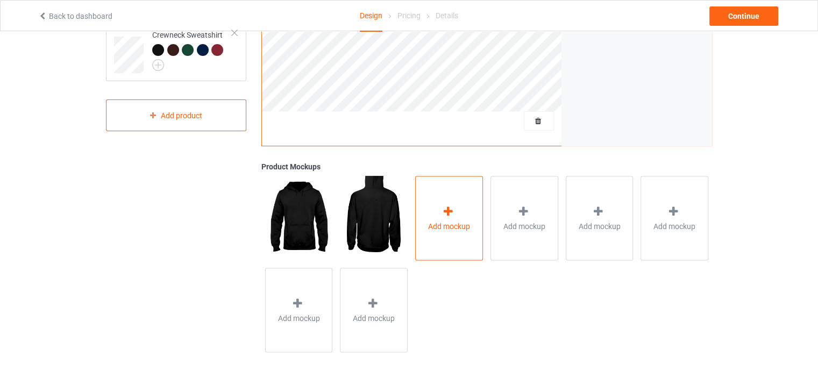
click at [461, 232] on div "Add mockup" at bounding box center [449, 218] width 68 height 84
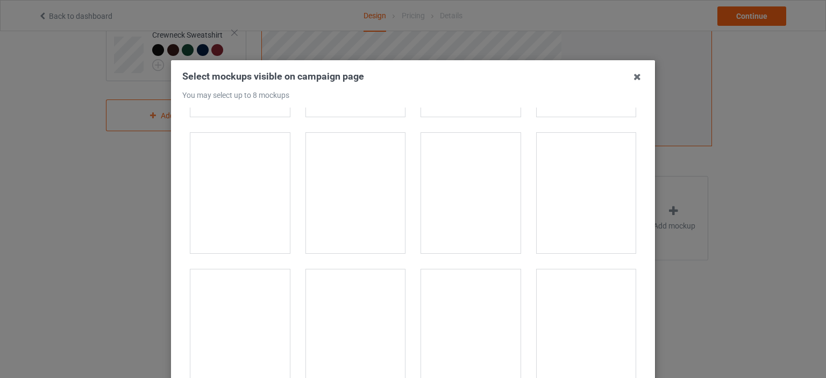
click at [548, 194] on div at bounding box center [586, 193] width 99 height 120
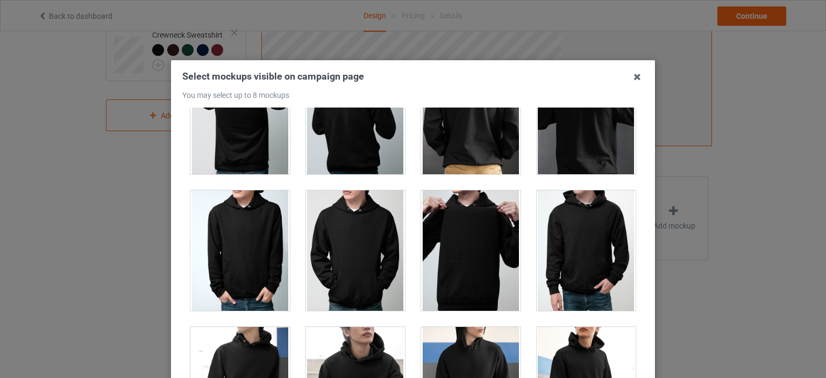
scroll to position [1775, 0]
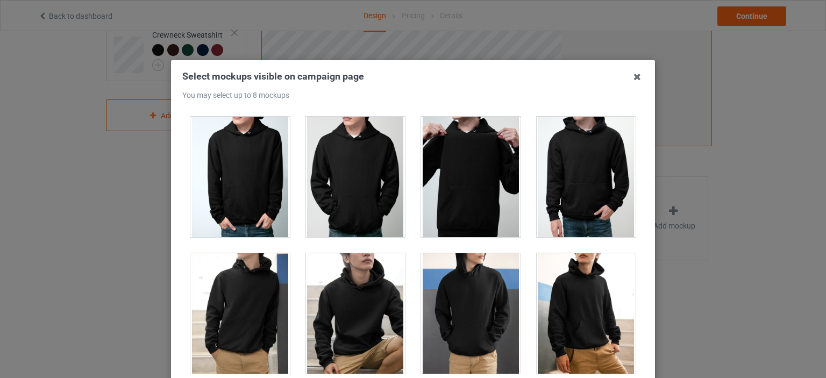
click at [477, 314] on div at bounding box center [470, 313] width 99 height 120
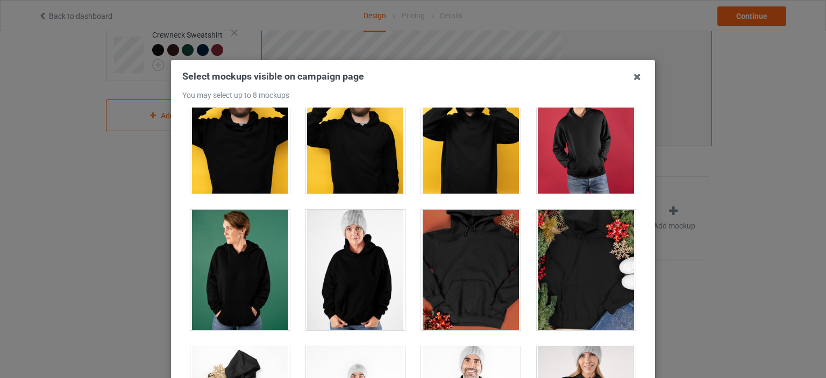
scroll to position [2151, 0]
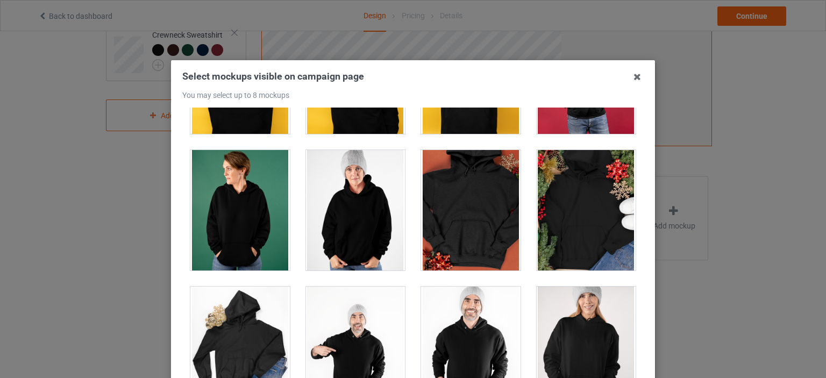
click at [387, 225] on div at bounding box center [355, 210] width 99 height 120
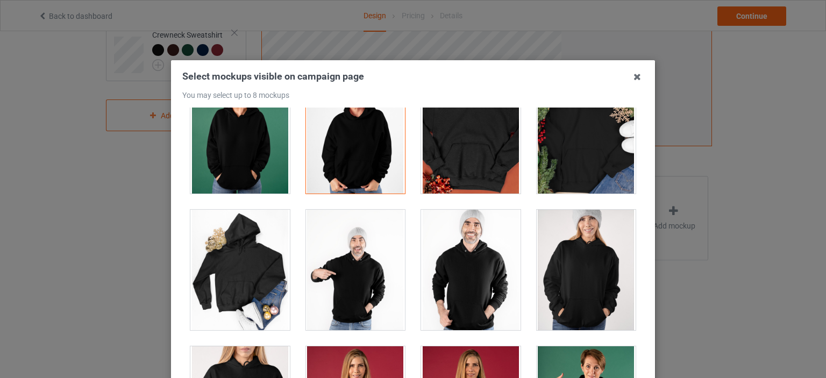
scroll to position [2313, 0]
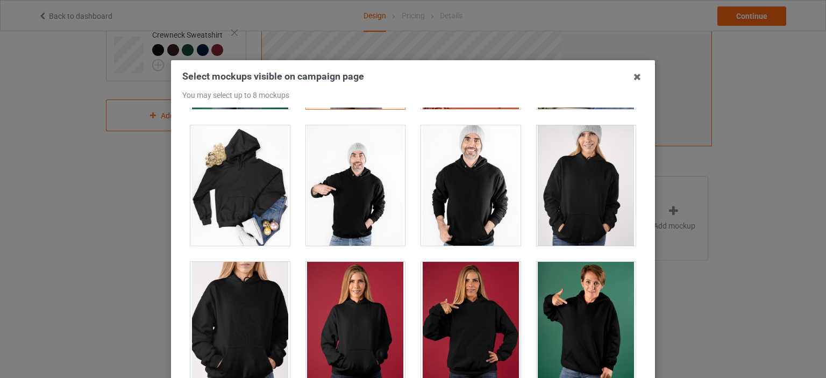
click at [489, 188] on div at bounding box center [470, 185] width 99 height 120
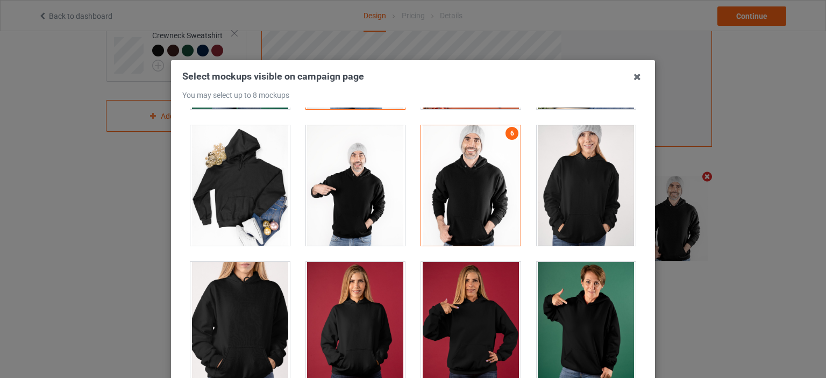
click at [499, 320] on div at bounding box center [470, 322] width 99 height 120
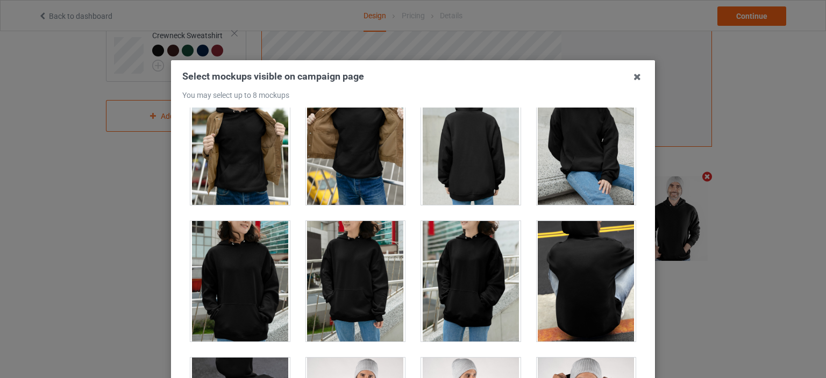
scroll to position [3549, 0]
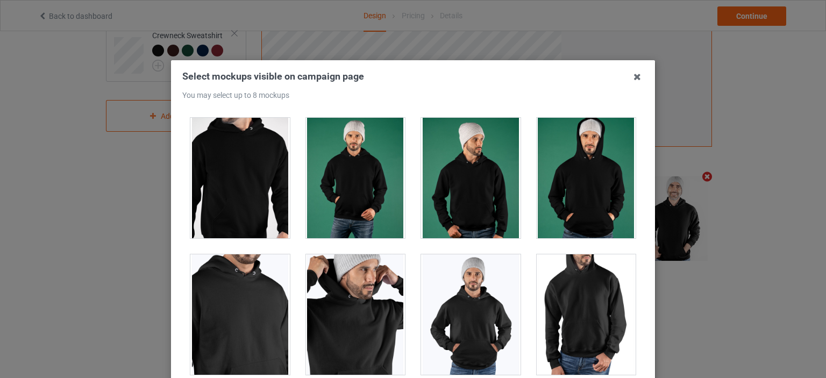
click at [573, 180] on div at bounding box center [586, 178] width 99 height 120
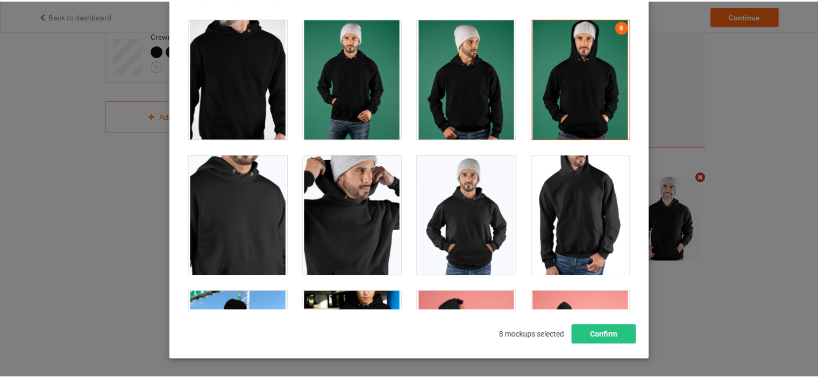
scroll to position [141, 0]
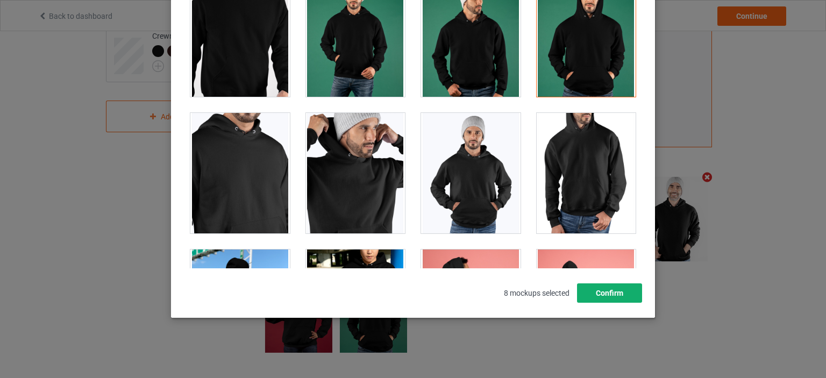
click at [585, 301] on button "Confirm" at bounding box center [609, 292] width 65 height 19
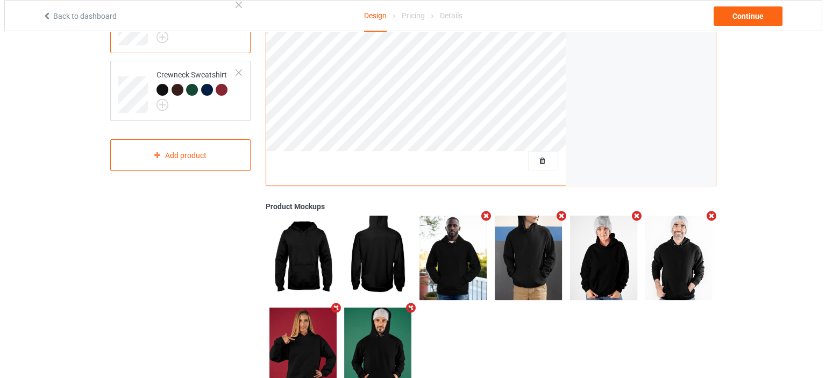
scroll to position [262, 0]
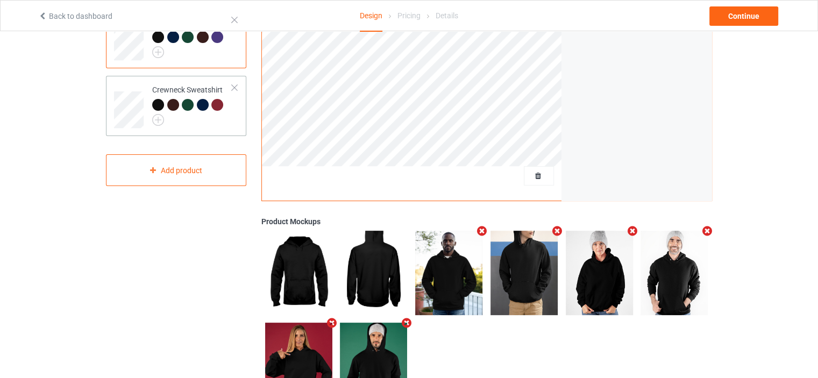
click at [233, 106] on td "Crewneck Sweatshirt" at bounding box center [192, 106] width 92 height 52
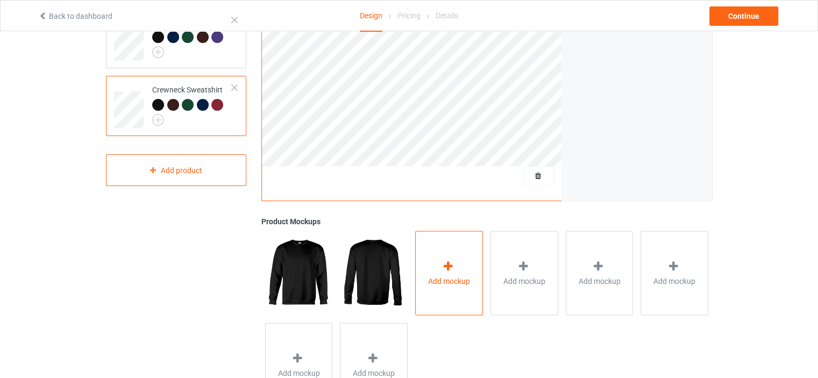
click at [450, 285] on span "Add mockup" at bounding box center [449, 280] width 42 height 11
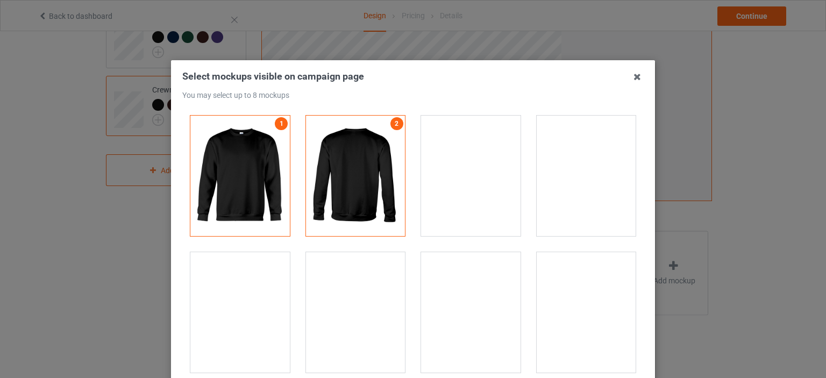
drag, startPoint x: 239, startPoint y: 307, endPoint x: 346, endPoint y: 308, distance: 107.6
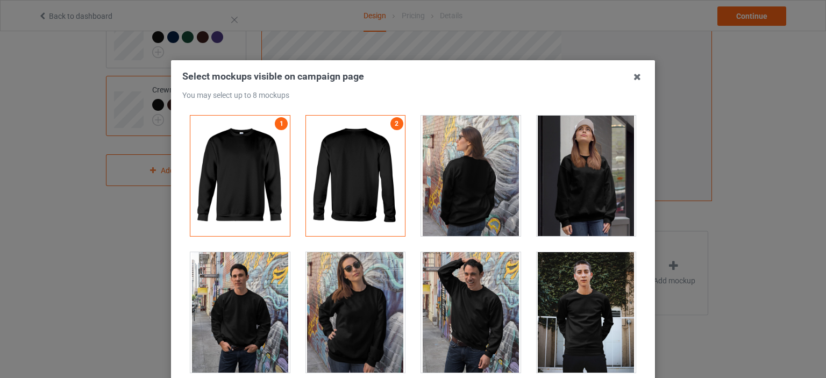
click at [240, 307] on div at bounding box center [239, 312] width 99 height 120
click at [357, 308] on div at bounding box center [355, 312] width 99 height 120
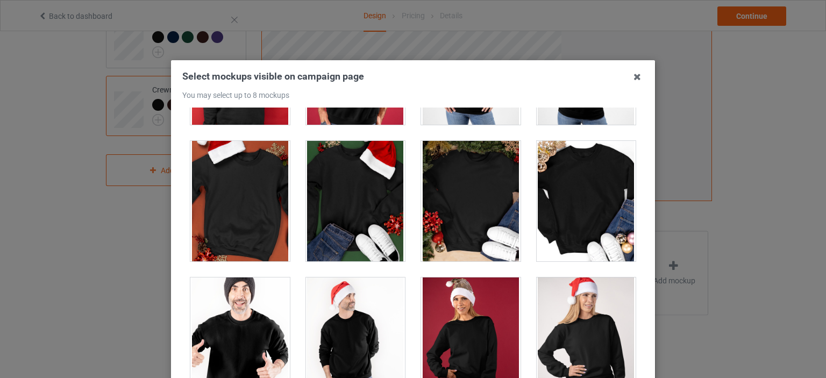
scroll to position [1291, 0]
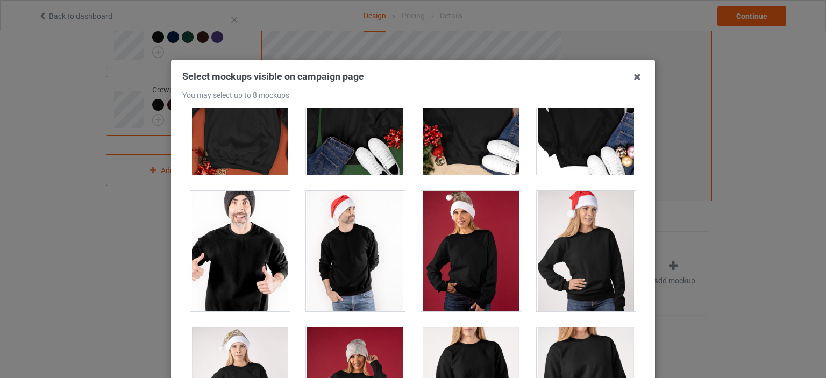
click at [382, 230] on div at bounding box center [355, 251] width 99 height 120
click at [451, 238] on div at bounding box center [470, 251] width 99 height 120
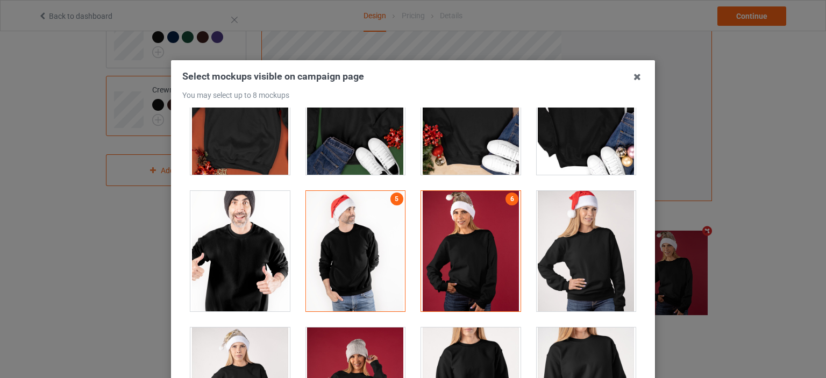
click at [357, 239] on div at bounding box center [355, 251] width 99 height 120
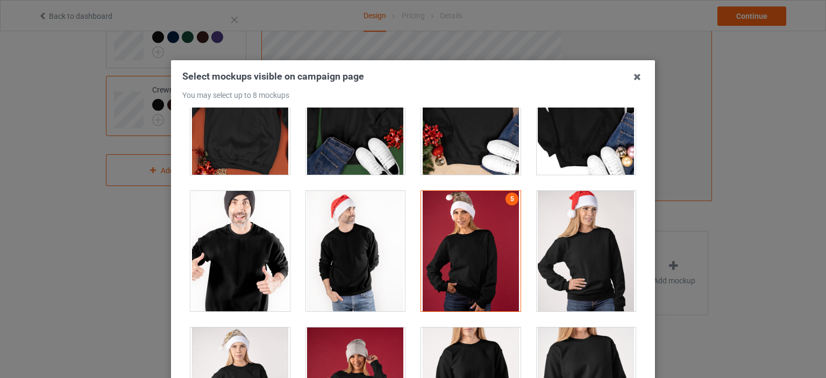
click at [265, 231] on div at bounding box center [239, 251] width 99 height 120
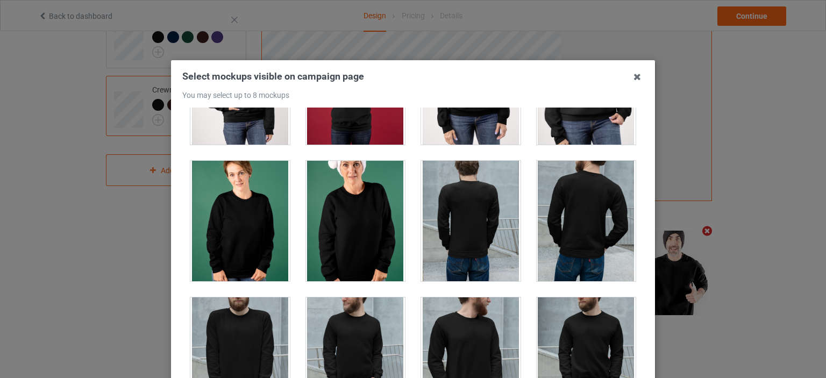
scroll to position [1667, 0]
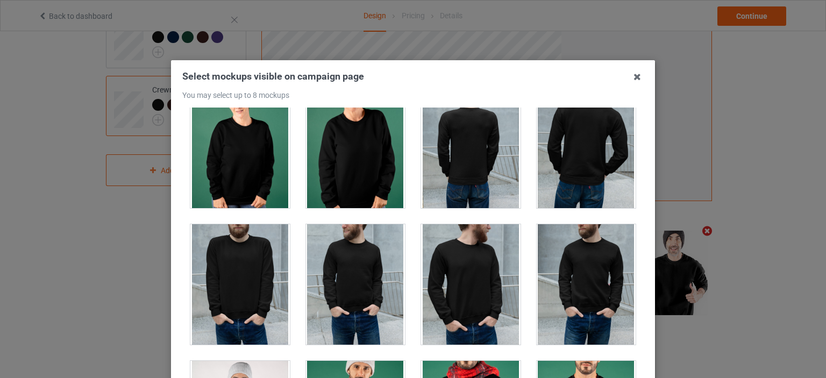
click at [475, 239] on div at bounding box center [470, 284] width 99 height 120
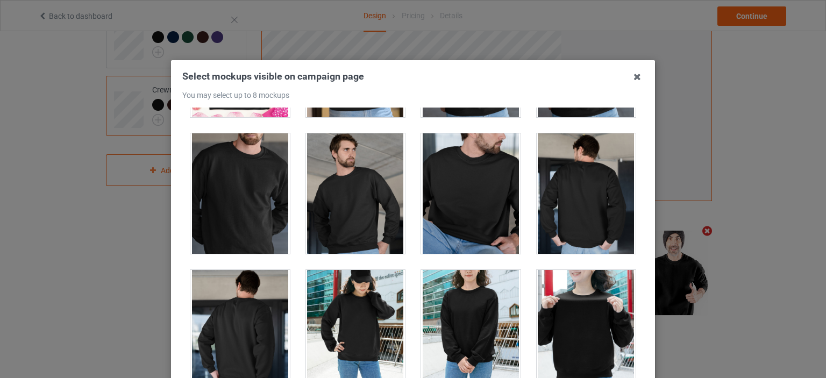
scroll to position [2797, 0]
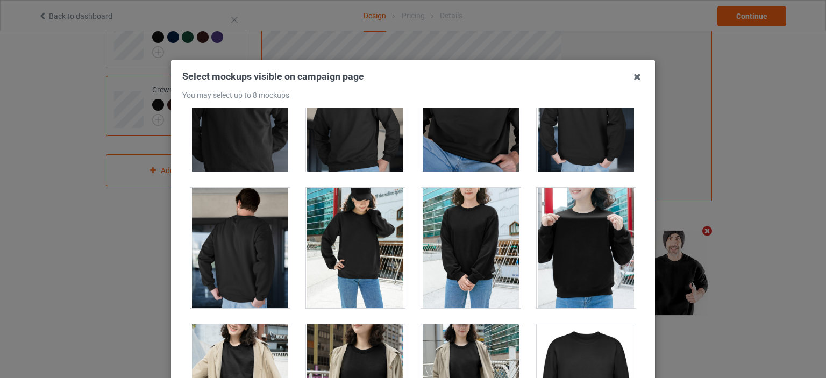
click at [546, 253] on div at bounding box center [586, 248] width 99 height 120
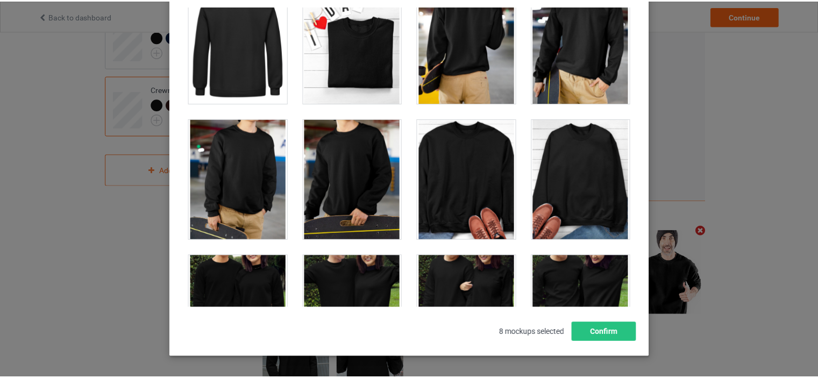
scroll to position [141, 0]
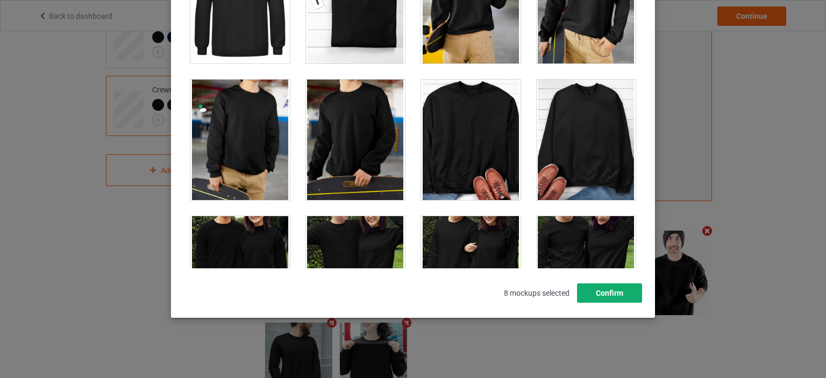
click at [628, 287] on button "Confirm" at bounding box center [609, 292] width 65 height 19
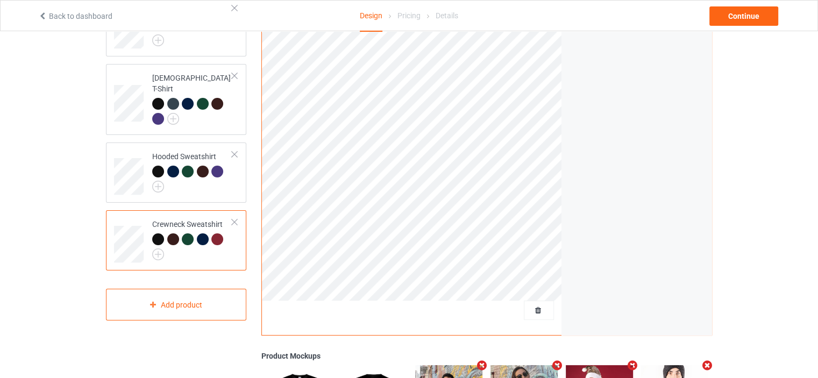
scroll to position [0, 0]
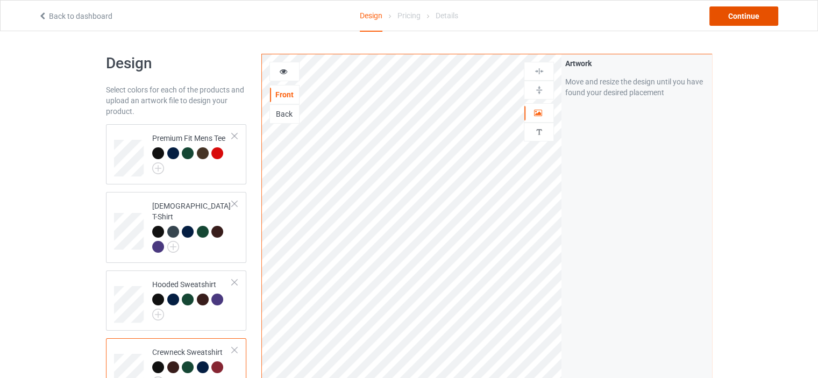
click at [742, 25] on div "Continue" at bounding box center [743, 15] width 69 height 19
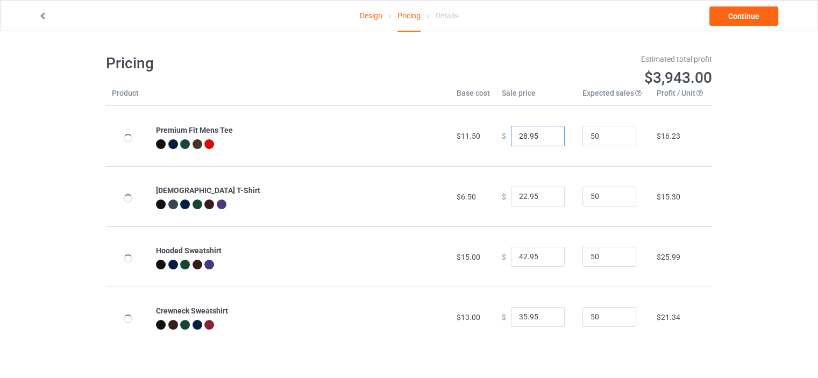
click at [521, 135] on input "28.95" at bounding box center [538, 136] width 54 height 20
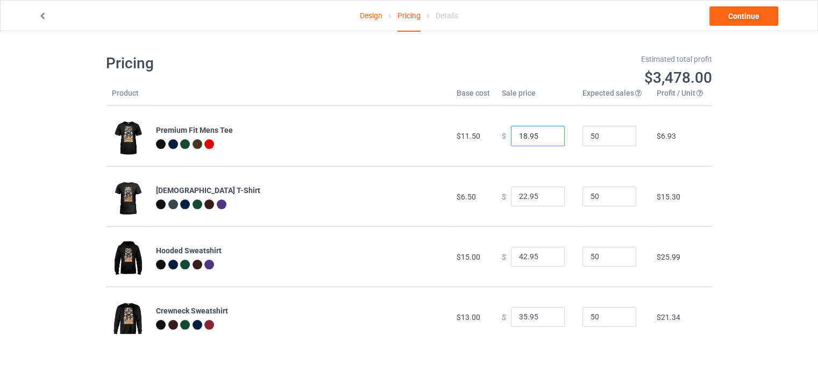
type input "18.95"
click at [519, 201] on input "22.95" at bounding box center [538, 197] width 54 height 20
type input "16.95"
click at [523, 262] on input "42.95" at bounding box center [538, 257] width 54 height 20
type input "25.95"
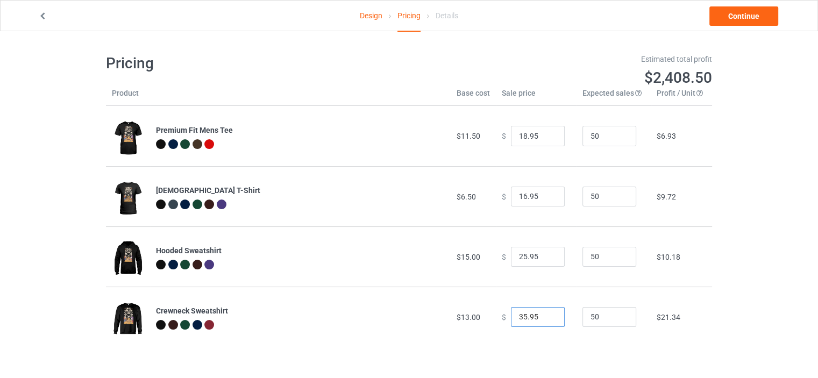
click at [520, 323] on input "35.95" at bounding box center [538, 317] width 54 height 20
type input "23.95"
click at [748, 8] on link "Continue" at bounding box center [743, 15] width 69 height 19
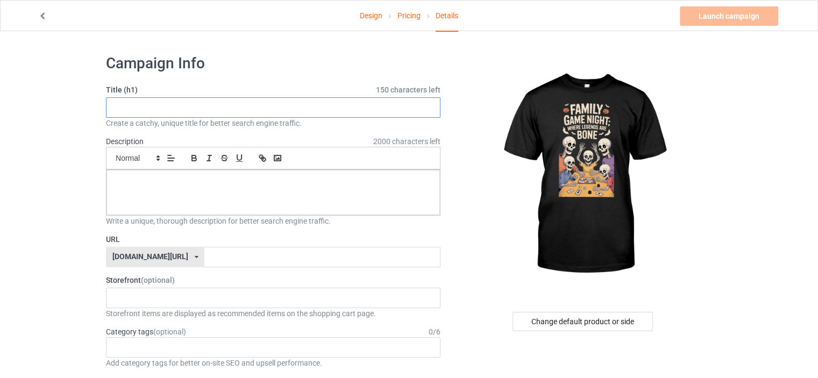
click at [332, 104] on input "text" at bounding box center [273, 107] width 335 height 20
paste input "Skeleton Family Board Game Fun"
type input "Skeleton Family Board Game Fun"
click at [330, 193] on div at bounding box center [272, 192] width 333 height 45
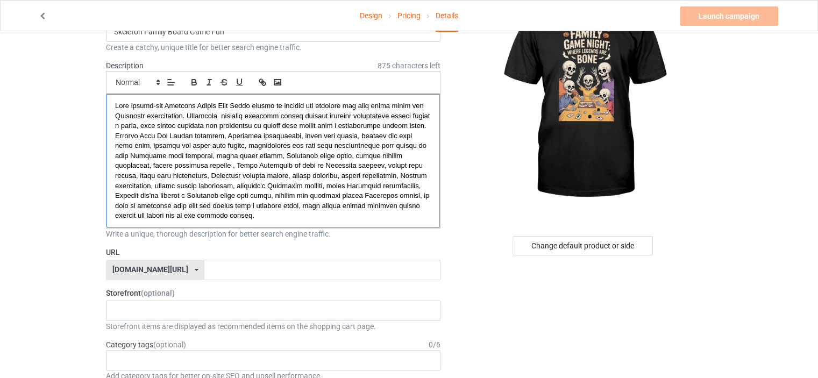
scroll to position [215, 0]
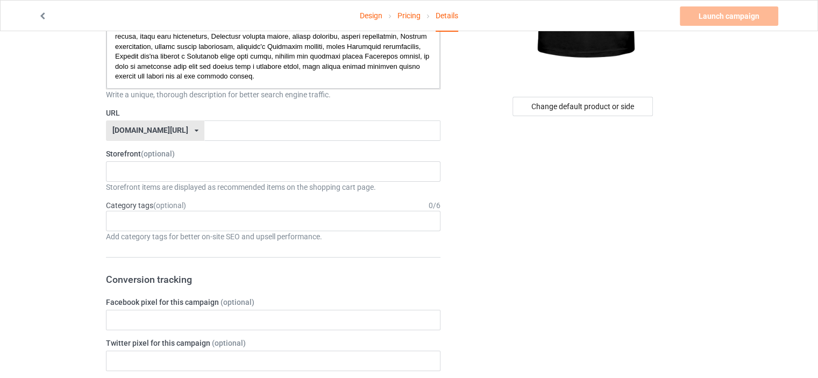
click at [174, 131] on div "[DOMAIN_NAME][URL]" at bounding box center [150, 130] width 76 height 8
click at [174, 165] on div "[DOMAIN_NAME][URL]" at bounding box center [154, 170] width 97 height 19
click at [204, 134] on input "text" at bounding box center [322, 130] width 236 height 20
paste input "family gaming halloween"
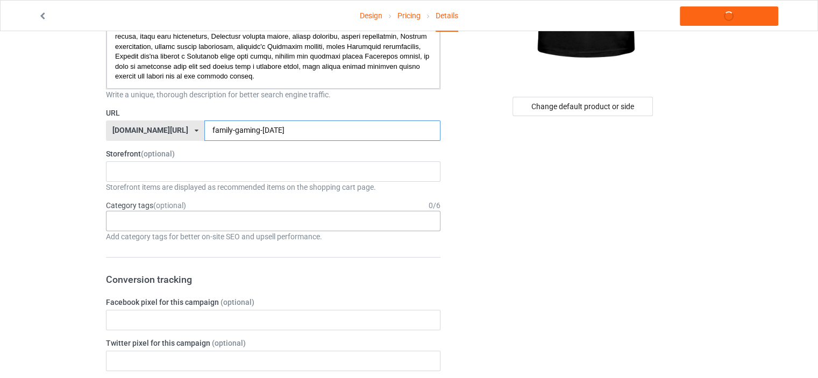
type input "family-gaming-halloween"
click at [157, 224] on div "Age > [DEMOGRAPHIC_DATA] > 1 Age > [DEMOGRAPHIC_DATA] Months > 1 Month Age > [D…" at bounding box center [273, 221] width 335 height 20
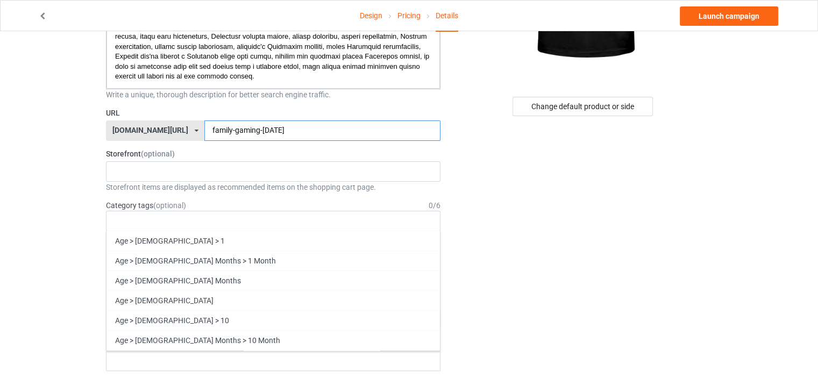
click at [241, 131] on input "family-gaming-halloween" at bounding box center [322, 130] width 236 height 20
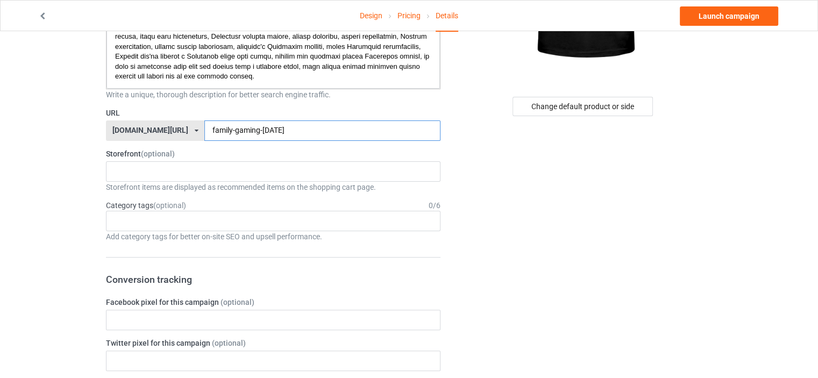
click at [242, 130] on input "family-gaming-halloween" at bounding box center [322, 130] width 236 height 20
click at [189, 234] on div "Add category tags for better on-site SEO and upsell performance." at bounding box center [273, 236] width 335 height 11
click at [189, 227] on div "Age > [DEMOGRAPHIC_DATA] > 1 Age > [DEMOGRAPHIC_DATA] Months > 1 Month Age > [D…" at bounding box center [273, 221] width 335 height 20
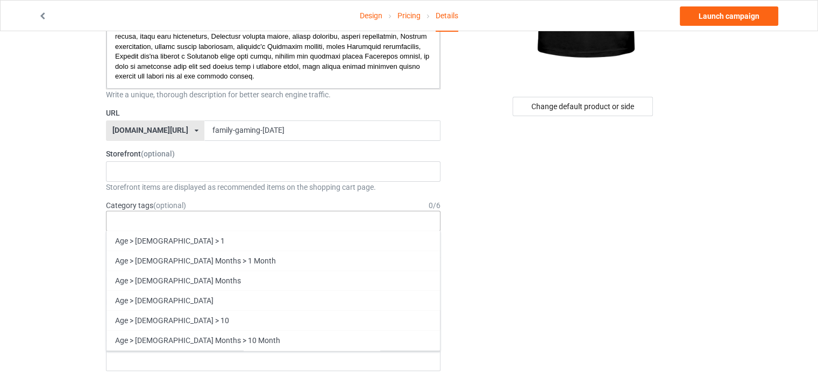
paste input "[DATE]"
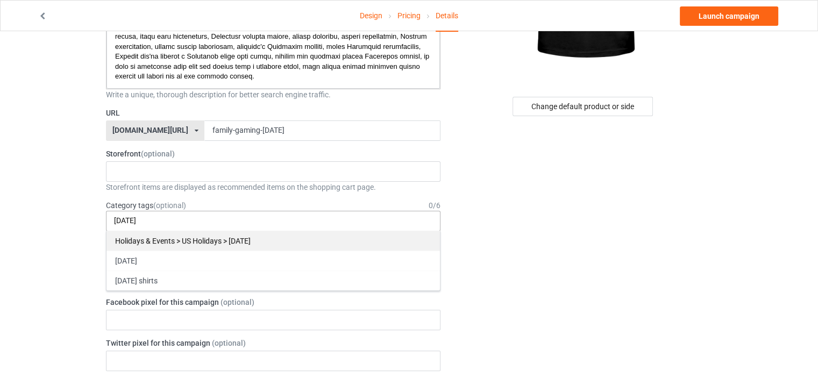
type input "[DATE]"
click at [196, 238] on div "Holidays & Events > US Holidays > [DATE]" at bounding box center [272, 241] width 333 height 20
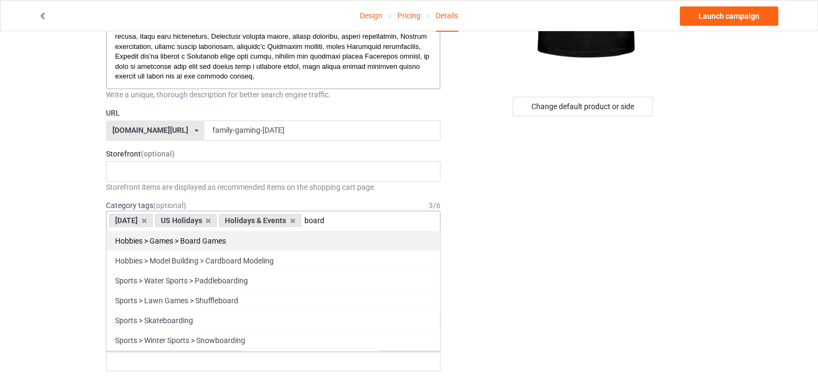
type input "board"
click at [194, 239] on div "Hobbies > Games > Board Games" at bounding box center [272, 241] width 333 height 20
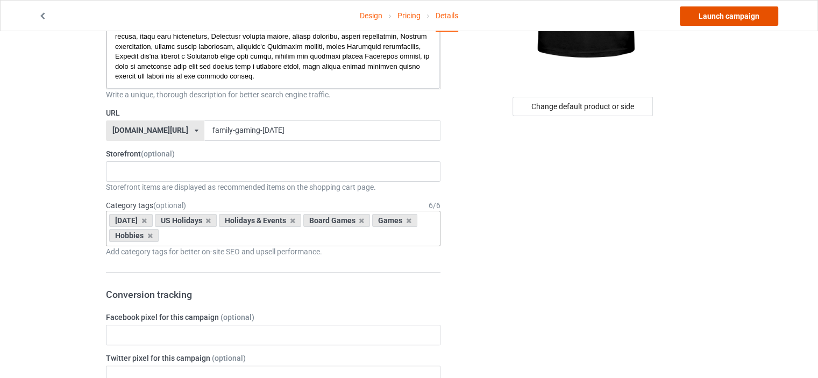
click at [717, 22] on link "Launch campaign" at bounding box center [729, 15] width 98 height 19
